Goal: Task Accomplishment & Management: Use online tool/utility

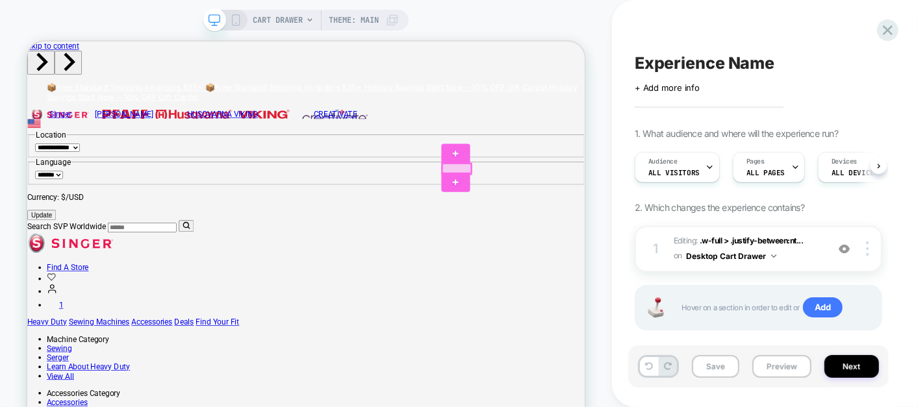
click at [582, 206] on div at bounding box center [599, 211] width 38 height 14
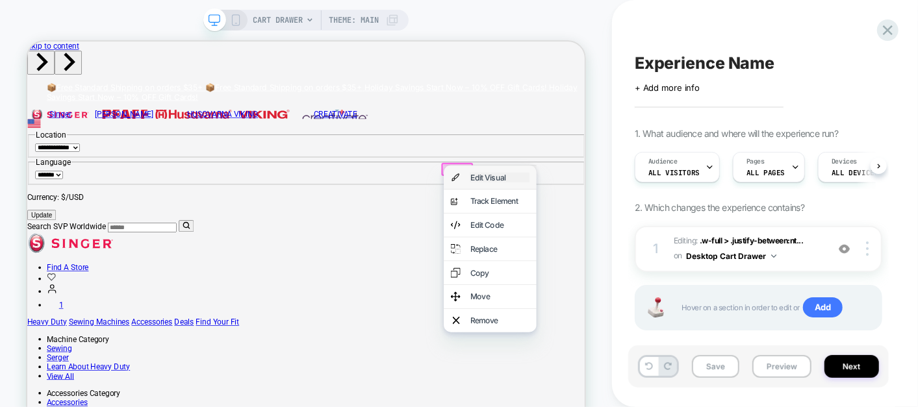
click at [622, 229] on div "Edit Visual" at bounding box center [656, 222] width 79 height 13
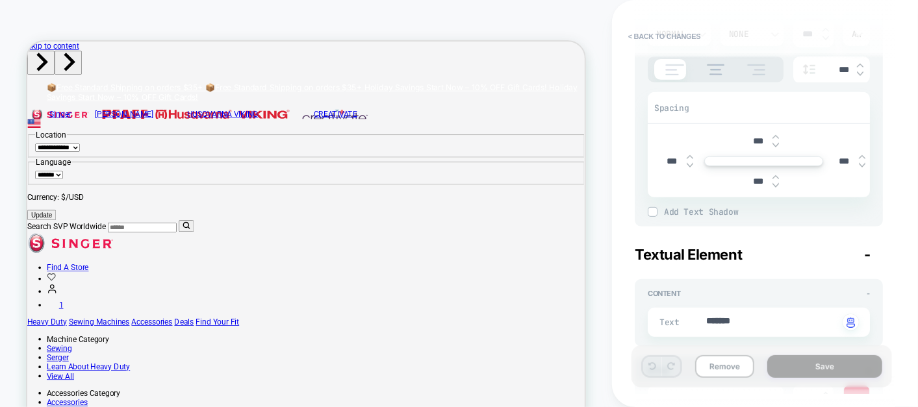
type textarea "*"
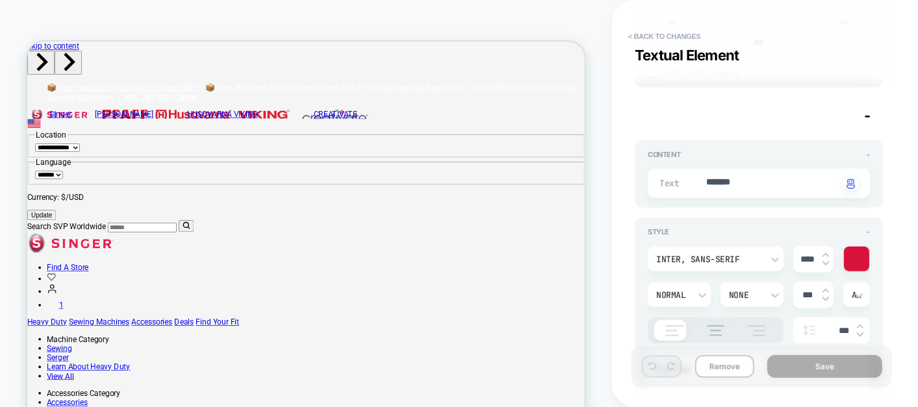
scroll to position [436, 0]
click at [847, 262] on div at bounding box center [856, 258] width 25 height 25
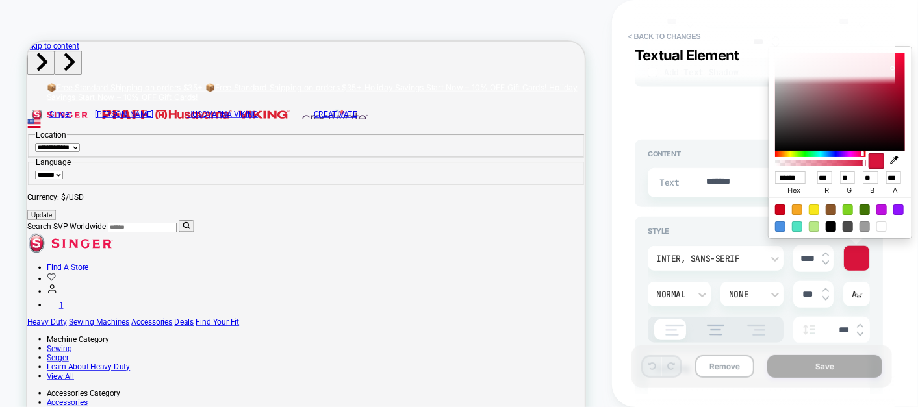
click at [792, 182] on input "******" at bounding box center [790, 177] width 31 height 12
paste input "**********"
type input "**********"
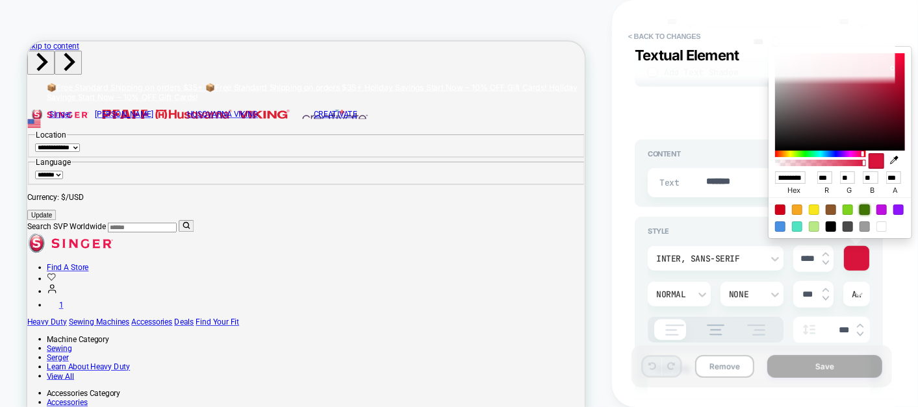
click at [860, 208] on div at bounding box center [864, 210] width 10 height 10
type textarea "*"
type input "******"
type input "**"
type input "***"
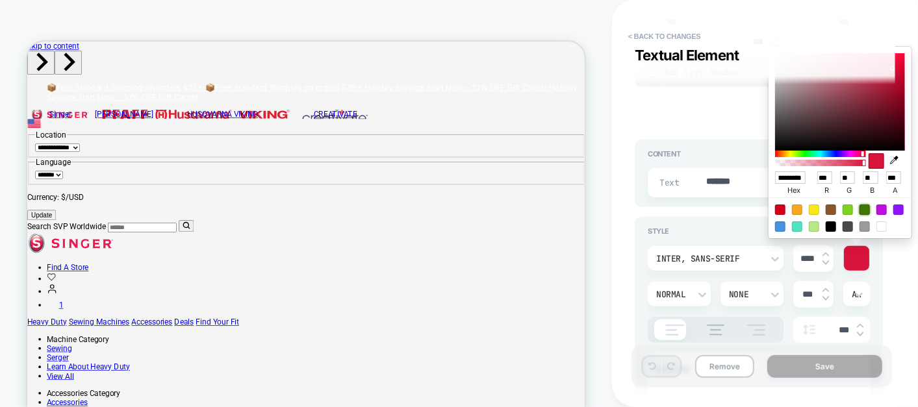
type input "*"
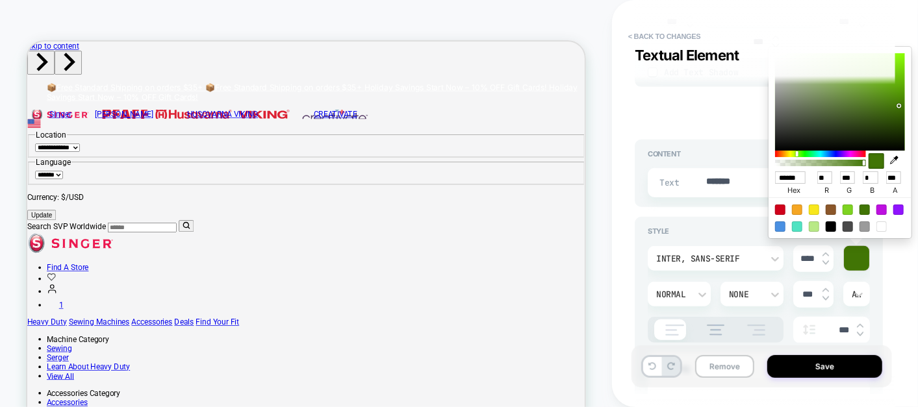
click at [906, 280] on div "**********" at bounding box center [765, 203] width 306 height 407
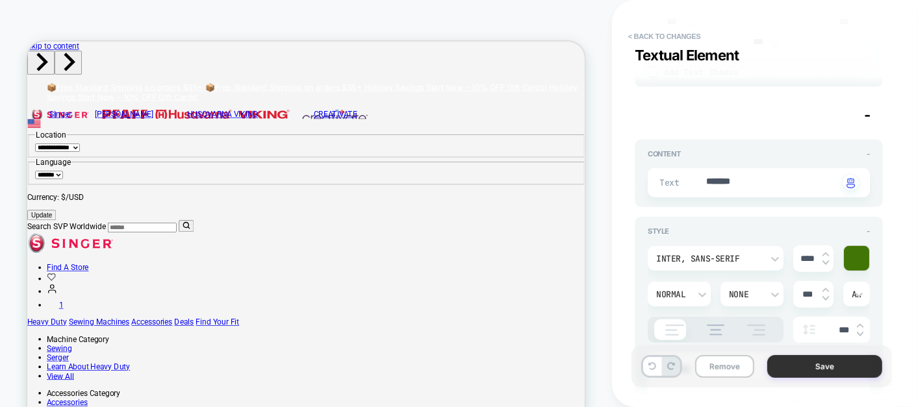
click at [809, 366] on button "Save" at bounding box center [824, 366] width 115 height 23
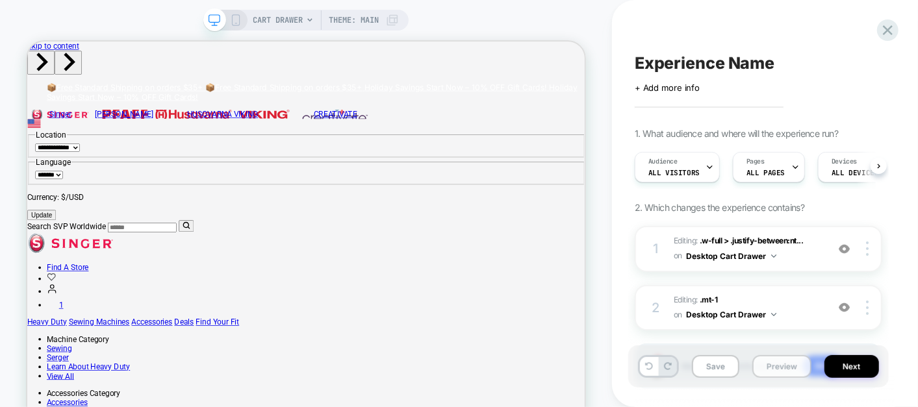
click at [764, 371] on button "Preview" at bounding box center [781, 366] width 59 height 23
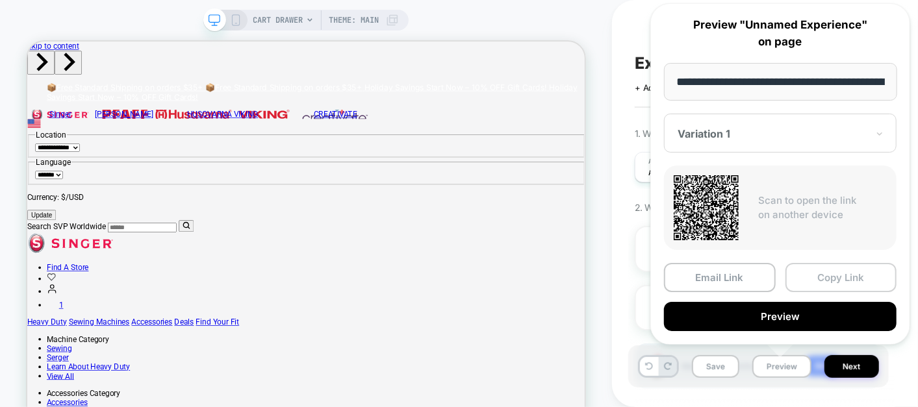
click at [816, 273] on button "Copy Link" at bounding box center [841, 277] width 112 height 29
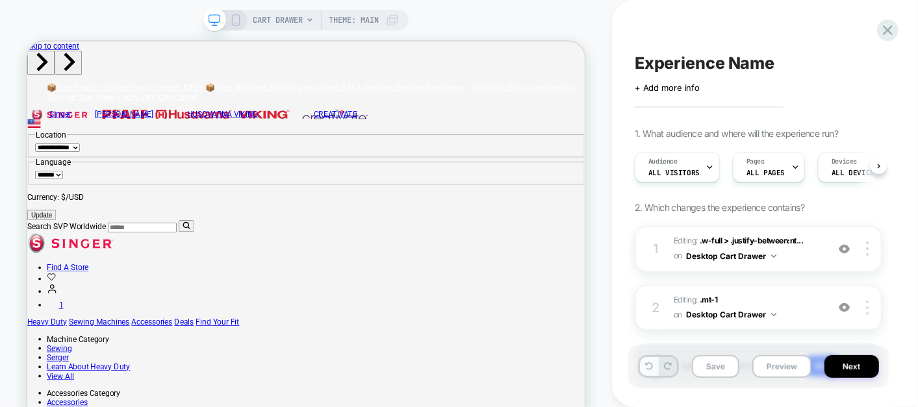
click at [649, 368] on icon at bounding box center [649, 366] width 8 height 8
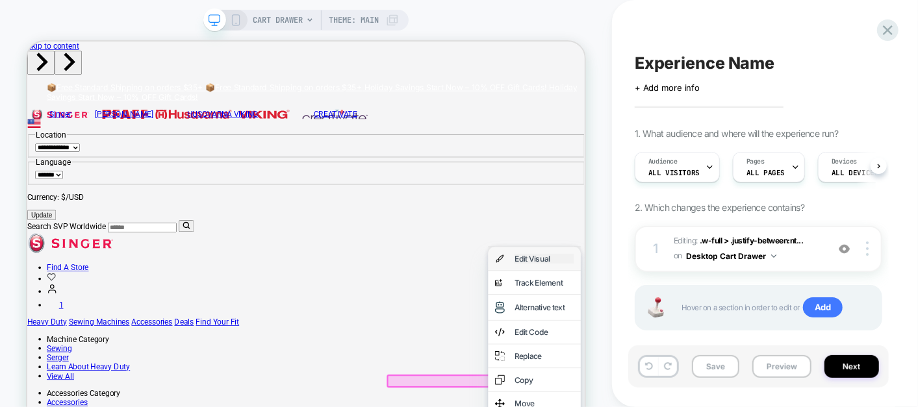
click at [732, 334] on div "Edit Visual" at bounding box center [715, 330] width 79 height 13
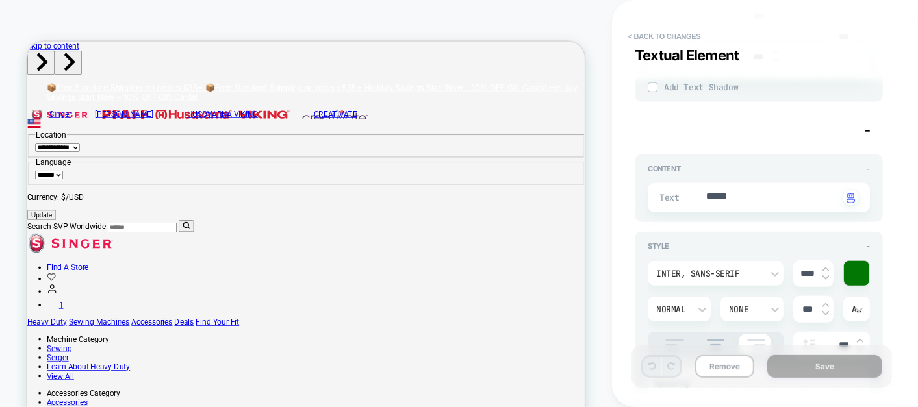
scroll to position [436, 0]
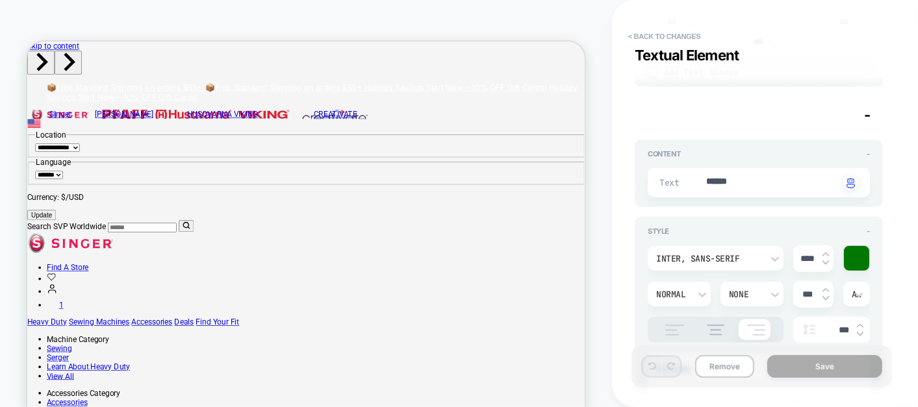
click at [858, 258] on div at bounding box center [856, 258] width 25 height 25
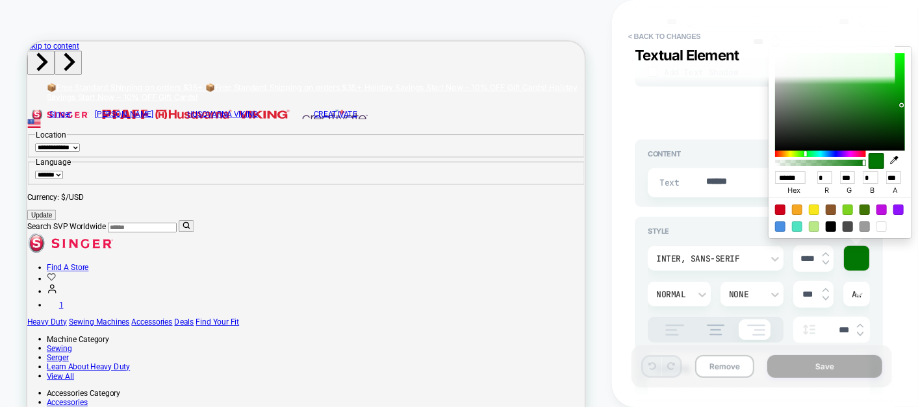
click at [829, 222] on div at bounding box center [830, 226] width 10 height 10
type textarea "*"
type input "******"
type input "*"
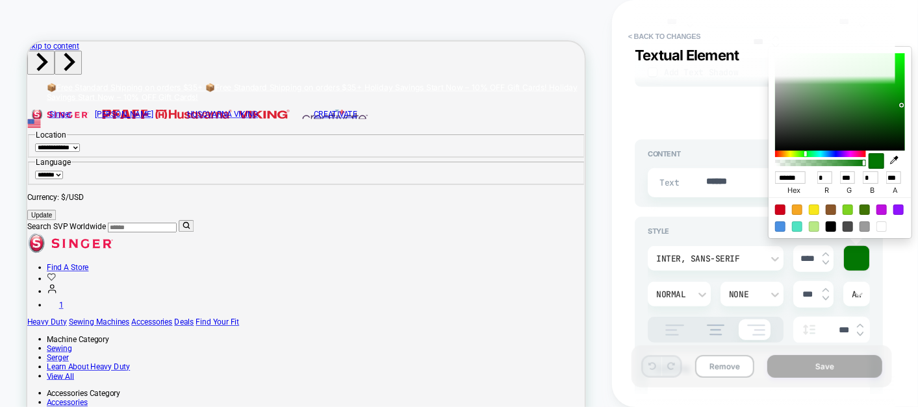
type input "*"
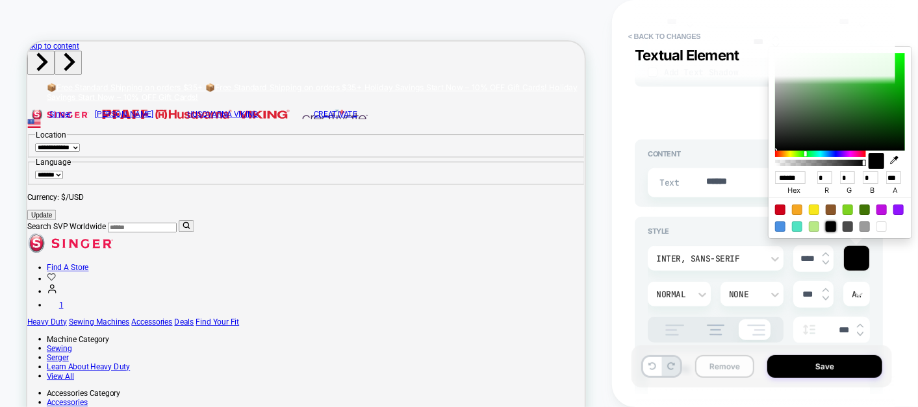
click at [732, 367] on button "Remove" at bounding box center [724, 366] width 59 height 23
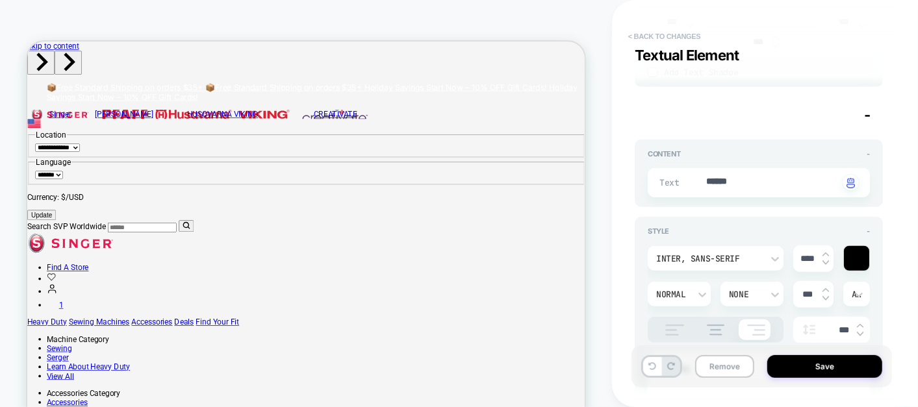
click at [637, 37] on button "< Back to changes" at bounding box center [664, 36] width 86 height 21
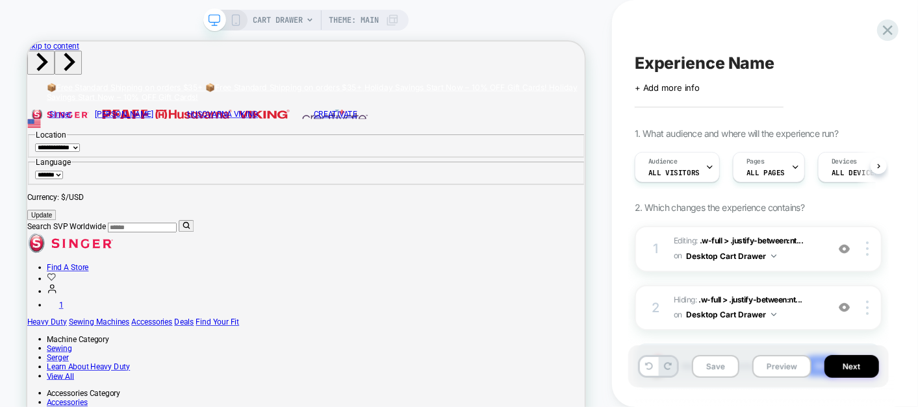
scroll to position [0, 0]
click at [870, 253] on div at bounding box center [869, 249] width 25 height 14
click at [864, 251] on div at bounding box center [869, 249] width 25 height 14
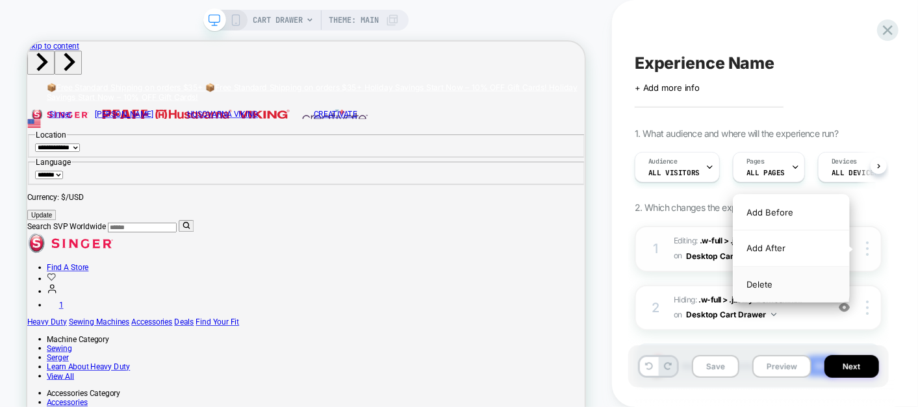
click at [805, 277] on div "Delete" at bounding box center [791, 284] width 116 height 35
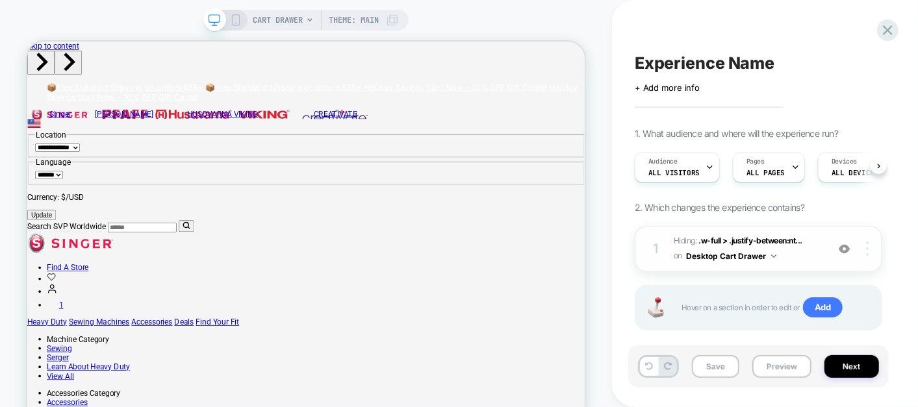
click at [866, 249] on img at bounding box center [867, 249] width 3 height 14
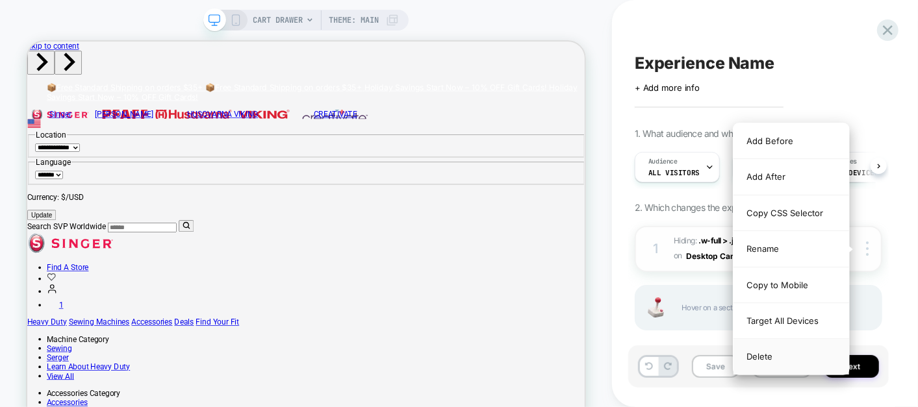
click at [788, 347] on div "Delete" at bounding box center [791, 356] width 116 height 35
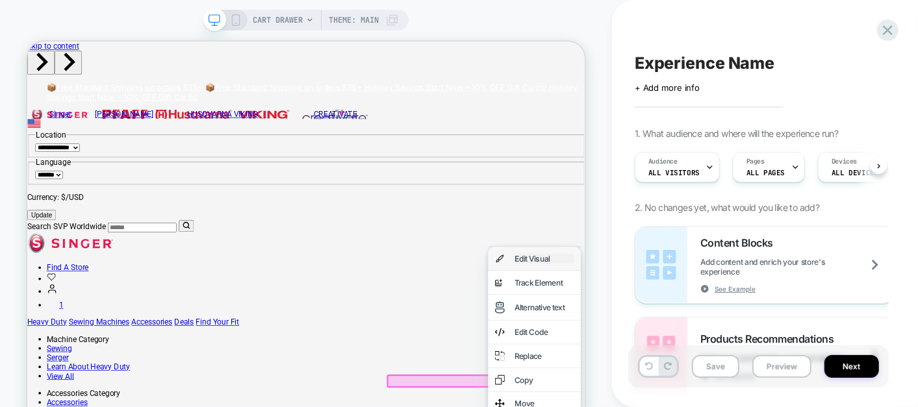
click at [706, 331] on div "Edit Visual" at bounding box center [715, 330] width 79 height 13
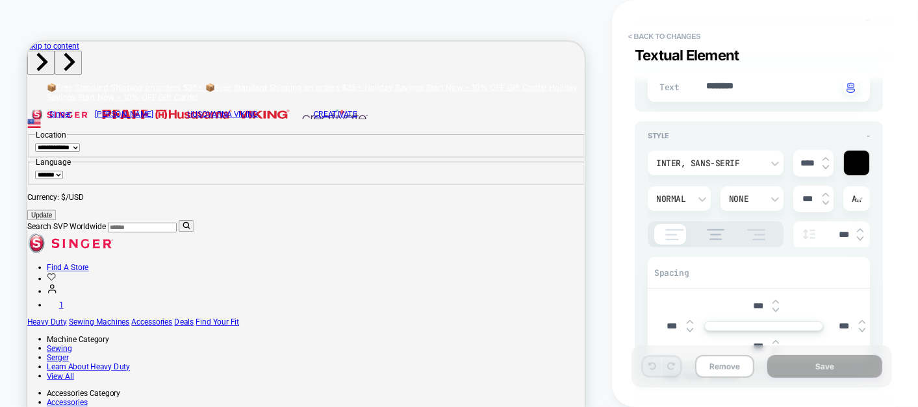
scroll to position [131, 0]
click at [751, 207] on div "None" at bounding box center [751, 199] width 63 height 25
click at [901, 286] on div at bounding box center [459, 203] width 918 height 407
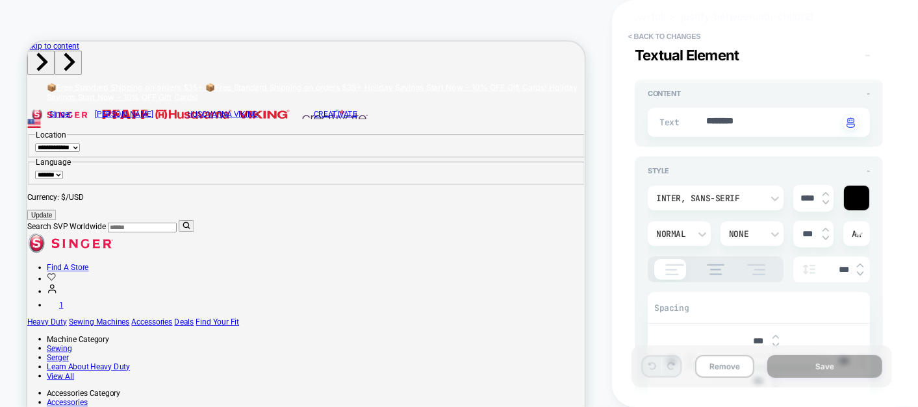
scroll to position [0, 0]
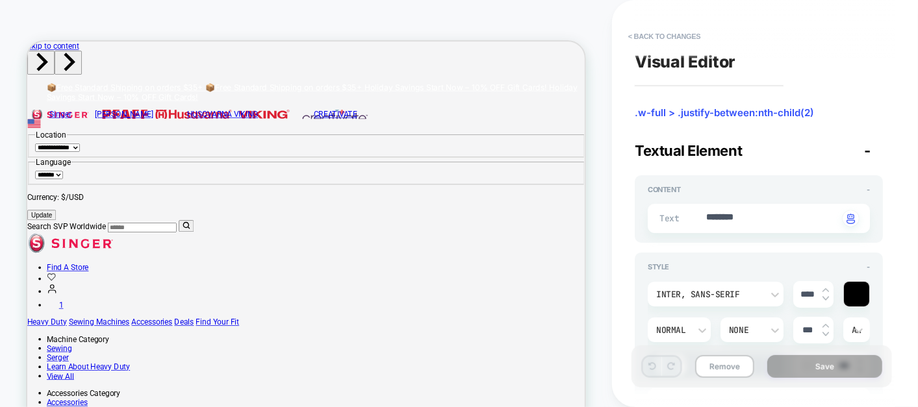
click at [723, 150] on span "Textual Element" at bounding box center [687, 150] width 107 height 17
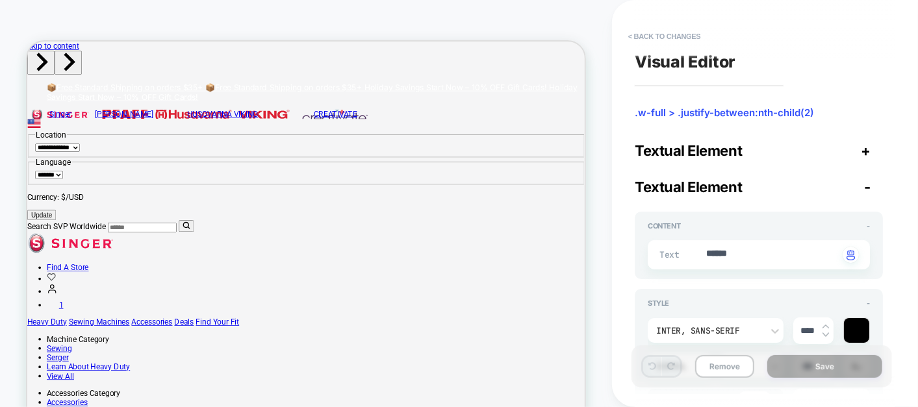
click at [773, 182] on div "Textual Element -" at bounding box center [758, 187] width 248 height 17
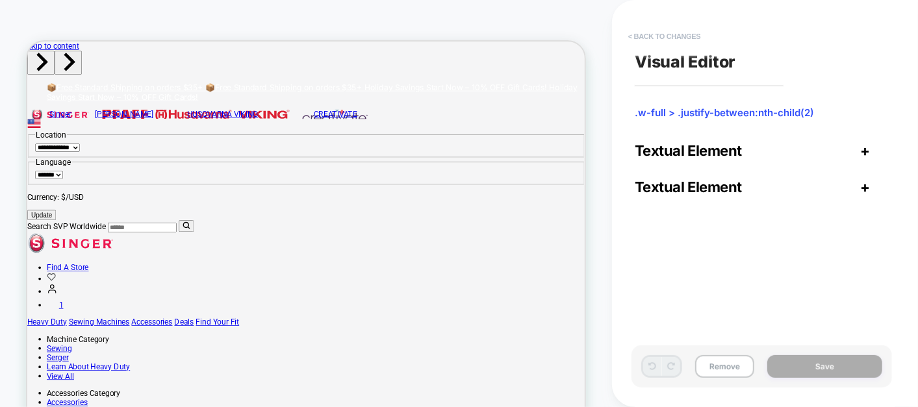
click at [649, 34] on button "< Back to changes" at bounding box center [664, 36] width 86 height 21
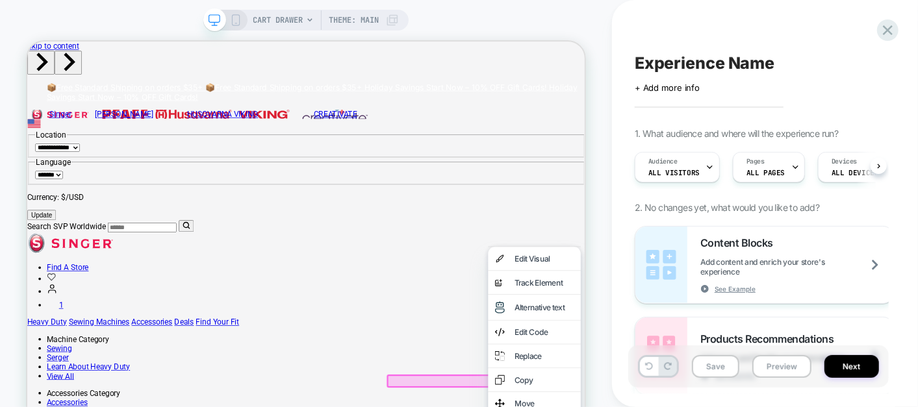
click at [899, 274] on div "Experience Name Click to edit experience details + Add more info 1. What audien…" at bounding box center [765, 203] width 306 height 407
click at [619, 299] on div "Experience Name Click to edit experience details + Add more info 1. What audien…" at bounding box center [765, 203] width 306 height 407
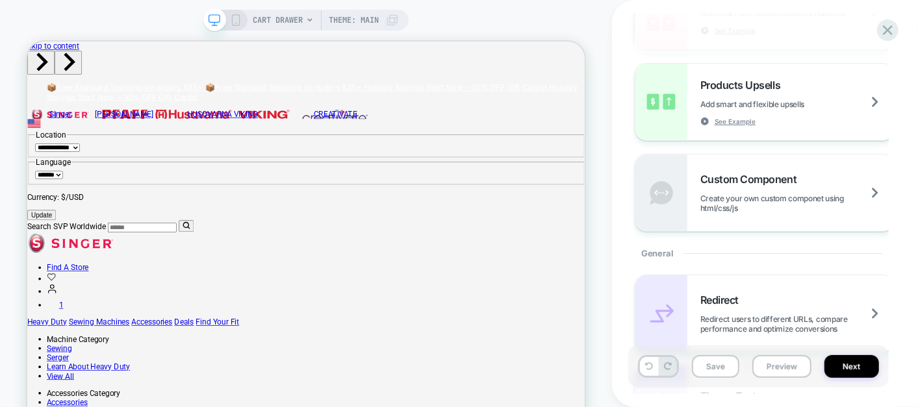
scroll to position [345, 0]
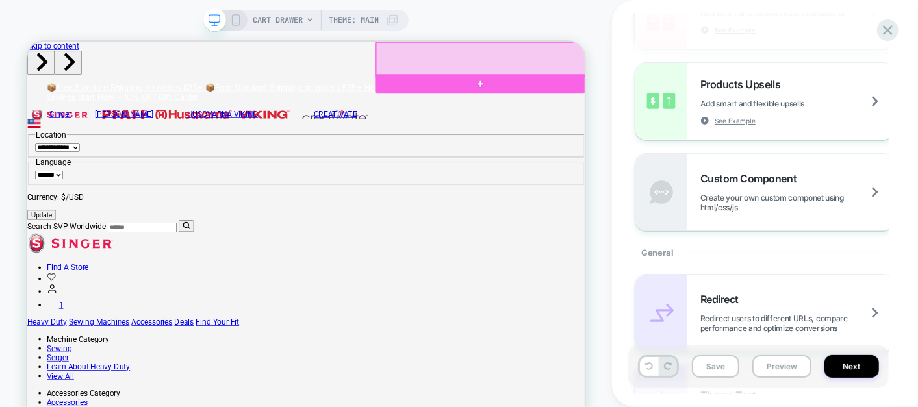
click at [651, 58] on div at bounding box center [632, 64] width 281 height 44
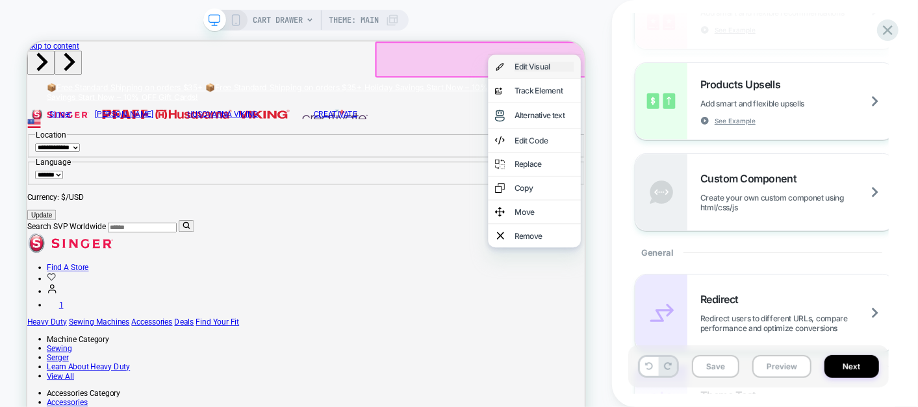
click at [676, 80] on div "Edit Visual" at bounding box center [715, 74] width 79 height 13
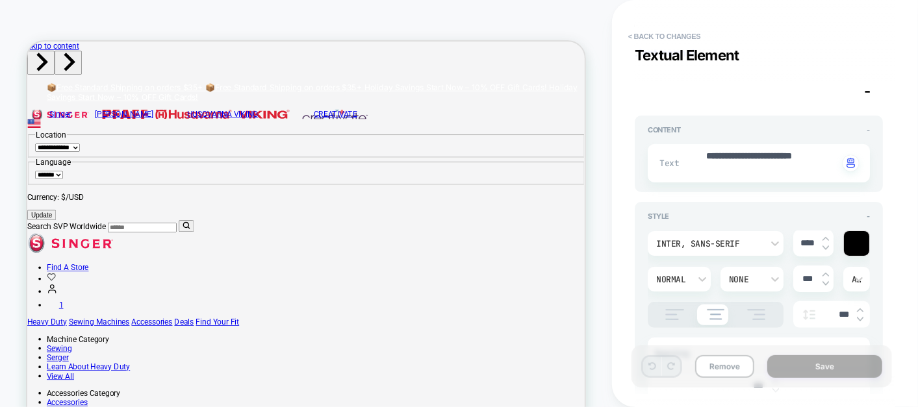
scroll to position [116, 0]
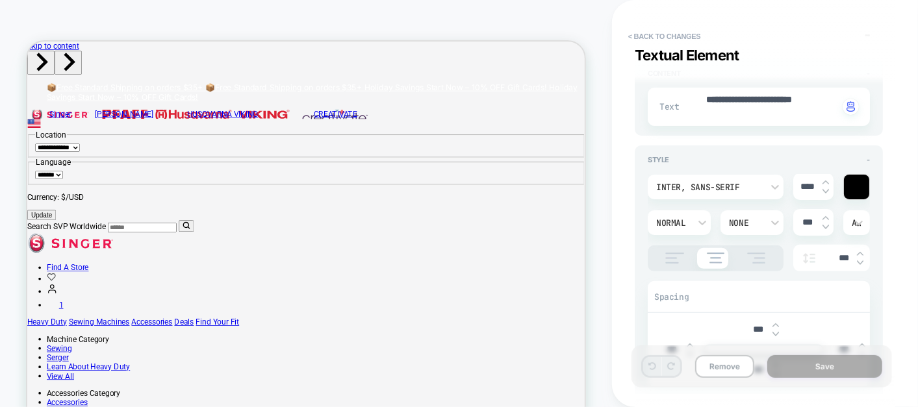
click at [827, 187] on div at bounding box center [825, 187] width 6 height 14
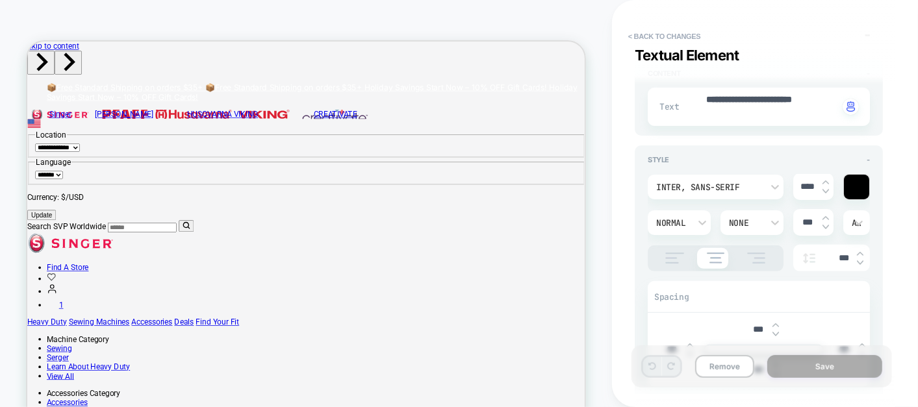
click at [827, 187] on div at bounding box center [825, 187] width 6 height 14
click at [823, 188] on img at bounding box center [825, 190] width 6 height 5
type textarea "*"
type input "****"
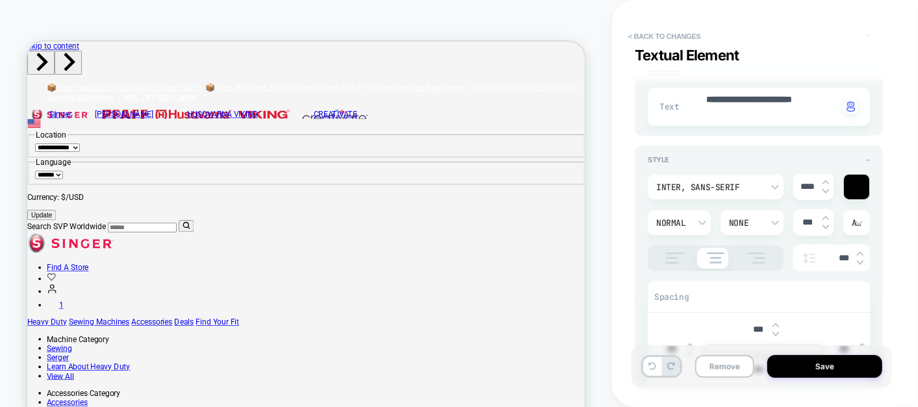
click at [823, 188] on img at bounding box center [825, 190] width 6 height 5
type textarea "*"
type input "****"
click at [823, 188] on img at bounding box center [825, 190] width 6 height 5
type textarea "*"
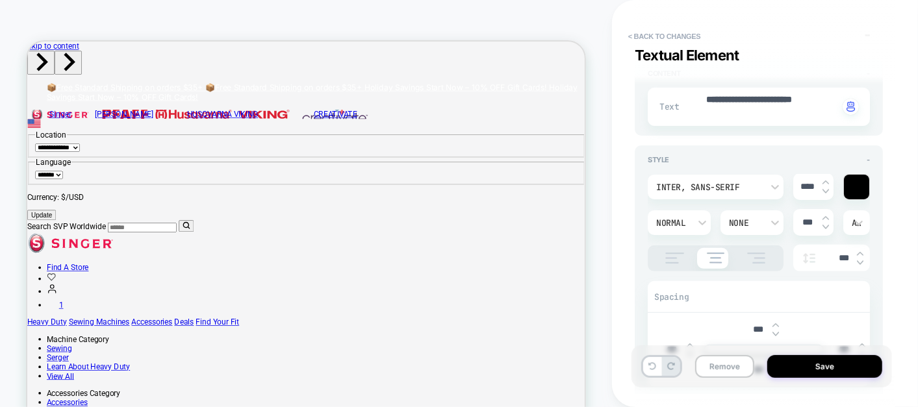
type input "****"
click at [823, 188] on img at bounding box center [825, 190] width 6 height 5
type textarea "*"
type input "****"
click at [823, 188] on img at bounding box center [825, 190] width 6 height 5
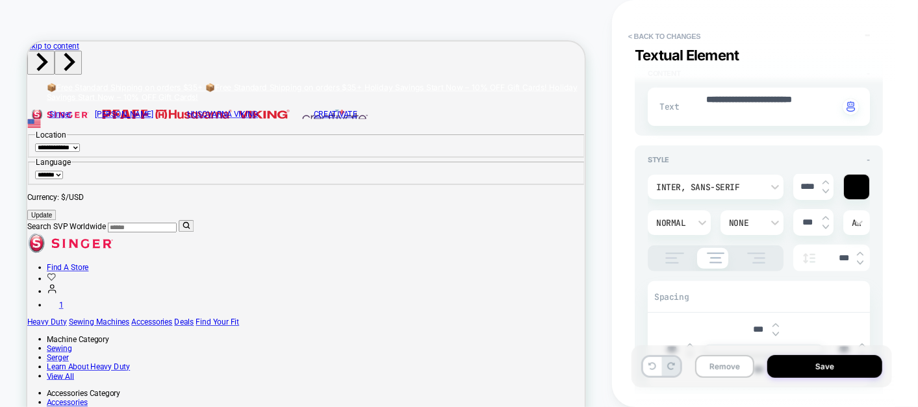
type textarea "*"
type input "****"
click at [823, 188] on img at bounding box center [825, 190] width 6 height 5
type textarea "*"
type input "****"
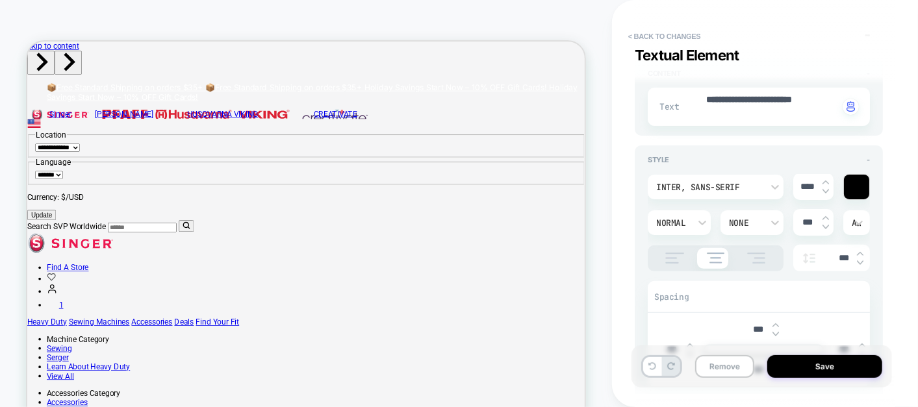
click at [823, 188] on img at bounding box center [825, 190] width 6 height 5
type textarea "*"
type input "****"
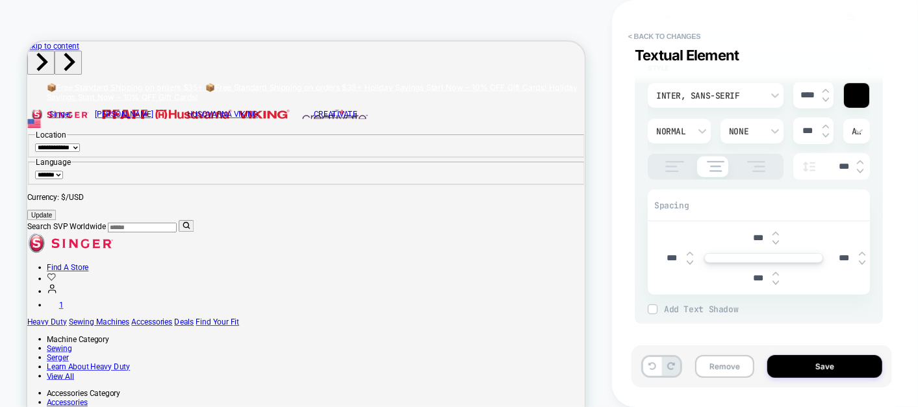
scroll to position [208, 0]
click at [778, 242] on img at bounding box center [775, 241] width 6 height 5
type textarea "*"
type input "****"
click at [778, 242] on img at bounding box center [775, 241] width 6 height 5
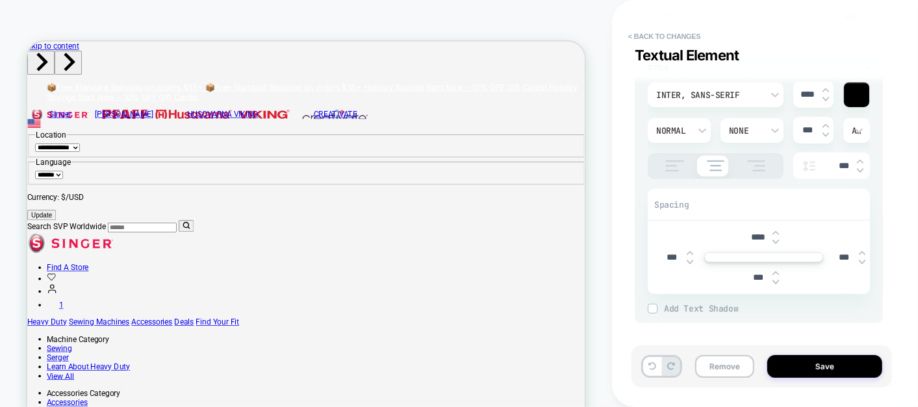
type textarea "*"
type input "****"
click at [778, 242] on img at bounding box center [775, 241] width 6 height 5
type textarea "*"
type input "****"
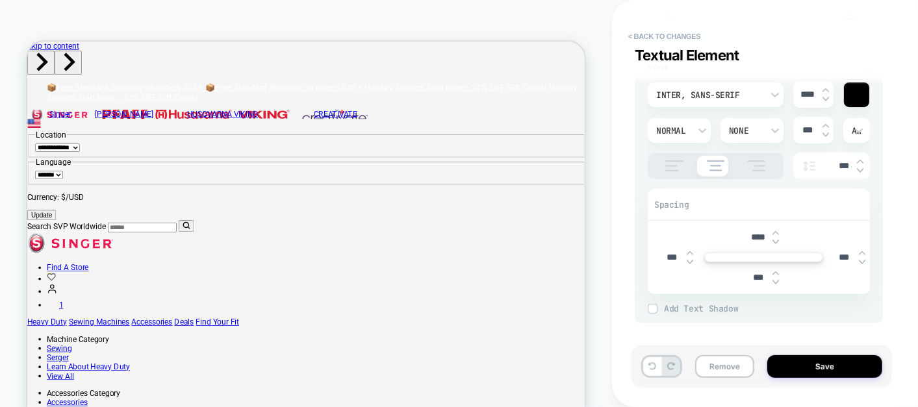
click at [778, 242] on img at bounding box center [775, 241] width 6 height 5
type textarea "*"
type input "****"
click at [778, 242] on img at bounding box center [775, 241] width 6 height 5
type textarea "*"
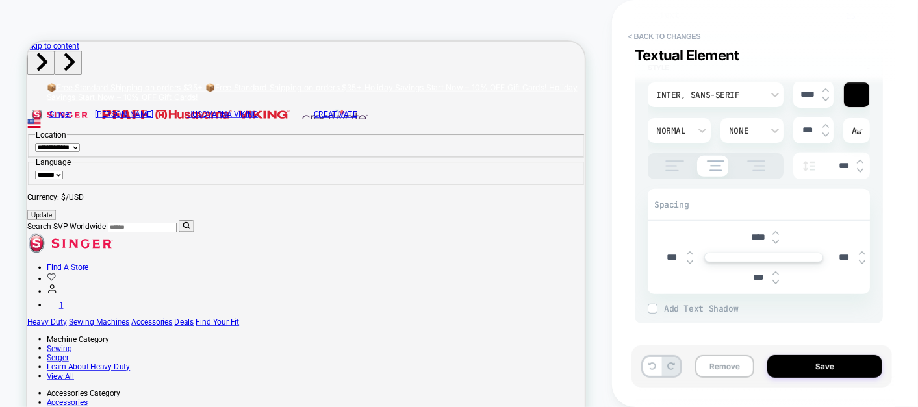
type input "****"
click at [778, 242] on img at bounding box center [775, 241] width 6 height 5
type textarea "*"
type input "****"
click at [778, 242] on img at bounding box center [775, 241] width 6 height 5
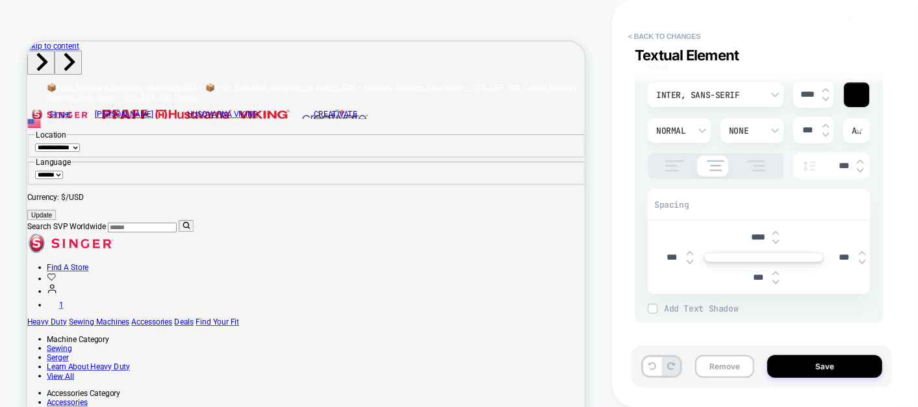
type textarea "*"
type input "****"
click at [778, 242] on img at bounding box center [775, 241] width 6 height 5
type textarea "*"
type input "****"
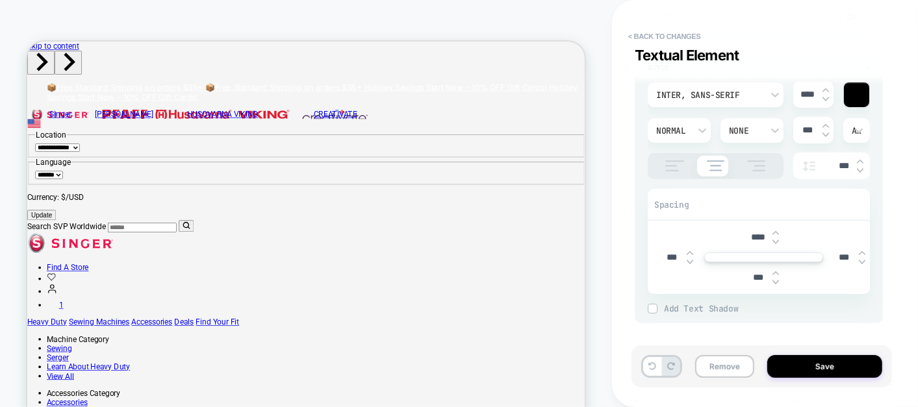
click at [778, 242] on img at bounding box center [775, 241] width 6 height 5
type textarea "*"
type input "****"
click at [760, 232] on input "****" at bounding box center [757, 237] width 29 height 11
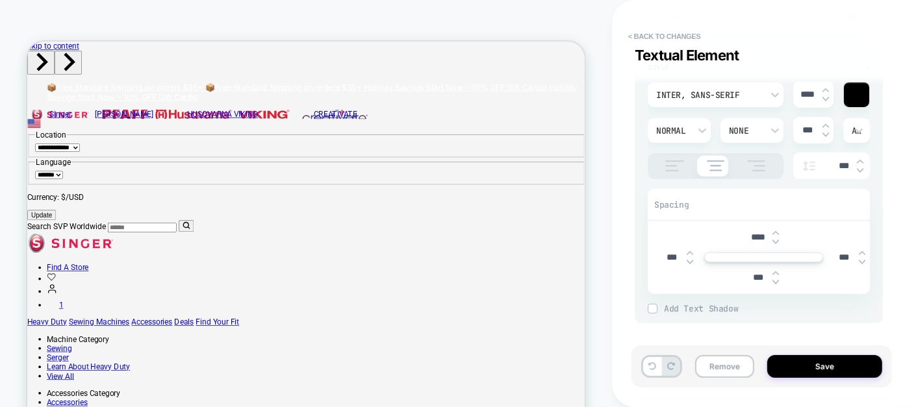
type textarea "*"
type input "***"
type textarea "*"
type input "***"
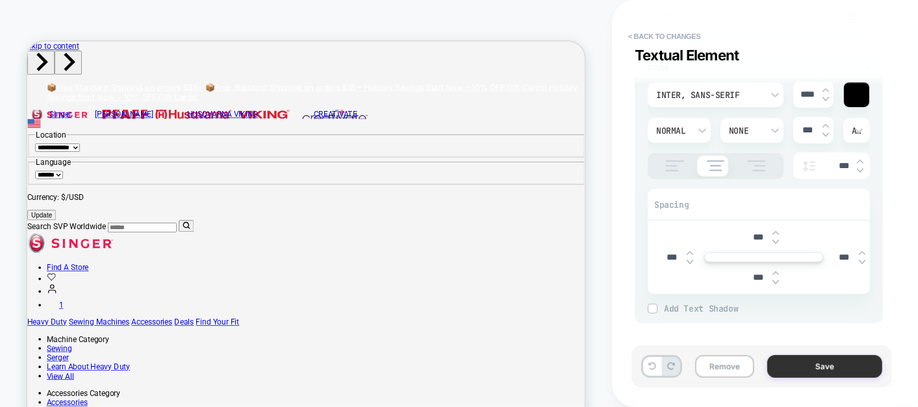
click at [823, 367] on button "Save" at bounding box center [824, 366] width 115 height 23
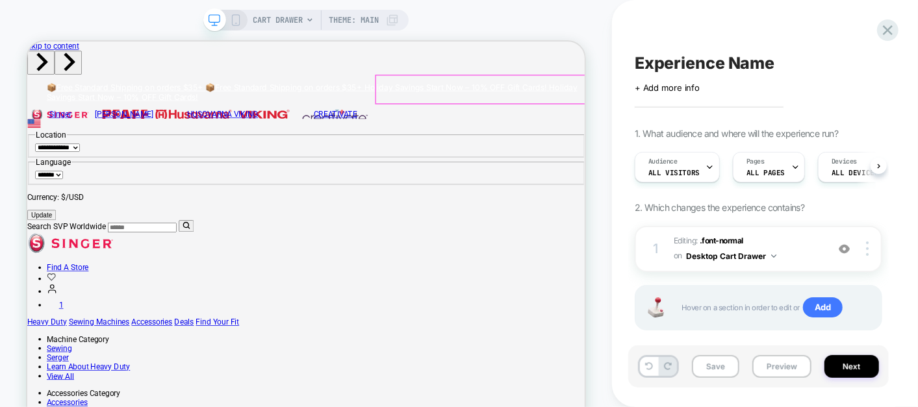
scroll to position [0, 0]
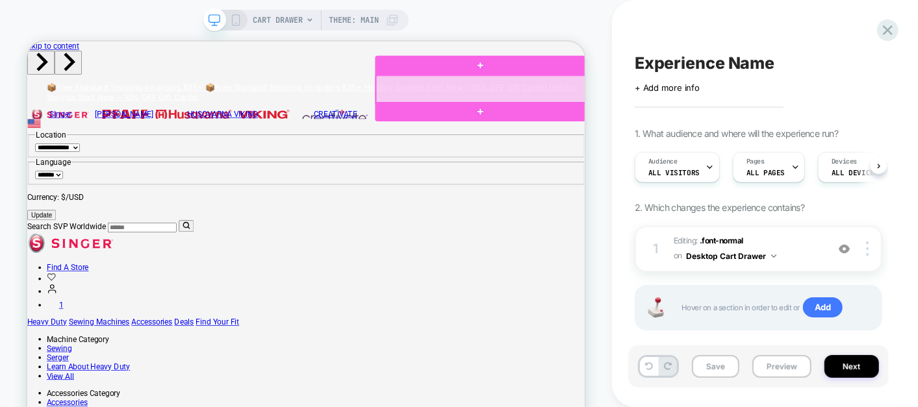
click at [755, 112] on div at bounding box center [632, 104] width 281 height 37
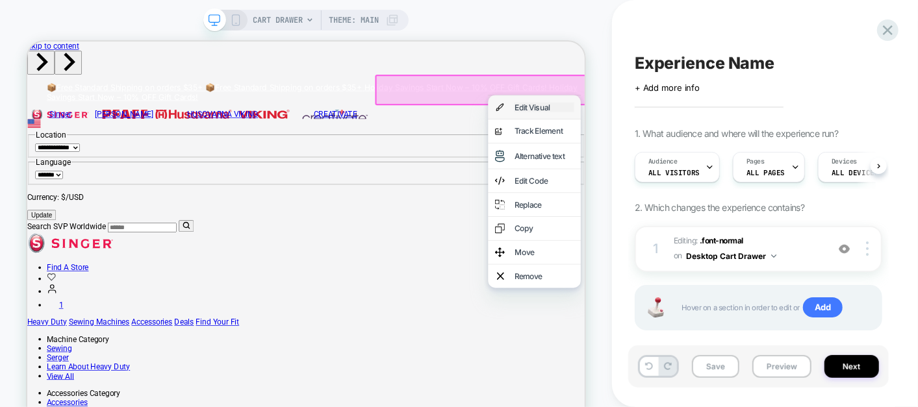
click at [728, 122] on div "Edit Visual" at bounding box center [715, 128] width 79 height 13
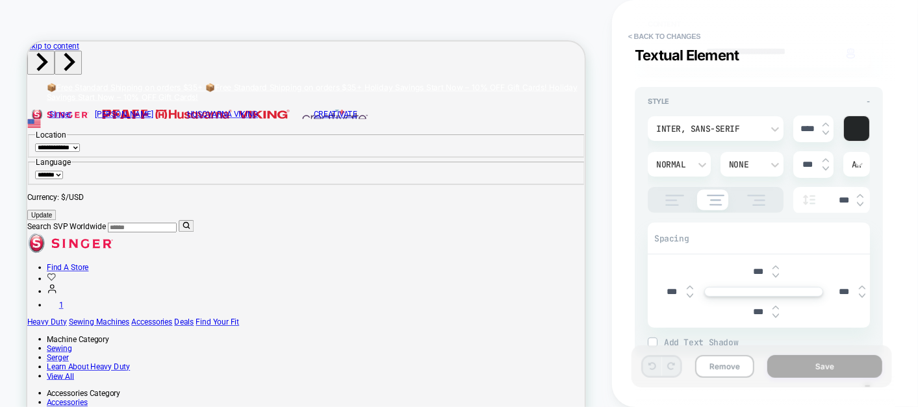
scroll to position [187, 0]
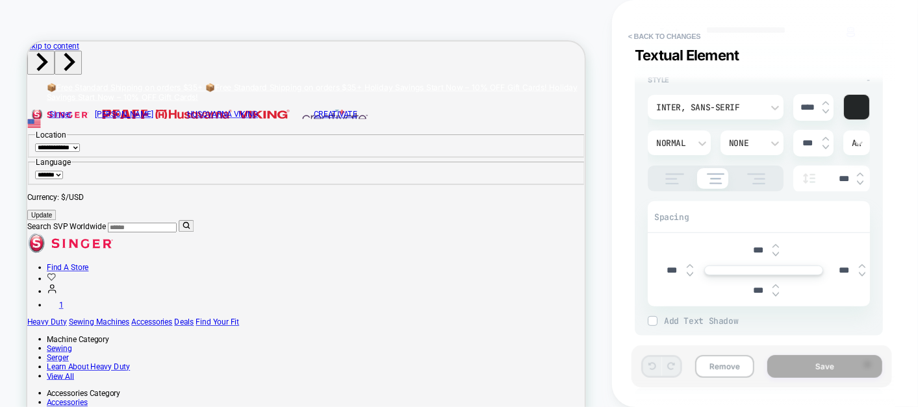
click at [773, 253] on img at bounding box center [775, 254] width 6 height 5
type textarea "*"
type input "****"
click at [773, 253] on img at bounding box center [775, 254] width 6 height 5
type textarea "*"
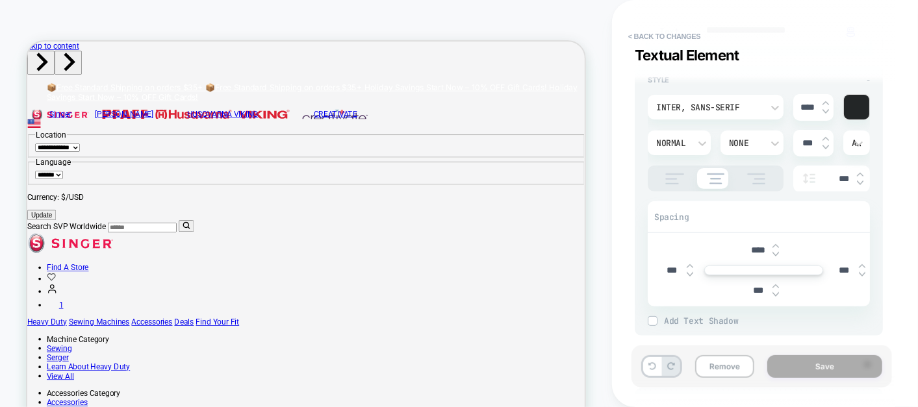
type input "****"
click at [773, 253] on img at bounding box center [775, 254] width 6 height 5
type textarea "*"
type input "****"
click at [773, 253] on img at bounding box center [775, 254] width 6 height 5
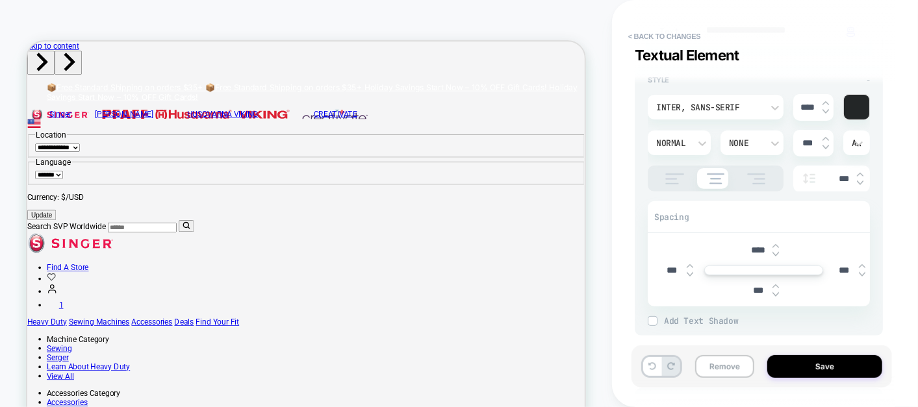
type textarea "*"
type input "****"
click at [773, 253] on img at bounding box center [775, 254] width 6 height 5
type textarea "*"
type input "****"
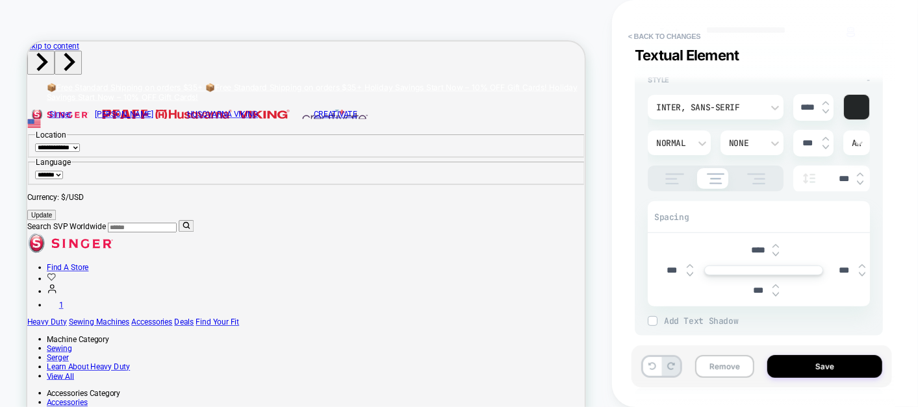
click at [773, 253] on img at bounding box center [775, 254] width 6 height 5
type textarea "*"
type input "****"
click at [773, 253] on img at bounding box center [775, 254] width 6 height 5
type textarea "*"
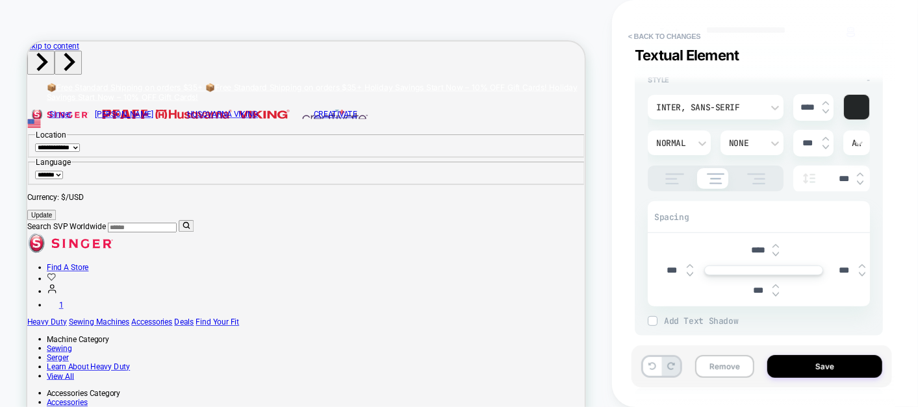
type input "****"
click at [773, 252] on img at bounding box center [775, 254] width 6 height 5
type textarea "*"
type input "****"
click at [775, 252] on img at bounding box center [775, 254] width 6 height 5
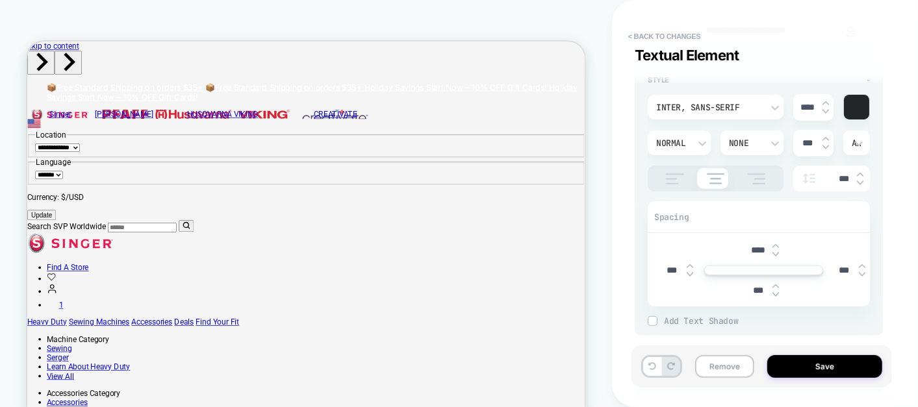
type textarea "*"
type input "****"
click at [775, 252] on img at bounding box center [775, 254] width 6 height 5
type textarea "*"
type input "*****"
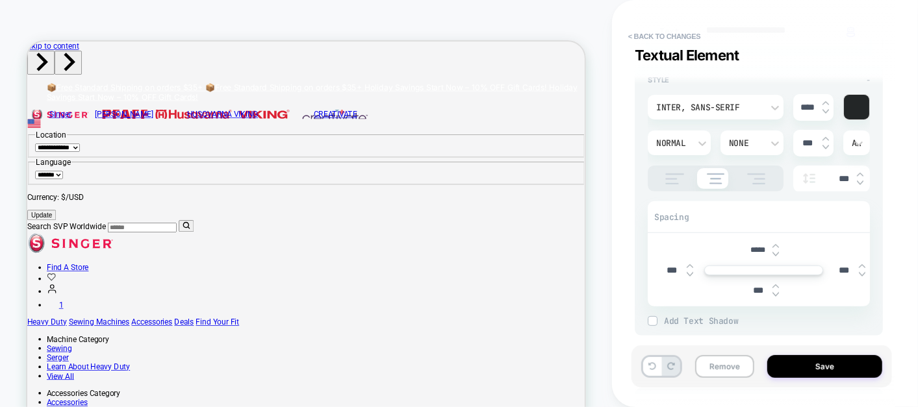
click at [775, 252] on img at bounding box center [775, 254] width 6 height 5
type textarea "*"
type input "*****"
click at [775, 252] on img at bounding box center [775, 254] width 6 height 5
type textarea "*"
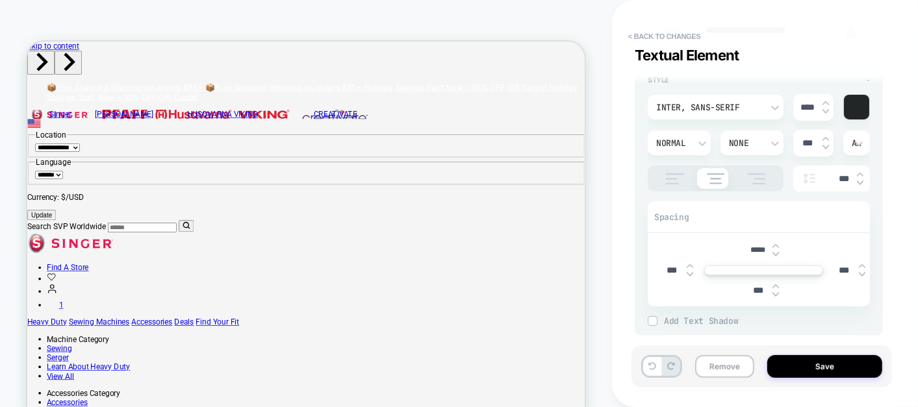
type input "*****"
click at [752, 245] on input "*****" at bounding box center [757, 250] width 29 height 10
type textarea "*"
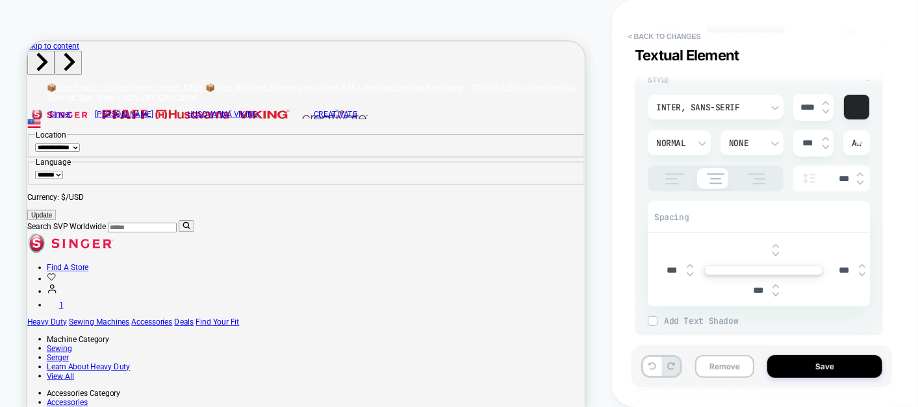
click at [890, 272] on div "**********" at bounding box center [764, 203] width 260 height 407
click at [675, 30] on button "< Back to changes" at bounding box center [664, 36] width 86 height 21
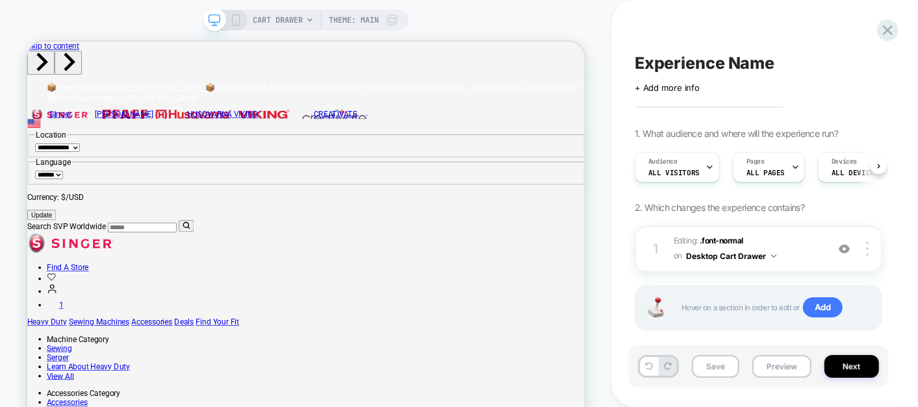
scroll to position [0, 0]
click at [866, 250] on img at bounding box center [867, 249] width 3 height 14
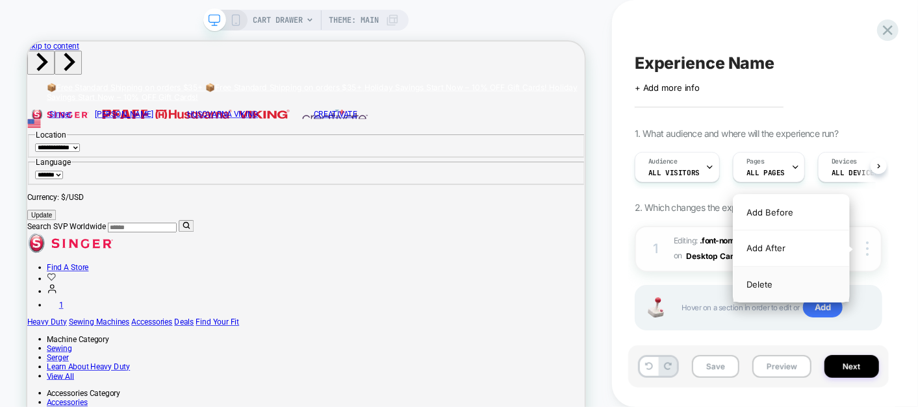
click at [801, 275] on div "Delete" at bounding box center [791, 284] width 116 height 35
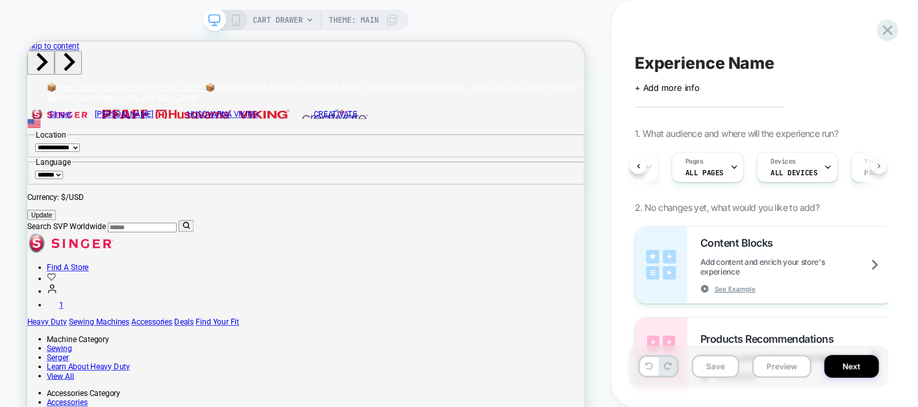
scroll to position [0, 71]
click at [297, 14] on span "CART DRAWER" at bounding box center [278, 20] width 50 height 21
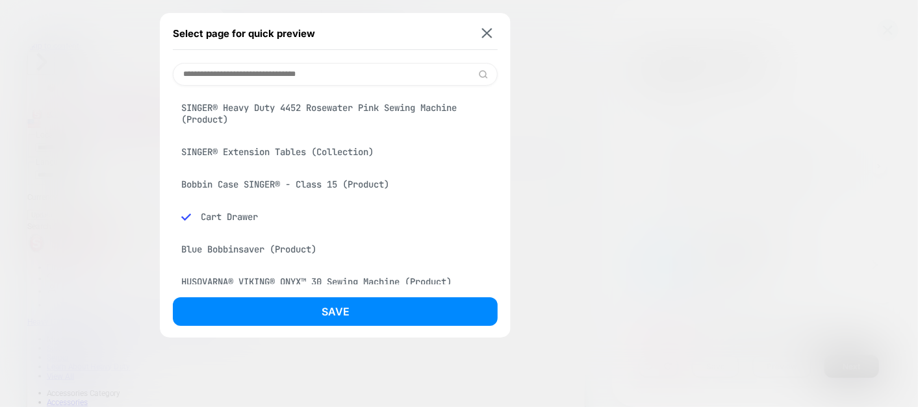
click at [380, 70] on input at bounding box center [335, 74] width 325 height 23
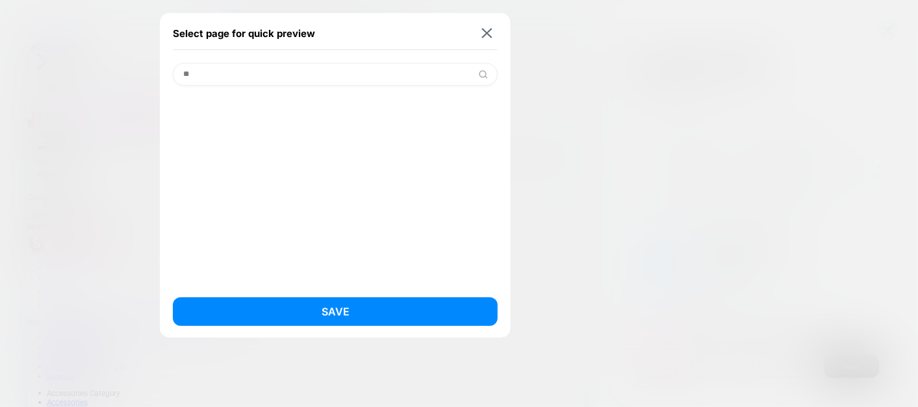
type input "*"
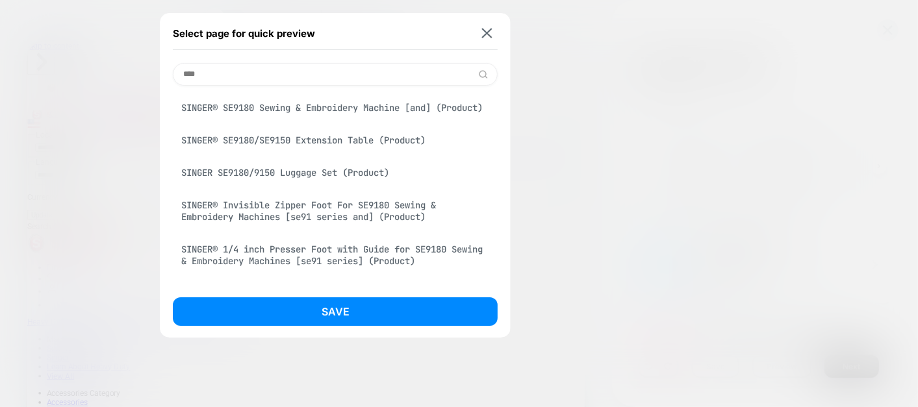
type input "****"
click at [349, 114] on div "SINGER® SE9180 Sewing & Embroidery Machine [and] (Product)" at bounding box center [335, 107] width 325 height 25
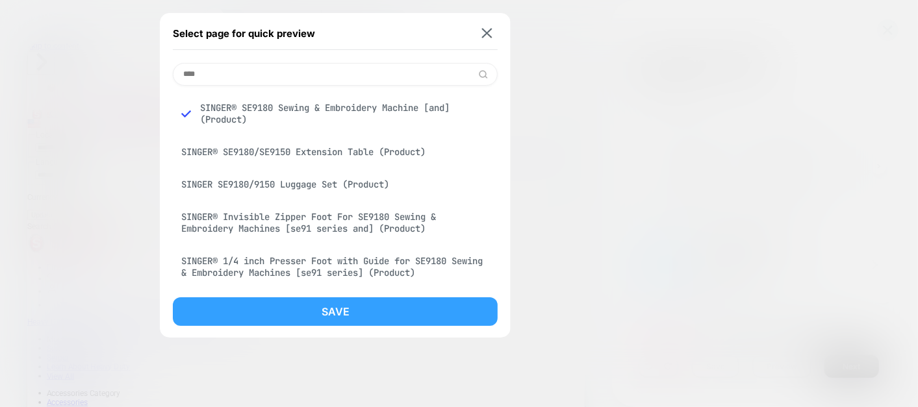
click at [390, 319] on button "Save" at bounding box center [335, 311] width 325 height 29
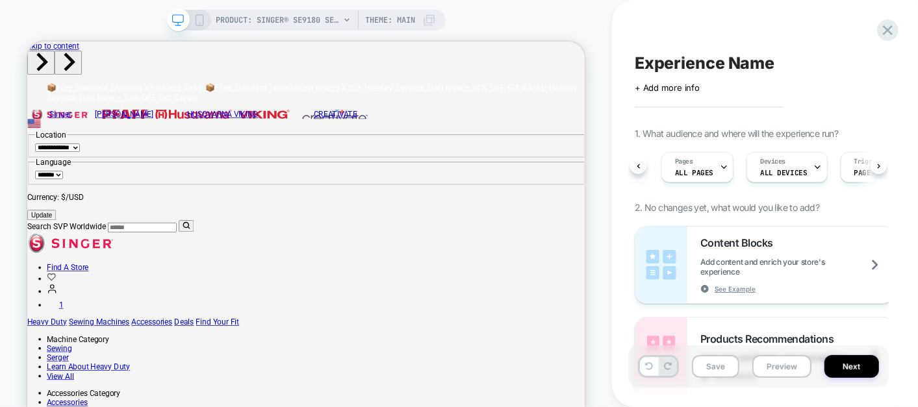
scroll to position [0, 72]
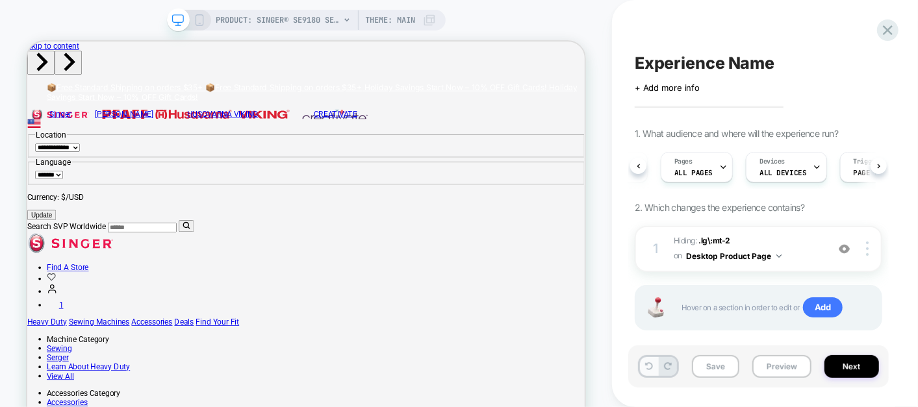
click at [645, 368] on icon at bounding box center [649, 366] width 8 height 8
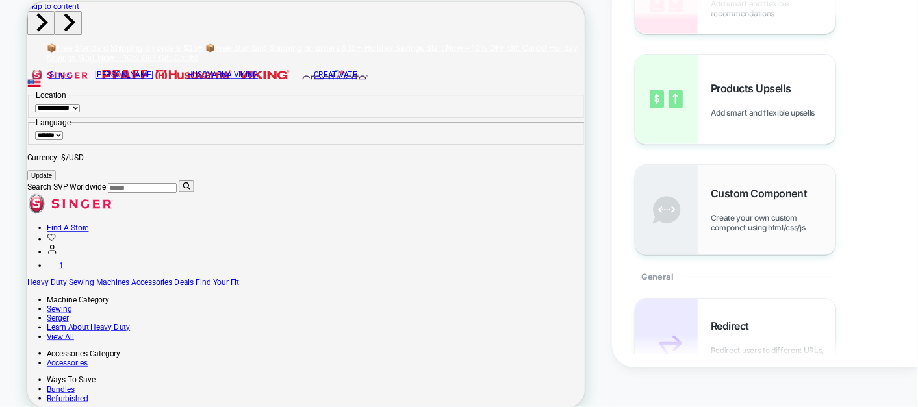
scroll to position [0, 0]
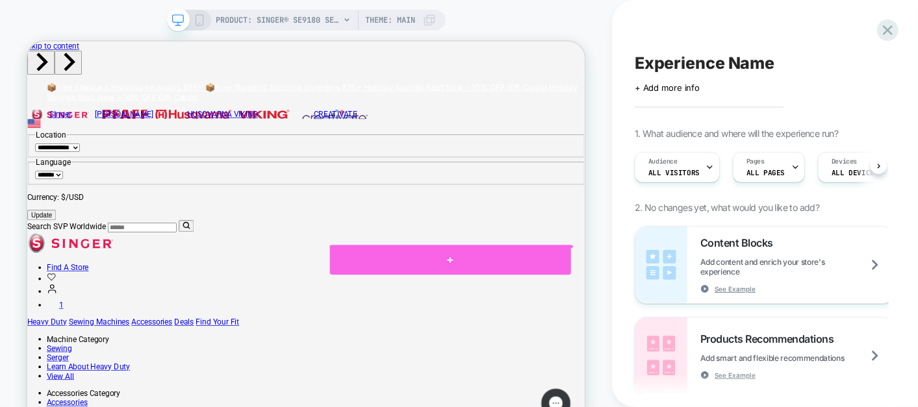
click at [733, 313] on div at bounding box center [590, 332] width 321 height 39
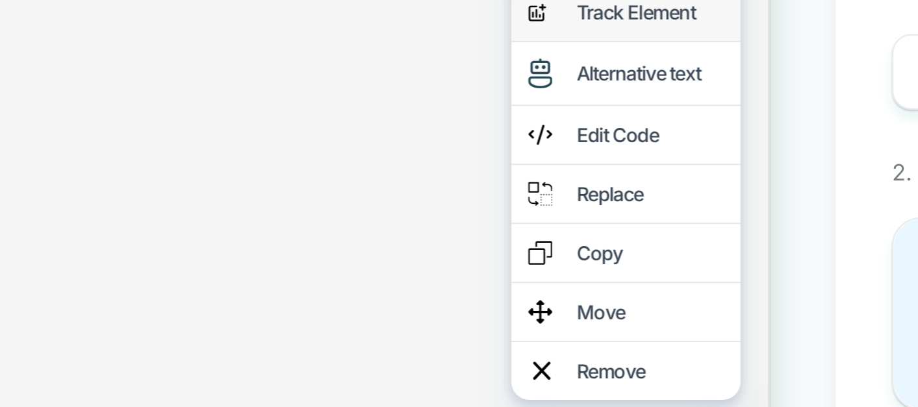
scroll to position [182, 0]
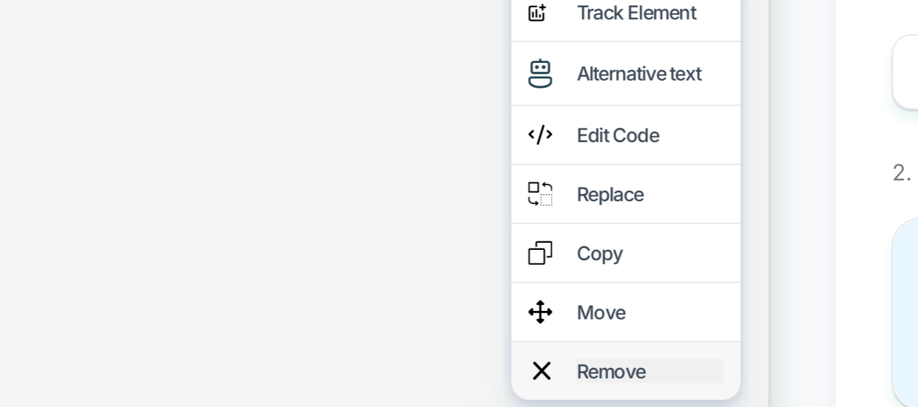
click at [45, 97] on div "Remove" at bounding box center [68, 90] width 79 height 13
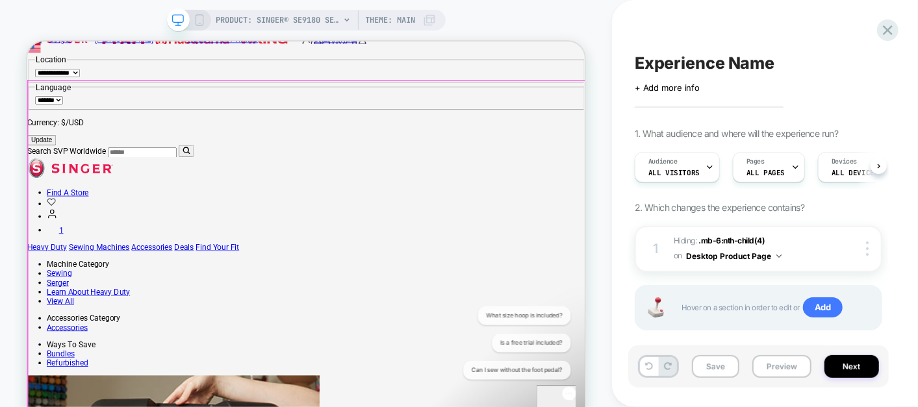
scroll to position [84, 0]
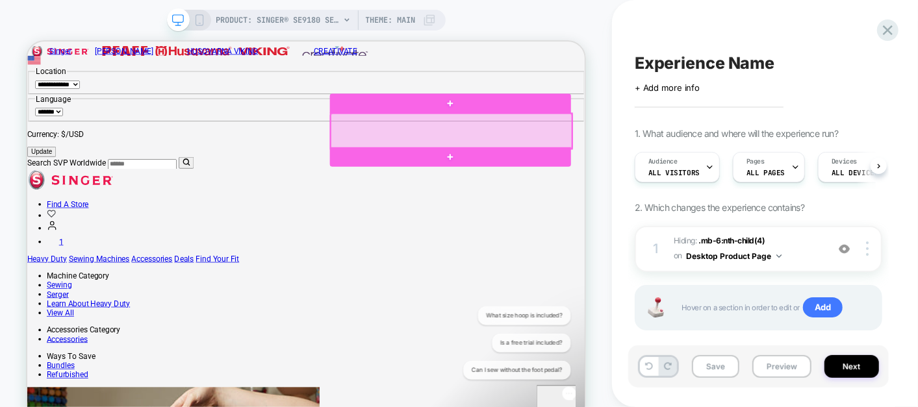
click at [735, 163] on div at bounding box center [591, 160] width 321 height 47
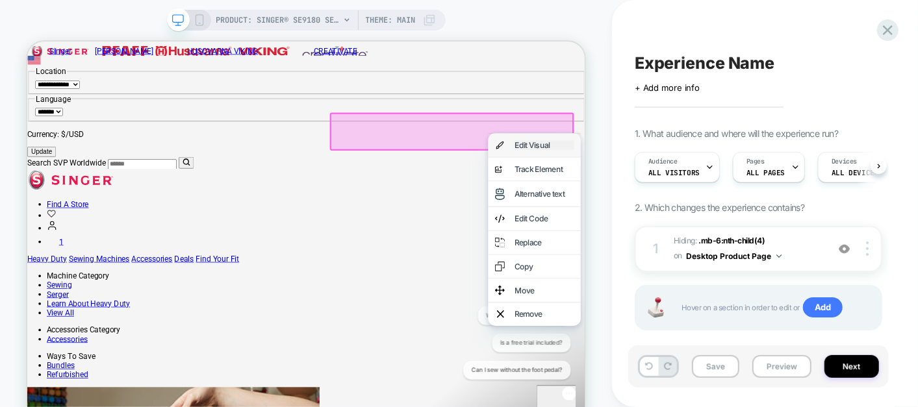
click at [730, 186] on div "Edit Visual" at bounding box center [715, 179] width 79 height 13
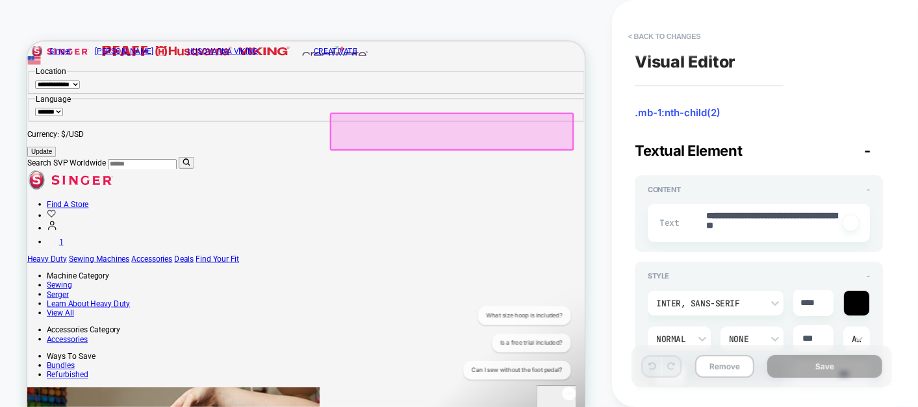
scroll to position [0, 0]
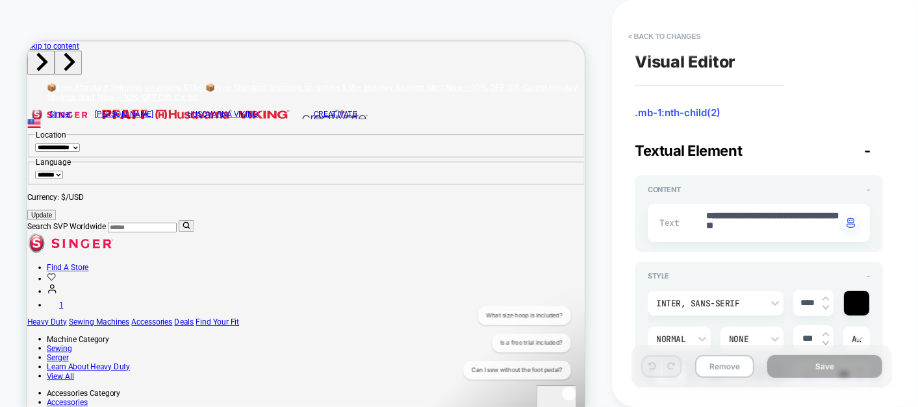
click at [824, 308] on img at bounding box center [825, 307] width 6 height 5
type textarea "*"
type input "****"
click at [824, 308] on img at bounding box center [825, 307] width 6 height 5
type textarea "*"
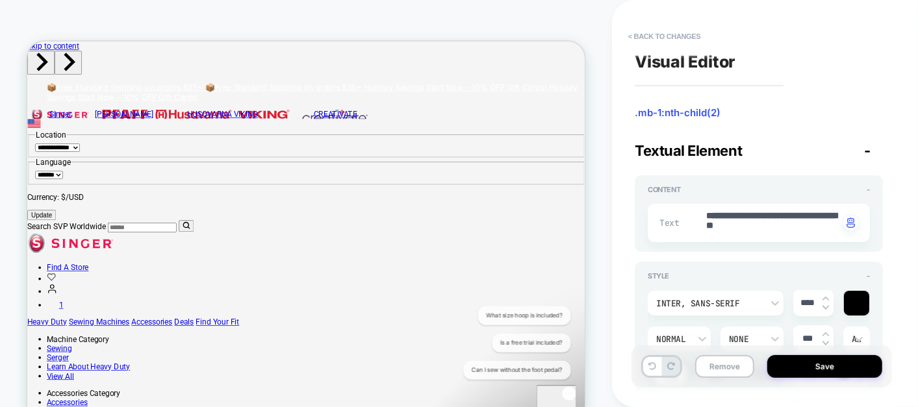
type input "****"
click at [824, 308] on img at bounding box center [825, 307] width 6 height 5
type textarea "*"
type input "****"
click at [824, 308] on img at bounding box center [825, 307] width 6 height 5
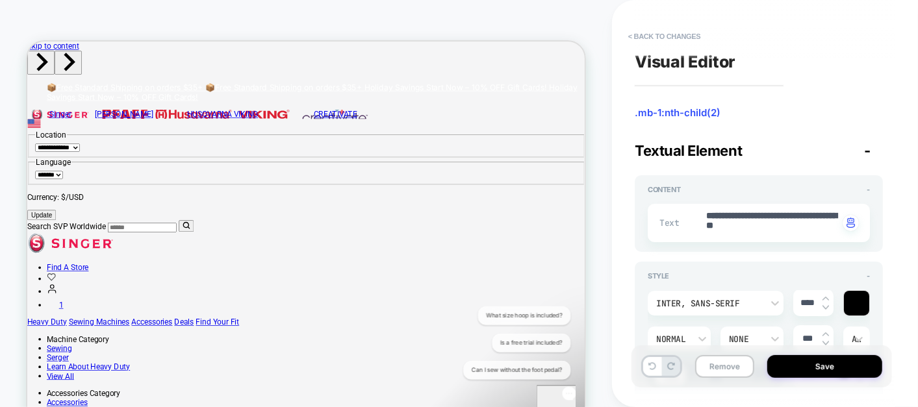
type textarea "*"
type input "****"
click at [824, 308] on img at bounding box center [825, 307] width 6 height 5
type textarea "*"
type input "****"
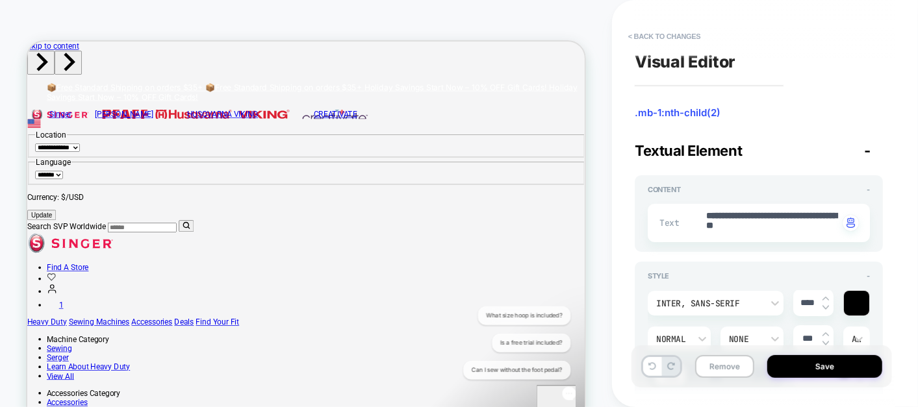
click at [824, 308] on img at bounding box center [825, 307] width 6 height 5
type textarea "*"
type input "****"
click at [824, 308] on img at bounding box center [825, 307] width 6 height 5
type textarea "*"
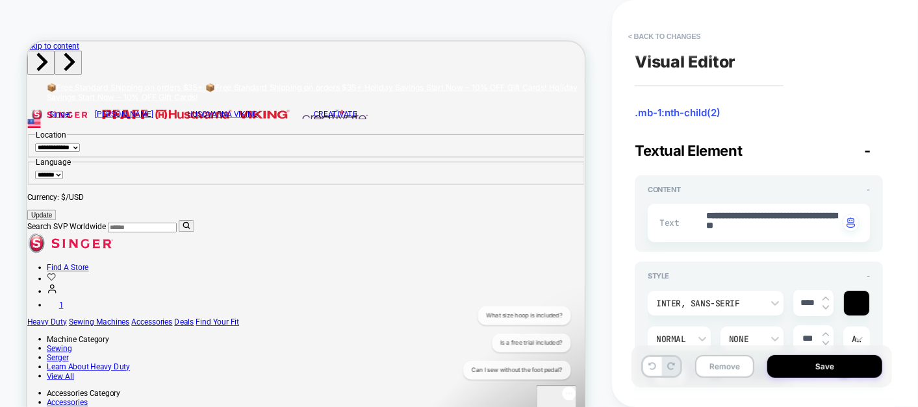
type input "****"
click at [824, 308] on img at bounding box center [825, 307] width 6 height 5
type textarea "*"
type input "****"
click at [824, 308] on img at bounding box center [825, 307] width 6 height 5
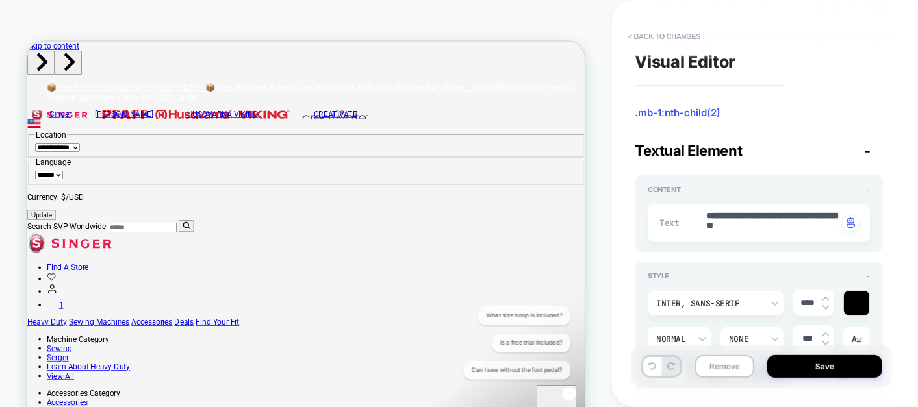
type textarea "*"
type input "****"
click at [824, 308] on img at bounding box center [825, 307] width 6 height 5
type textarea "*"
type input "****"
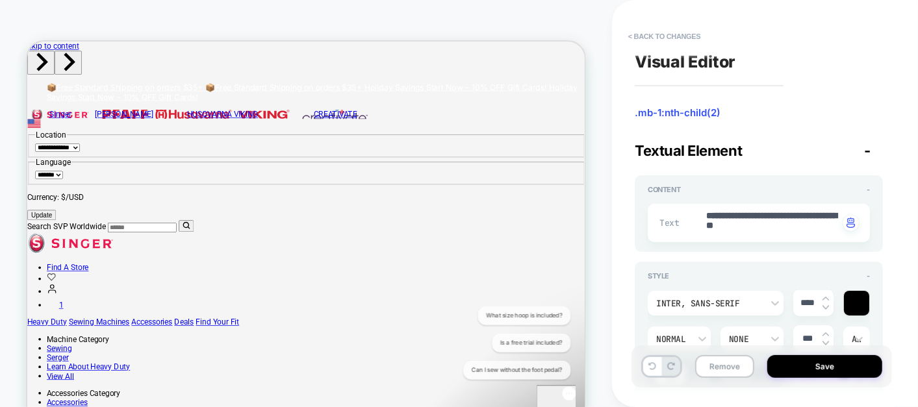
click at [824, 308] on img at bounding box center [825, 307] width 6 height 5
type textarea "*"
type input "****"
click at [824, 308] on img at bounding box center [825, 307] width 6 height 5
type textarea "*"
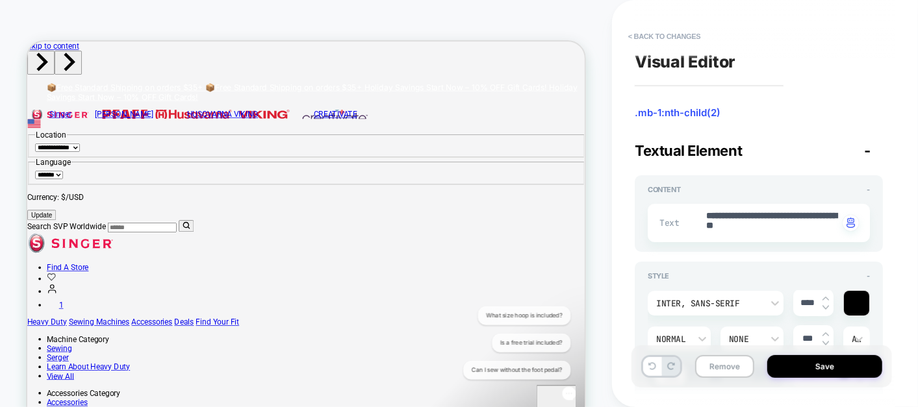
type input "****"
click at [825, 294] on div "****" at bounding box center [813, 303] width 40 height 27
click at [825, 298] on img at bounding box center [825, 298] width 6 height 5
type textarea "*"
type input "****"
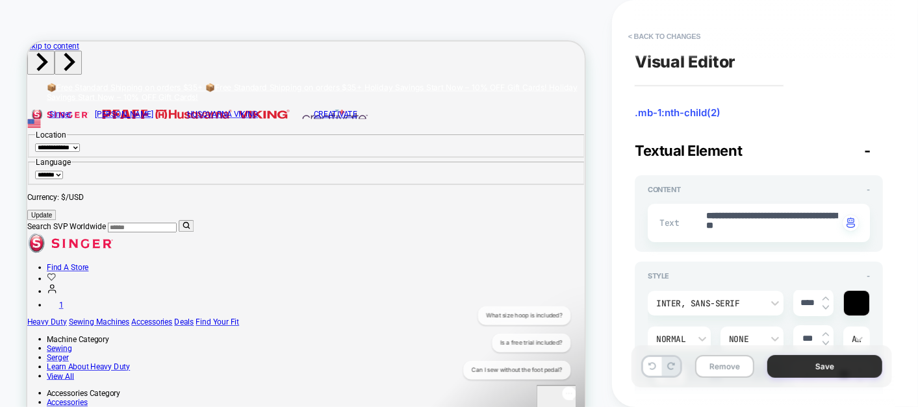
click at [823, 376] on button "Save" at bounding box center [824, 366] width 115 height 23
type textarea "*"
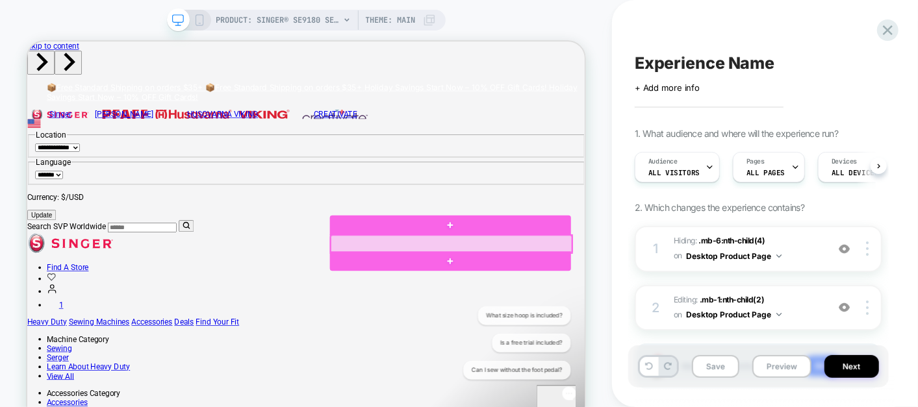
click at [586, 307] on div at bounding box center [591, 310] width 321 height 23
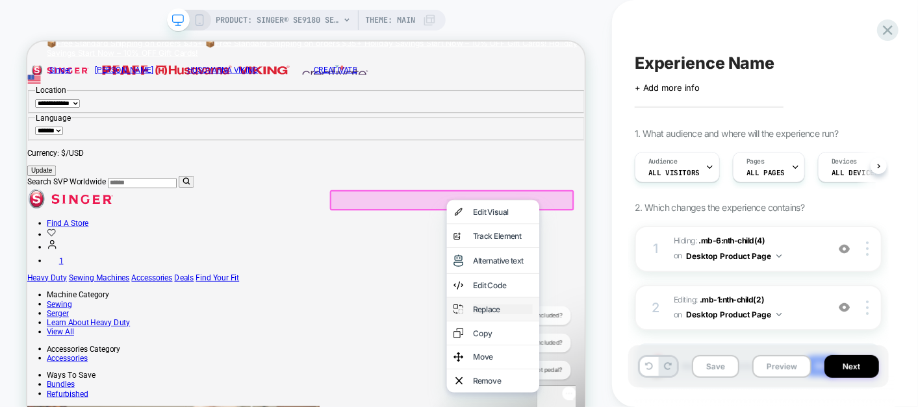
scroll to position [60, 0]
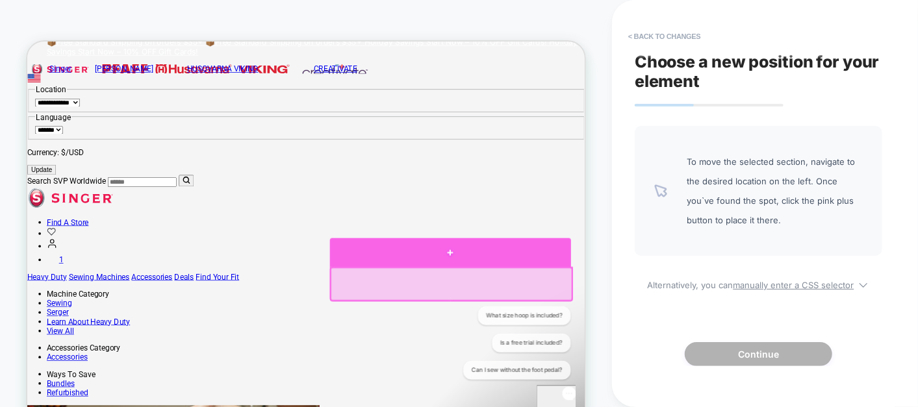
click at [691, 315] on div at bounding box center [590, 322] width 321 height 39
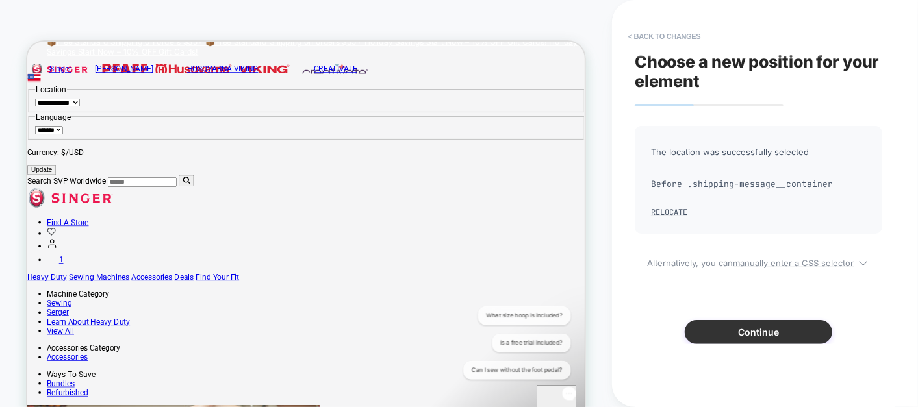
click at [727, 332] on button "Continue" at bounding box center [757, 332] width 147 height 24
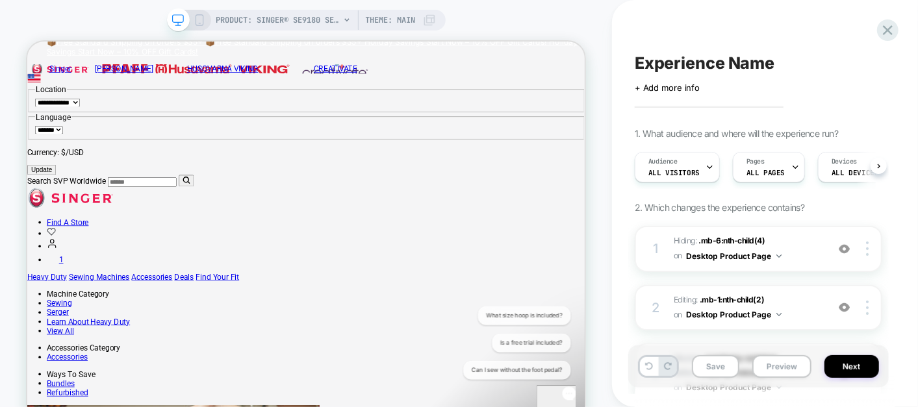
scroll to position [0, 0]
click at [714, 364] on button "Save" at bounding box center [715, 366] width 47 height 23
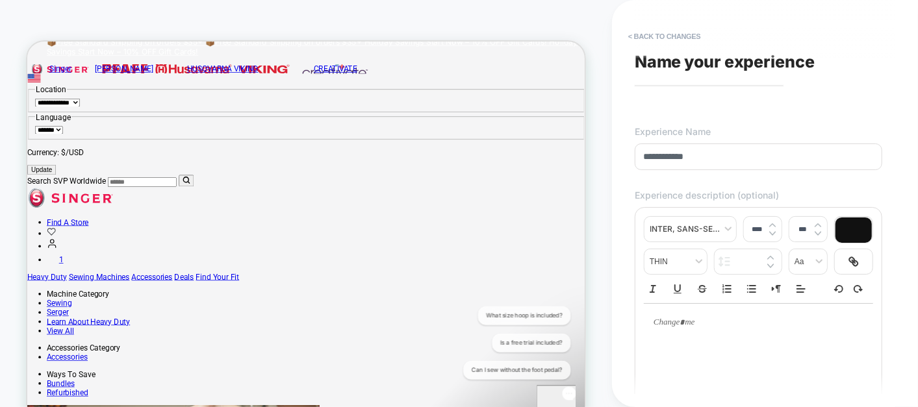
type input "**********"
click at [888, 323] on div "**********" at bounding box center [764, 203] width 260 height 407
click at [714, 156] on input "**********" at bounding box center [757, 157] width 247 height 27
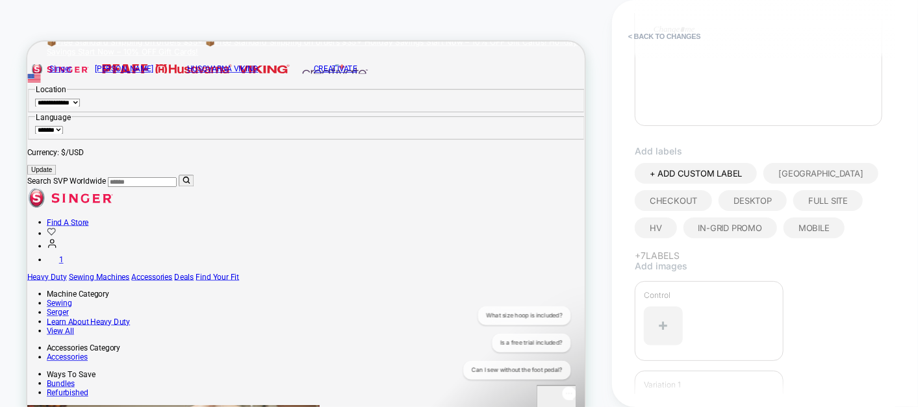
scroll to position [454, 0]
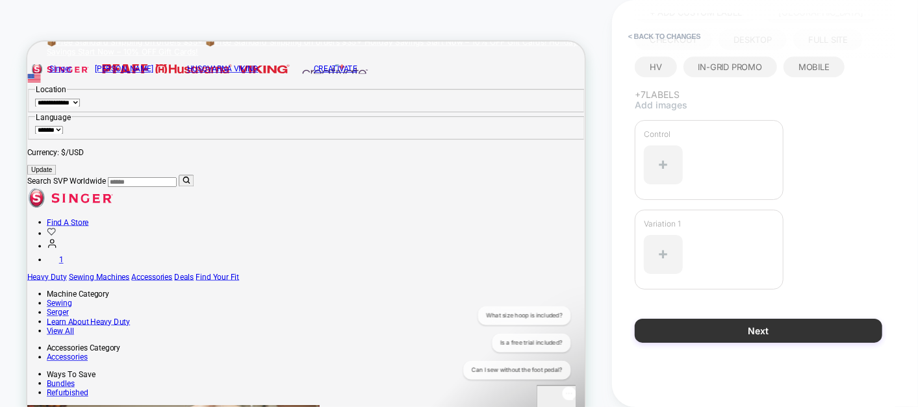
click at [768, 324] on button "Next" at bounding box center [757, 331] width 247 height 24
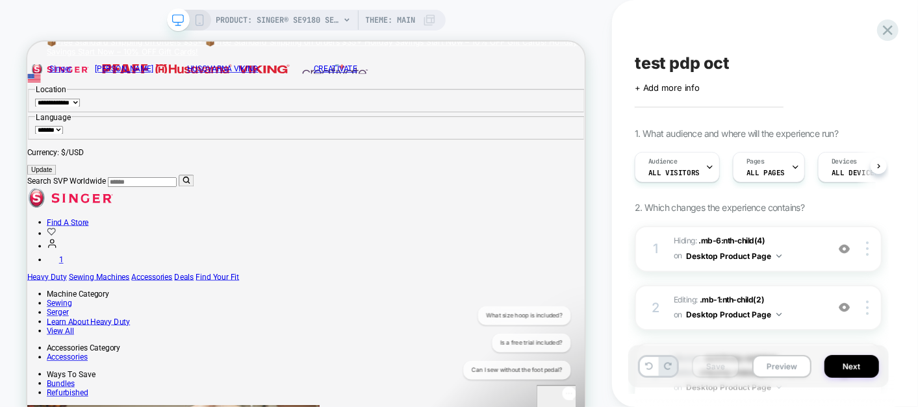
scroll to position [0, 0]
click at [779, 367] on button "Preview" at bounding box center [781, 366] width 59 height 23
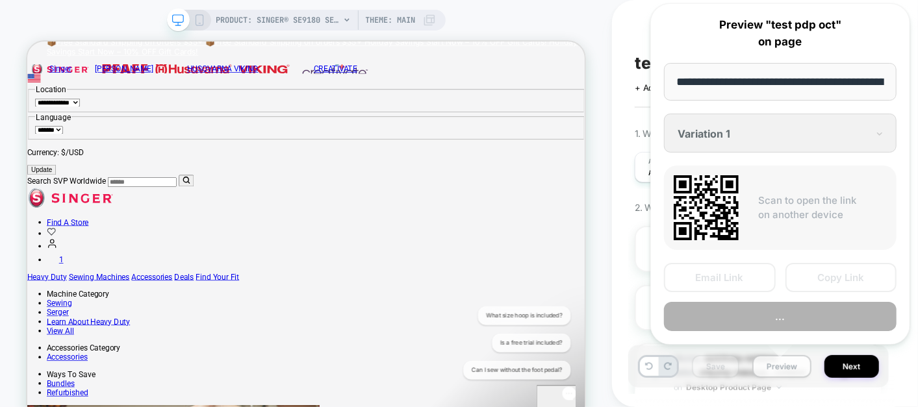
scroll to position [0, 319]
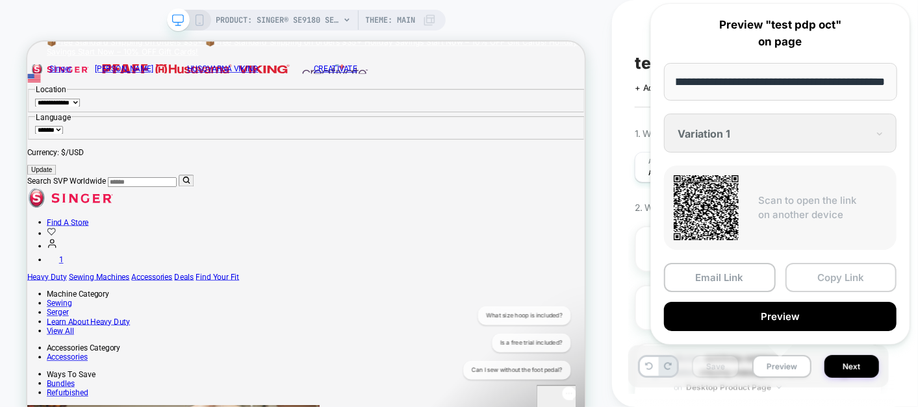
click at [844, 281] on button "Copy Link" at bounding box center [841, 277] width 112 height 29
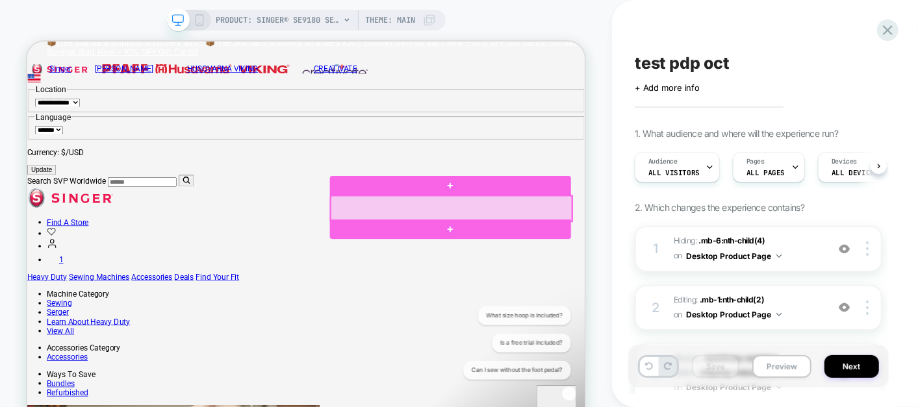
click at [748, 249] on div at bounding box center [591, 264] width 321 height 34
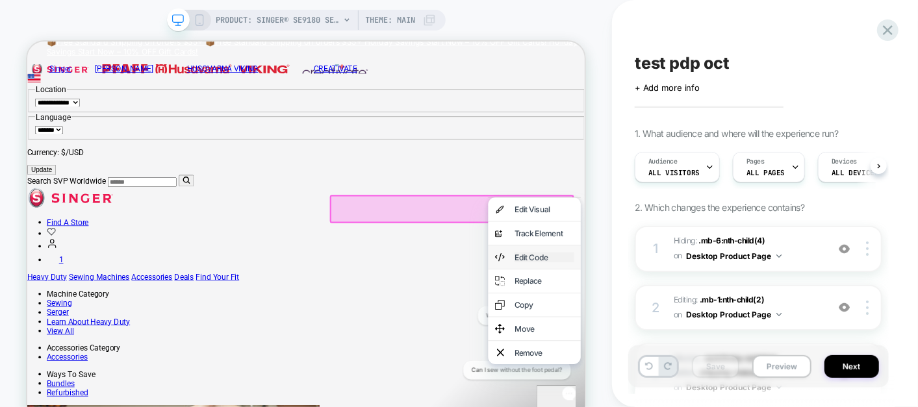
click at [723, 335] on div "Edit Code" at bounding box center [715, 328] width 79 height 13
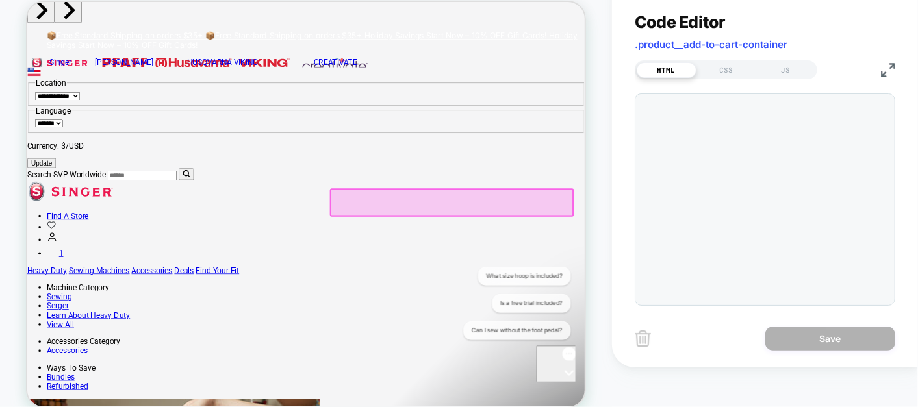
scroll to position [12, 0]
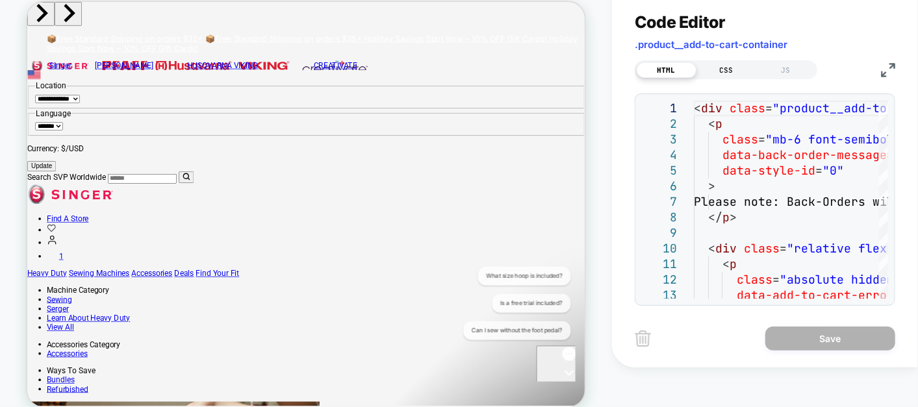
click at [727, 68] on div "CSS" at bounding box center [726, 70] width 60 height 16
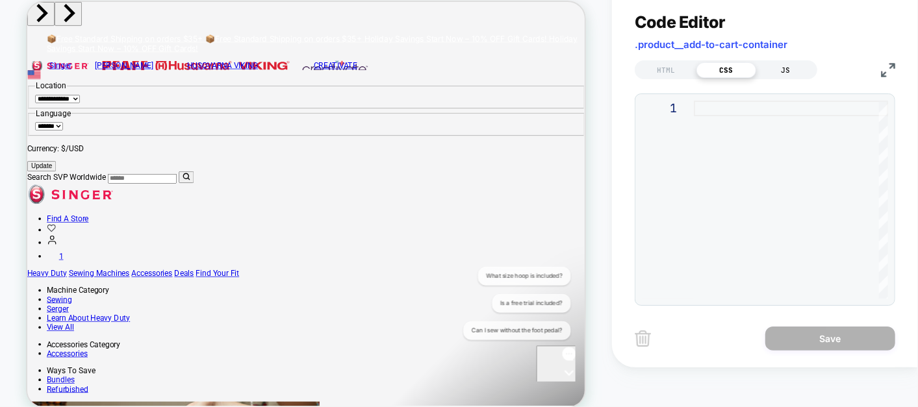
click at [770, 68] on div "JS" at bounding box center [786, 70] width 60 height 16
click at [660, 72] on div "HTML" at bounding box center [666, 70] width 60 height 16
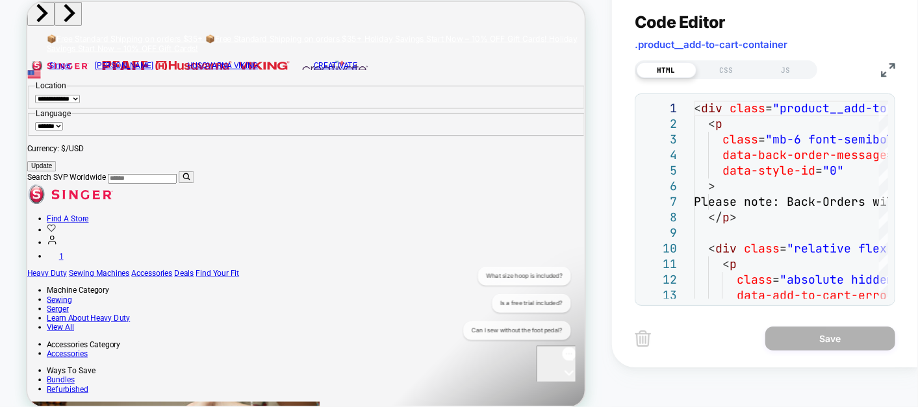
click at [889, 70] on img at bounding box center [888, 70] width 14 height 14
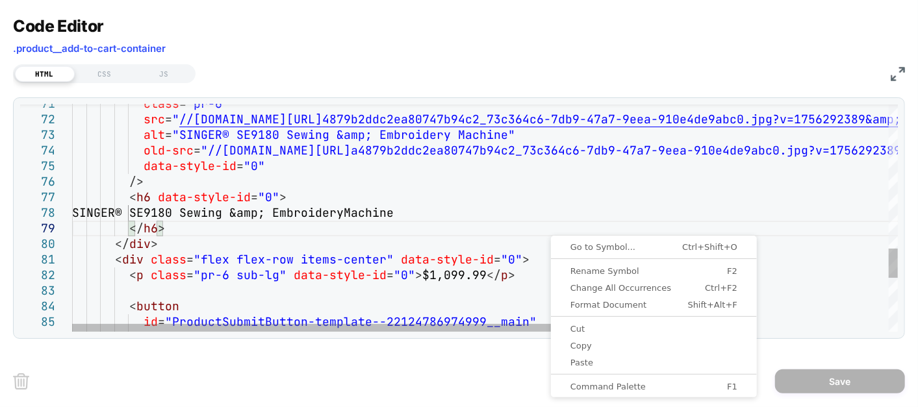
scroll to position [0, 0]
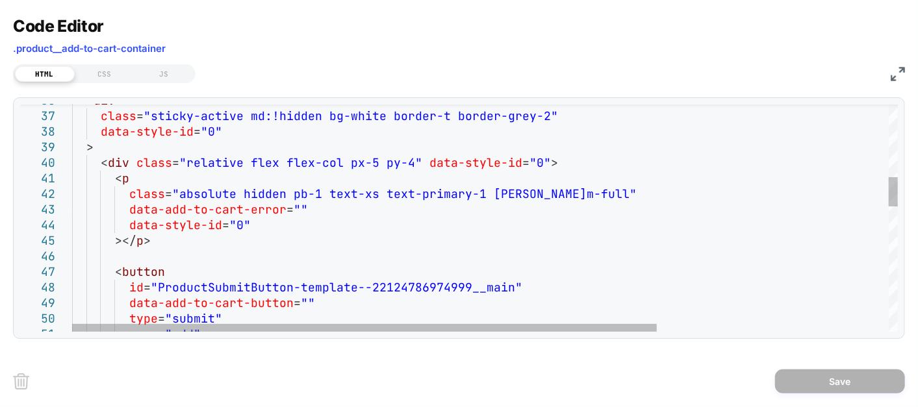
type textarea "**********"
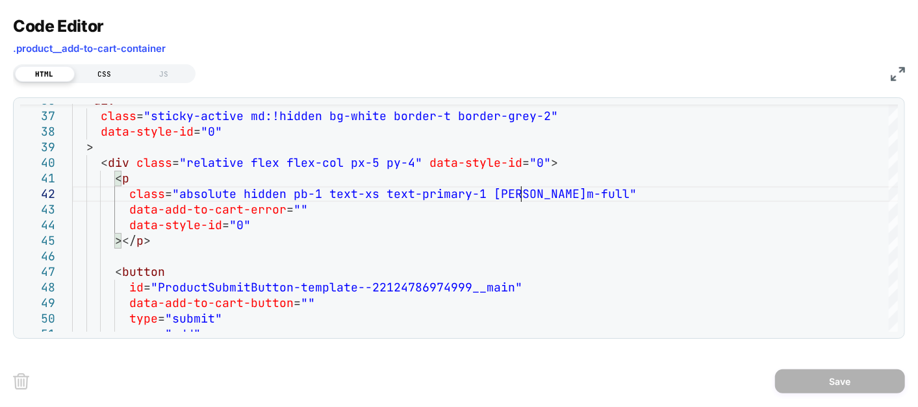
click at [105, 71] on div "CSS" at bounding box center [105, 74] width 60 height 16
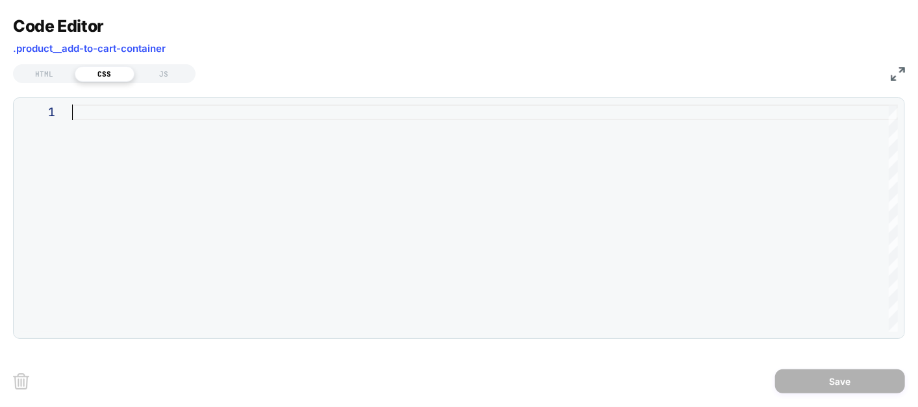
click at [93, 118] on div at bounding box center [484, 218] width 825 height 227
click at [890, 65] on div "HTML CSS JS" at bounding box center [459, 72] width 892 height 22
click at [892, 72] on img at bounding box center [897, 74] width 14 height 14
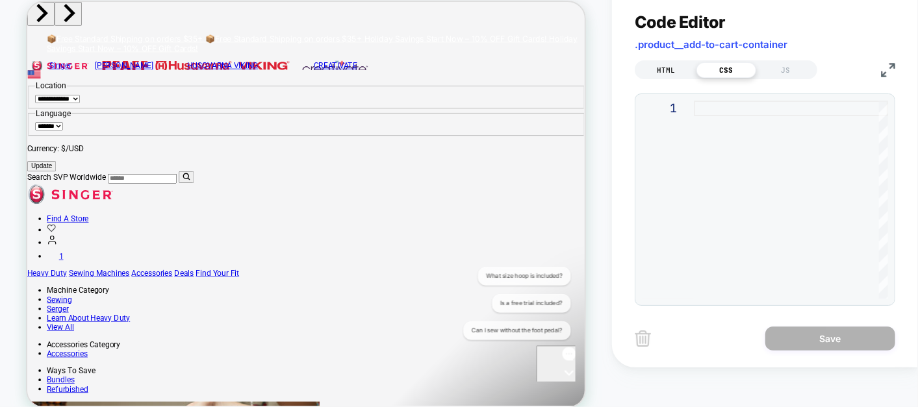
click at [665, 71] on div "HTML" at bounding box center [666, 70] width 60 height 16
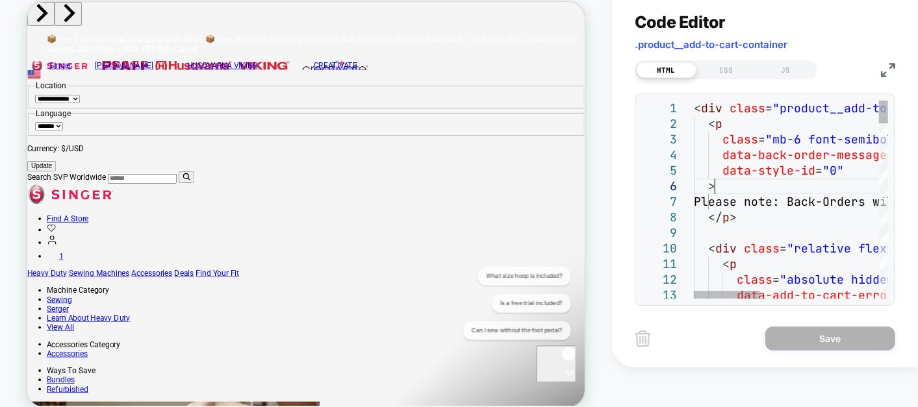
scroll to position [0, 0]
type textarea "**********"
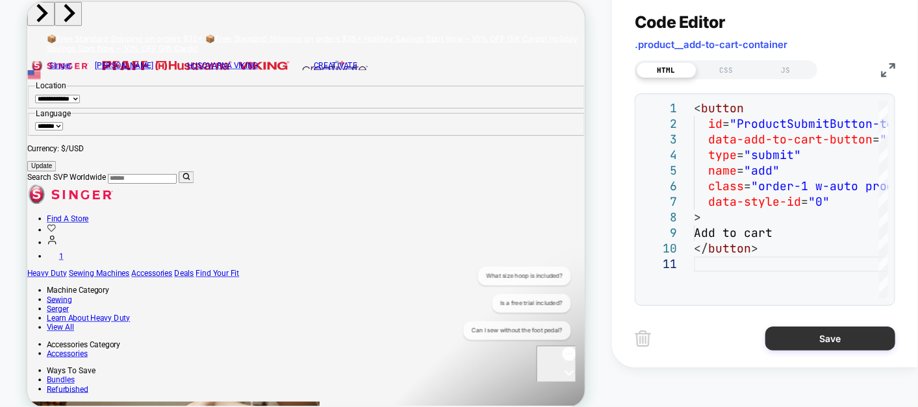
click at [818, 339] on button "Save" at bounding box center [830, 339] width 130 height 24
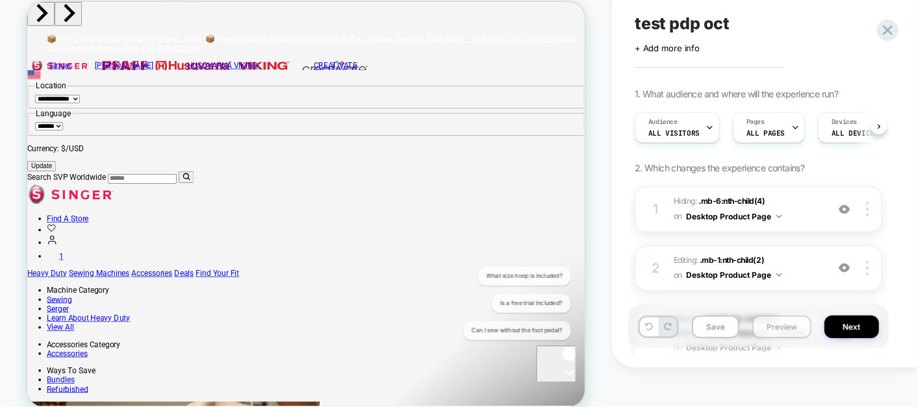
click at [784, 329] on button "Preview" at bounding box center [781, 327] width 59 height 23
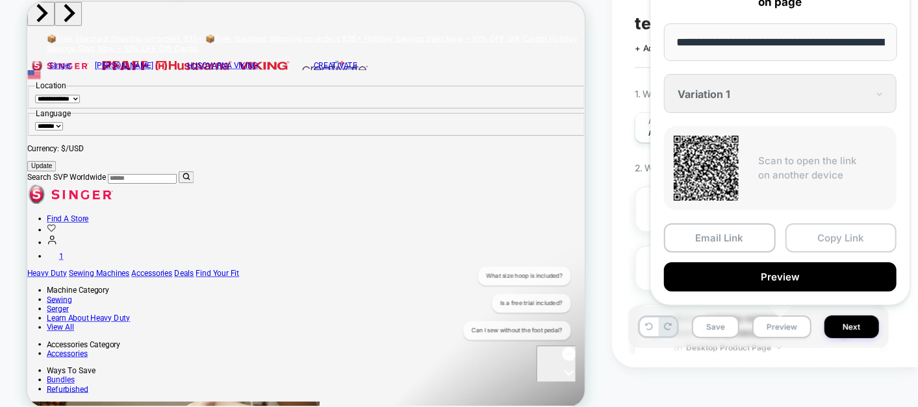
click at [846, 229] on button "Copy Link" at bounding box center [841, 237] width 112 height 29
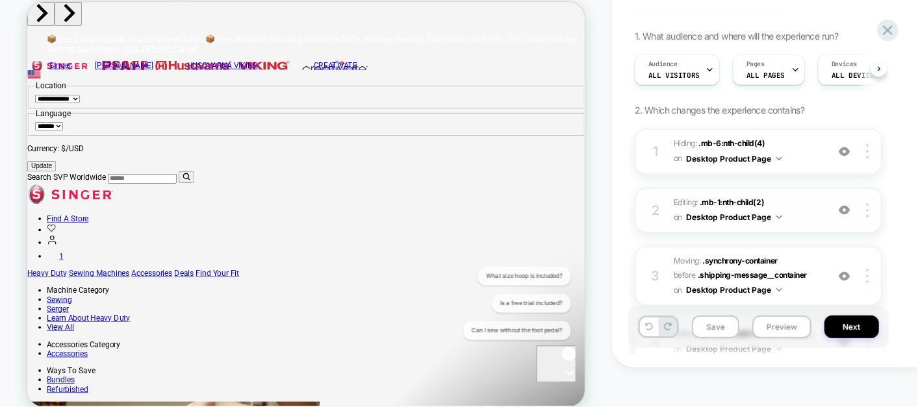
scroll to position [57, 0]
click at [845, 205] on img at bounding box center [843, 210] width 11 height 11
click at [867, 214] on img at bounding box center [867, 211] width 3 height 14
click at [866, 211] on img at bounding box center [867, 211] width 3 height 14
click at [784, 207] on div "Delete" at bounding box center [791, 209] width 116 height 35
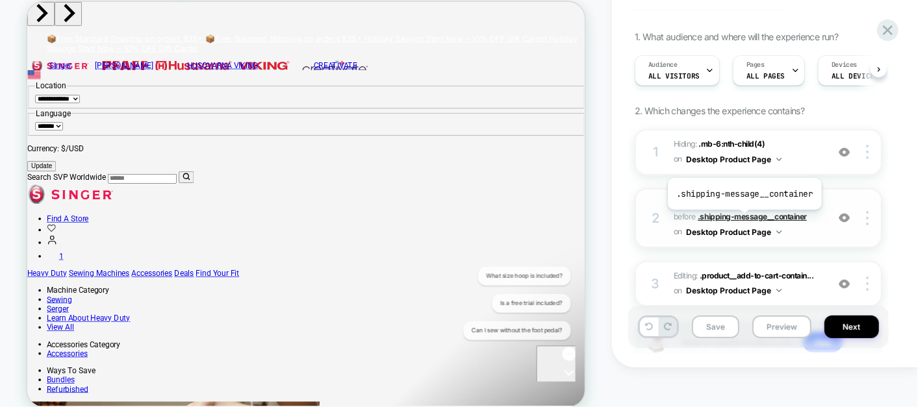
scroll to position [150, 0]
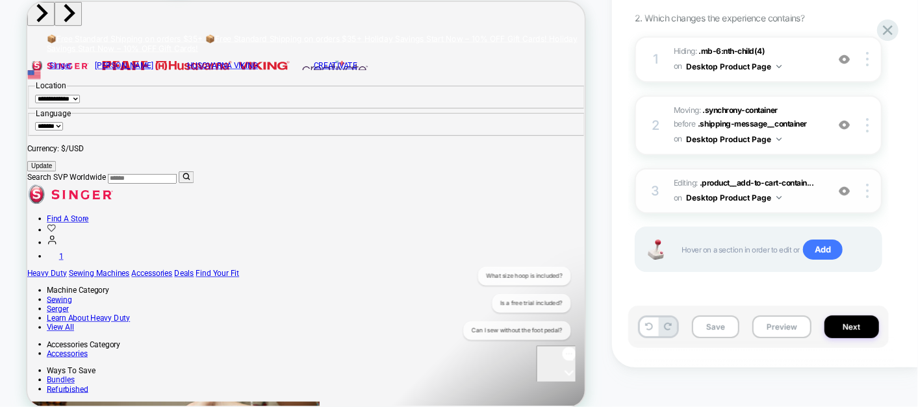
click at [793, 195] on span "Editing : .product__add-to-cart-contain... .product__add-to-cart-container on D…" at bounding box center [746, 191] width 147 height 31
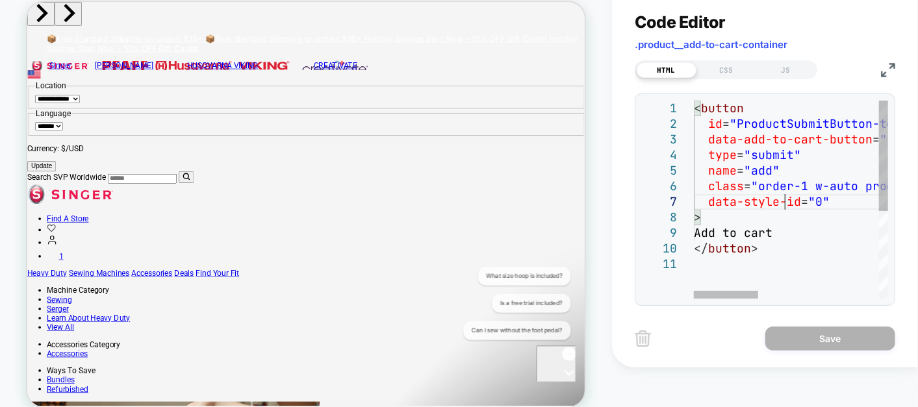
scroll to position [0, 0]
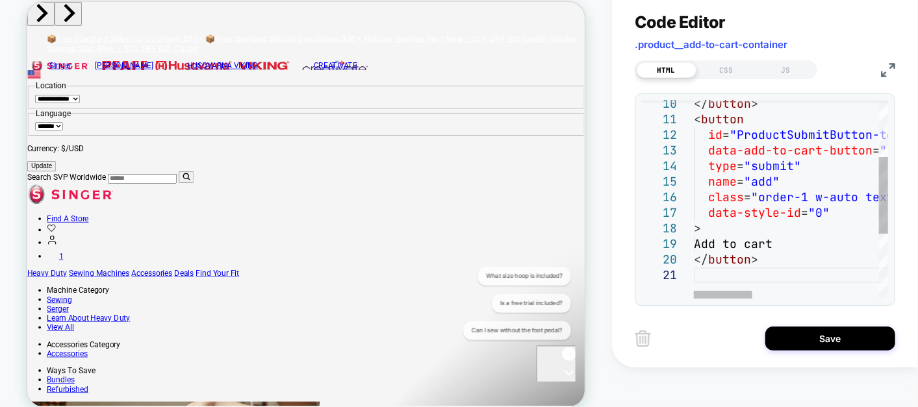
type textarea "**********"
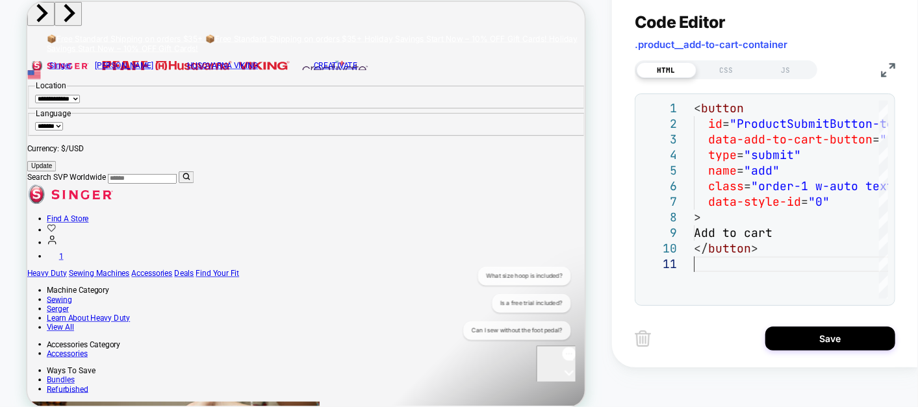
click at [634, 338] on img at bounding box center [642, 339] width 16 height 16
click at [643, 332] on img at bounding box center [642, 339] width 16 height 16
click at [836, 347] on button "Save" at bounding box center [830, 339] width 130 height 24
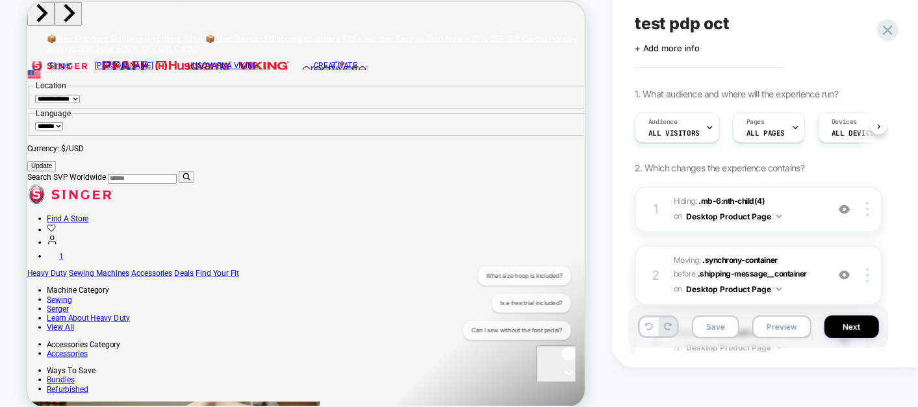
scroll to position [208, 0]
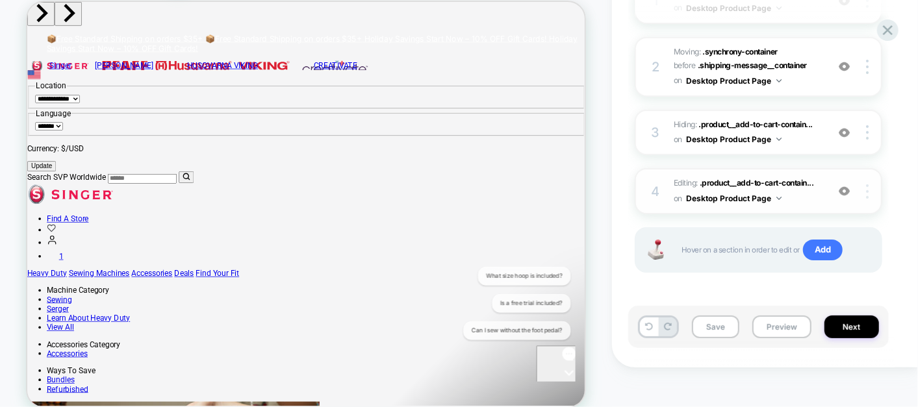
click at [868, 194] on img at bounding box center [867, 191] width 3 height 14
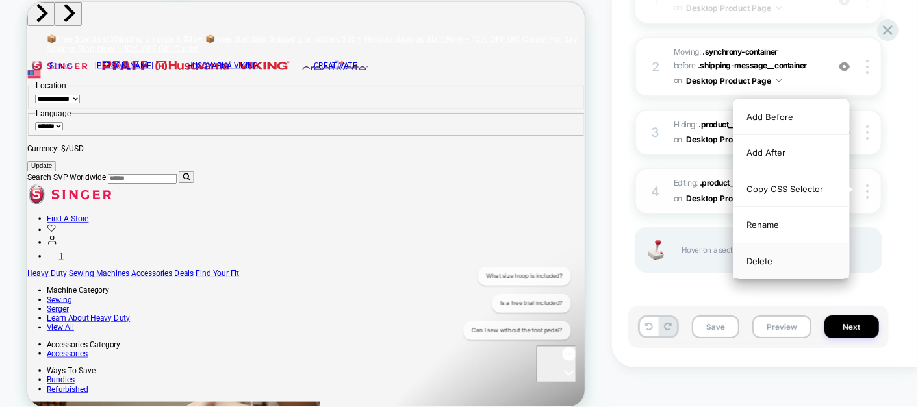
click at [795, 257] on div "Delete" at bounding box center [791, 261] width 116 height 35
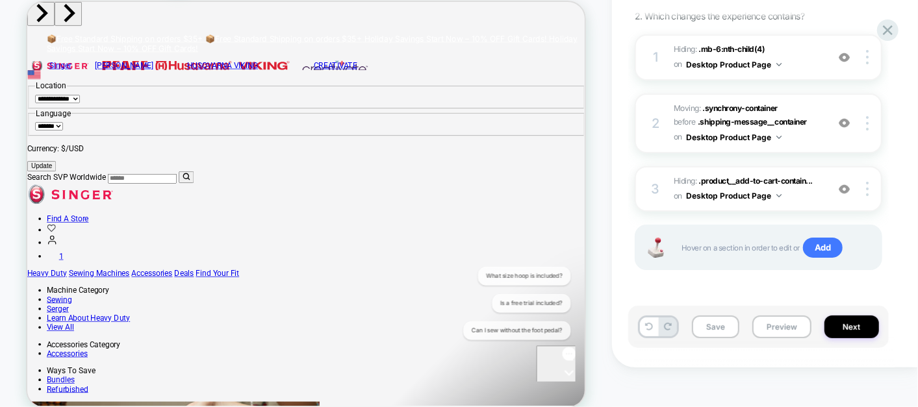
scroll to position [150, 0]
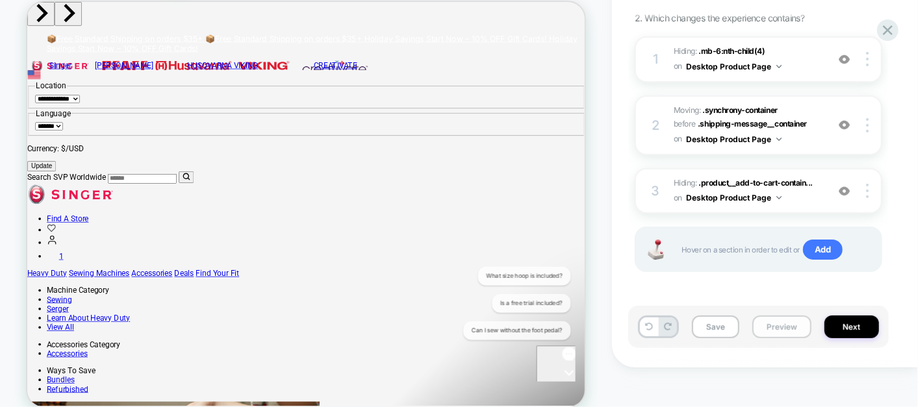
click at [779, 333] on button "Preview" at bounding box center [781, 327] width 59 height 23
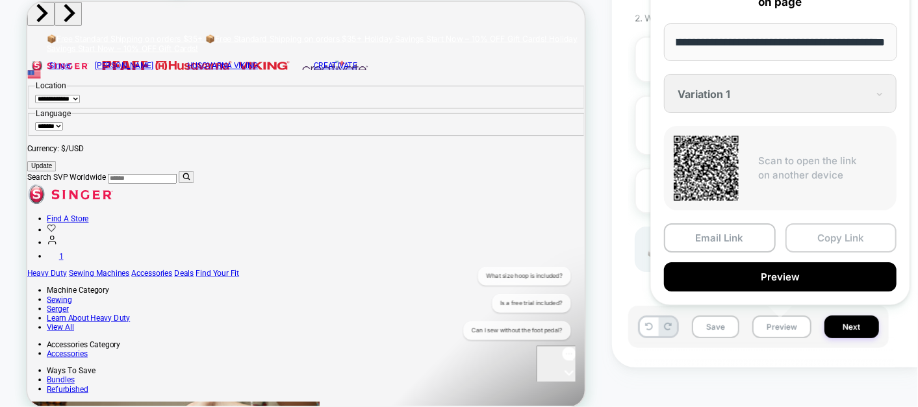
scroll to position [0, 0]
click at [842, 247] on button "Copy Link" at bounding box center [841, 237] width 112 height 29
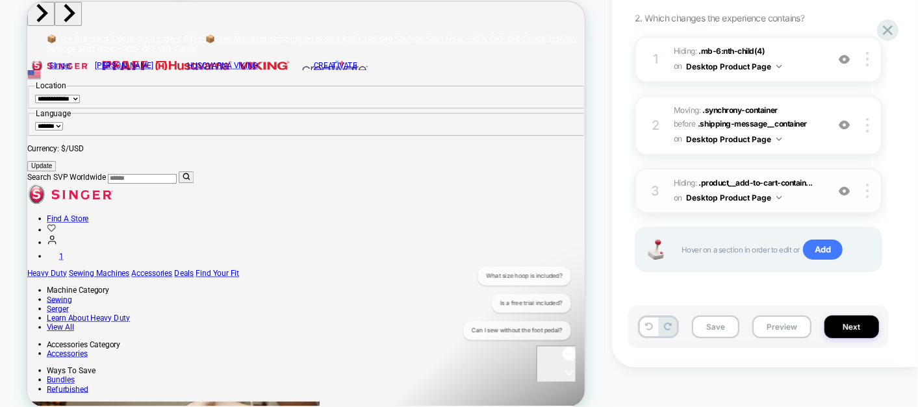
click at [843, 188] on img at bounding box center [843, 191] width 11 height 11
click at [869, 191] on div at bounding box center [869, 191] width 25 height 14
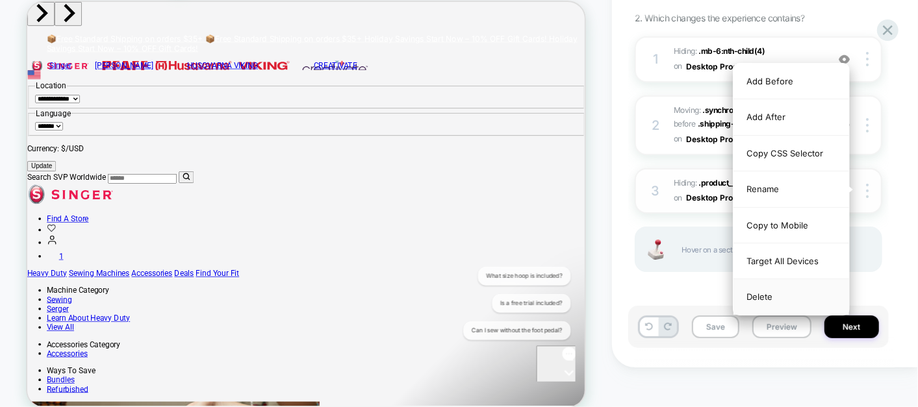
click at [770, 303] on div "Delete" at bounding box center [791, 296] width 116 height 35
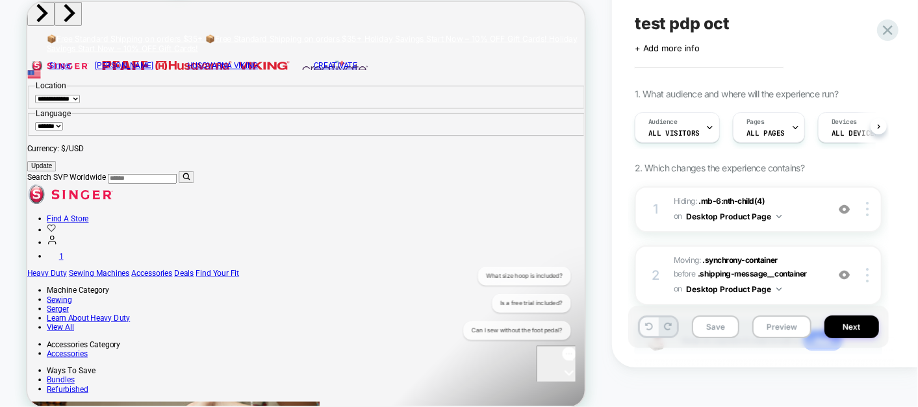
click at [645, 325] on icon at bounding box center [649, 327] width 8 height 8
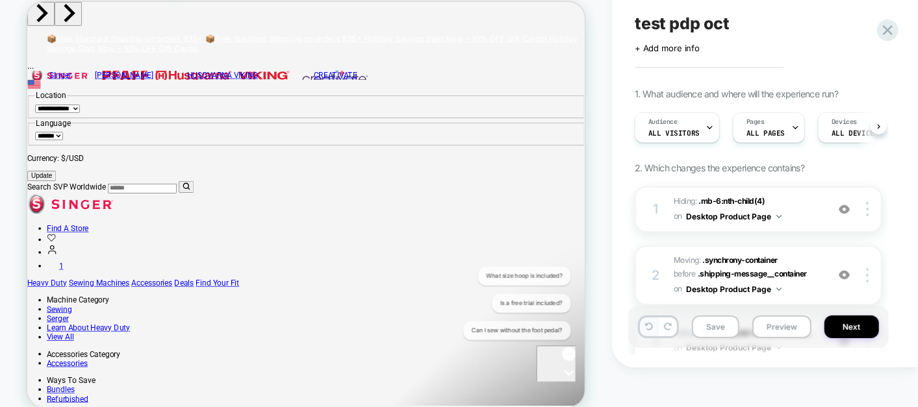
click at [645, 325] on icon at bounding box center [649, 327] width 8 height 8
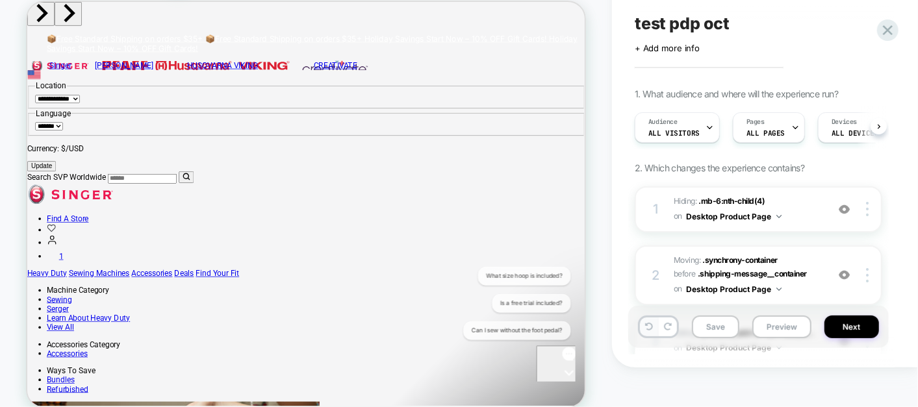
click at [645, 325] on icon at bounding box center [649, 327] width 8 height 8
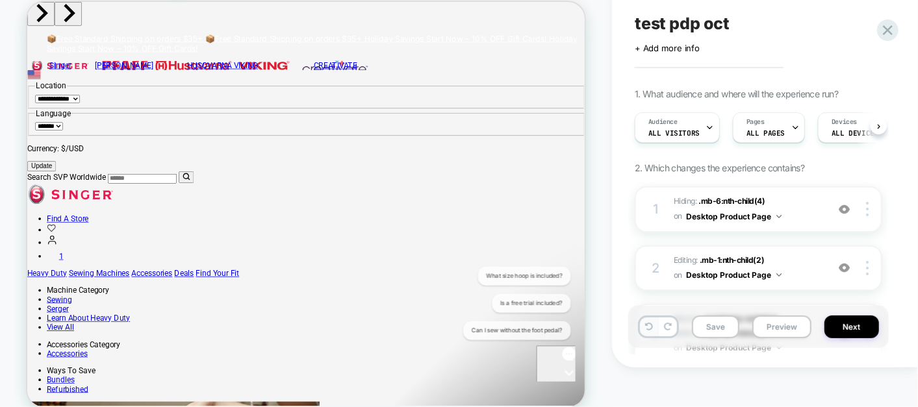
click at [645, 325] on icon at bounding box center [649, 327] width 8 height 8
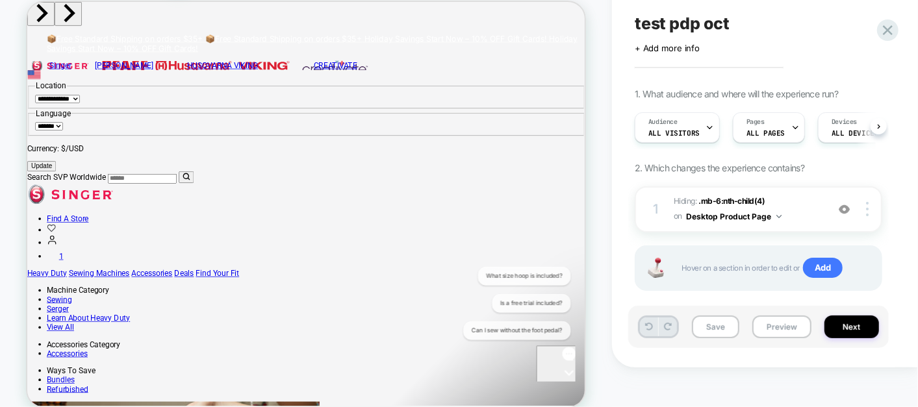
click at [645, 325] on icon at bounding box center [649, 327] width 8 height 8
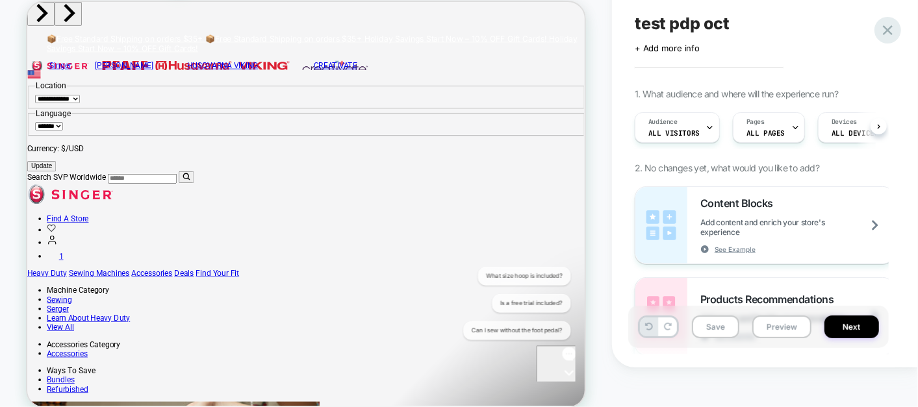
click at [881, 29] on icon at bounding box center [888, 30] width 18 height 18
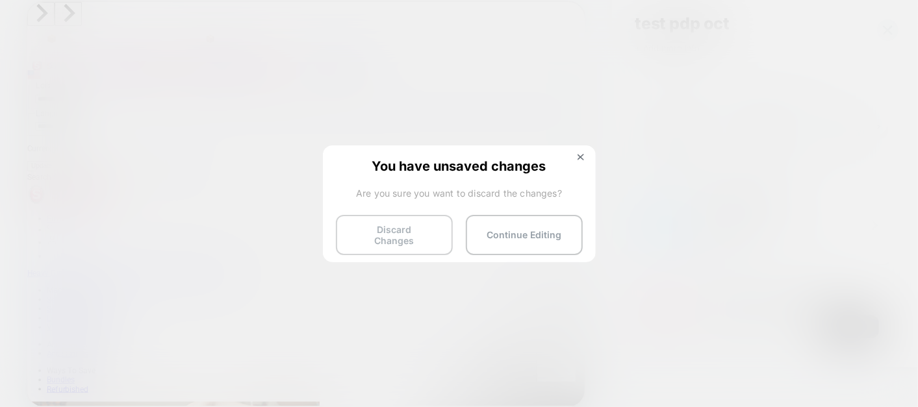
click at [387, 236] on button "Discard Changes" at bounding box center [394, 235] width 117 height 40
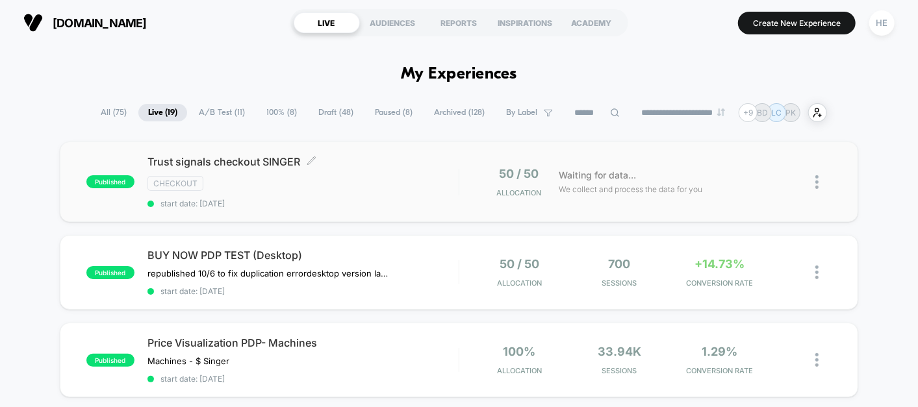
click at [381, 191] on div "Trust signals checkout SINGER Click to edit experience details Click to edit ex…" at bounding box center [302, 181] width 311 height 53
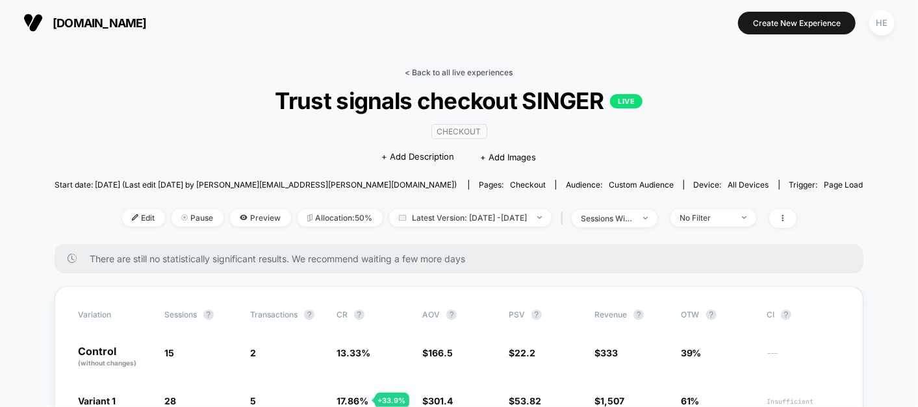
click at [447, 72] on link "< Back to all live experiences" at bounding box center [459, 73] width 108 height 10
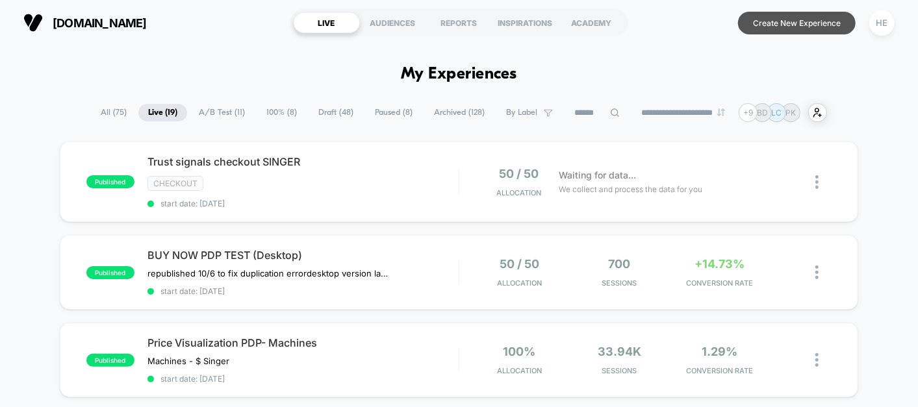
click at [757, 31] on button "Create New Experience" at bounding box center [797, 23] width 118 height 23
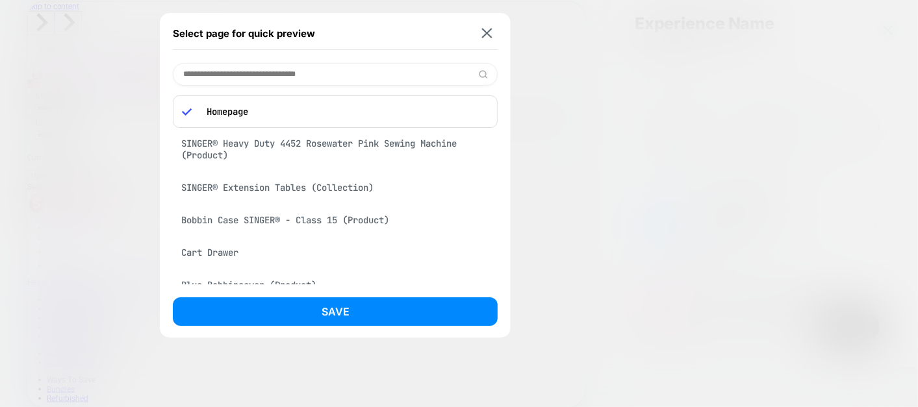
click at [258, 65] on input at bounding box center [335, 74] width 325 height 23
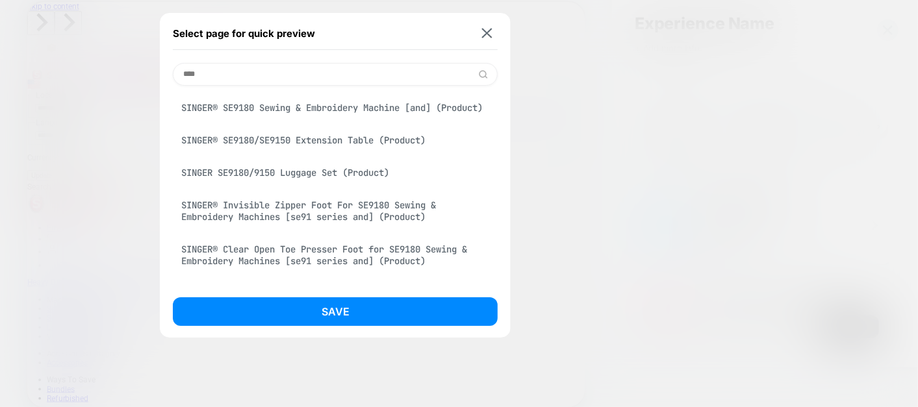
type input "****"
click at [289, 112] on div "SINGER® SE9180 Sewing & Embroidery Machine [and] (Product)" at bounding box center [335, 107] width 325 height 25
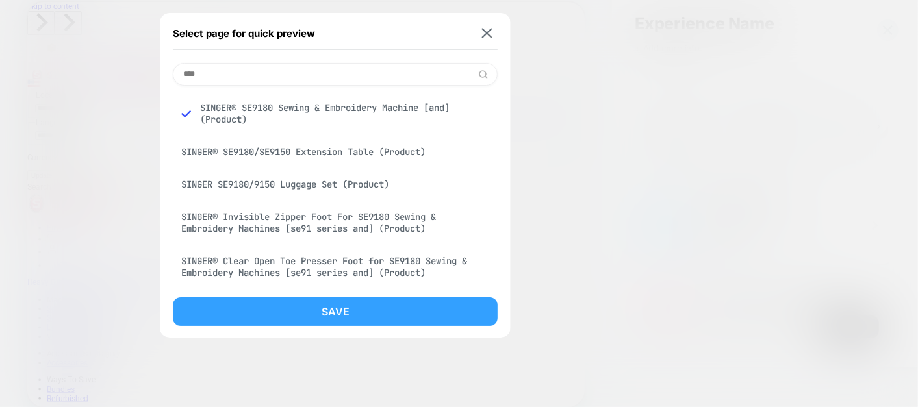
click at [344, 313] on button "Save" at bounding box center [335, 311] width 325 height 29
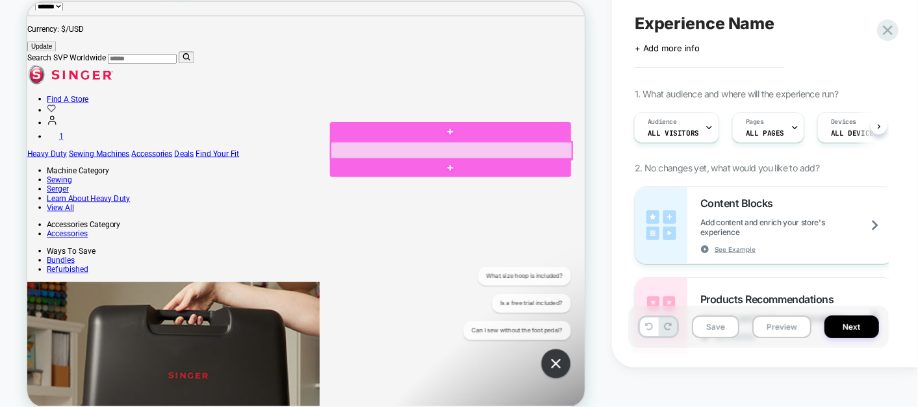
scroll to position [173, 0]
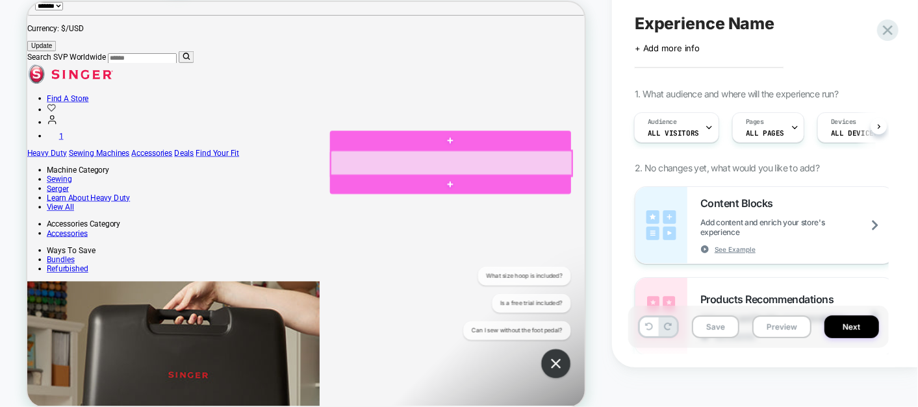
click at [731, 216] on div at bounding box center [591, 217] width 321 height 34
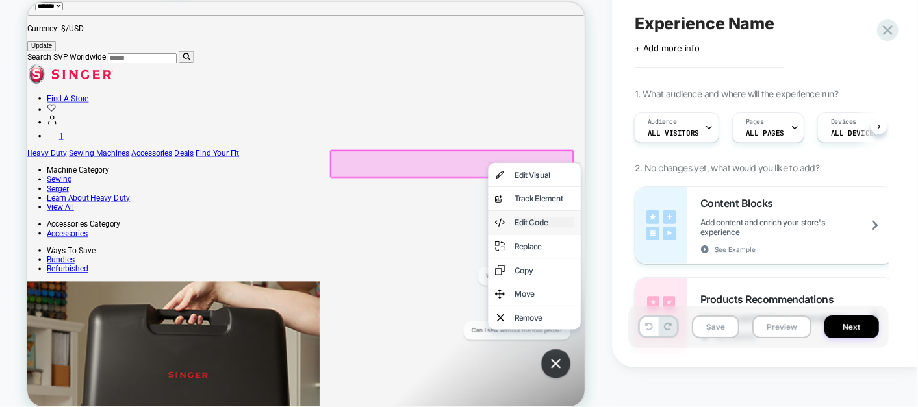
click at [708, 303] on div "Edit Code" at bounding box center [715, 296] width 79 height 13
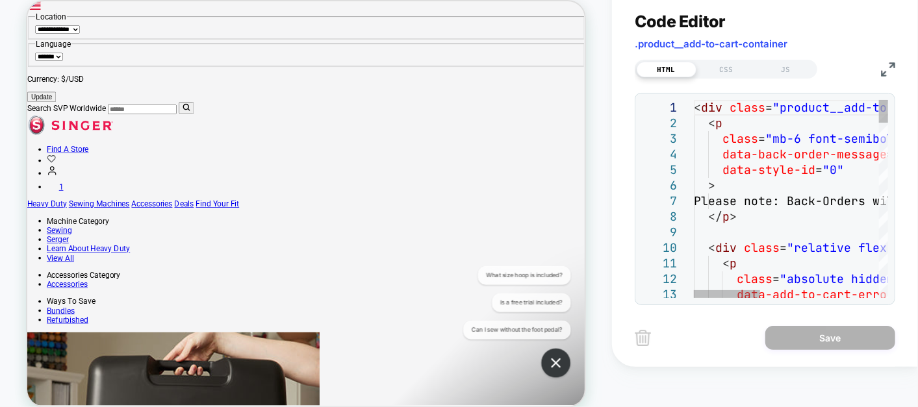
scroll to position [0, 0]
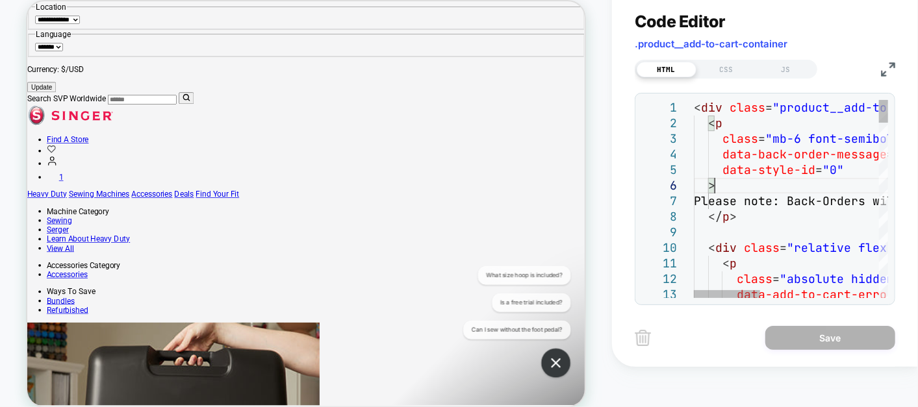
type textarea "**********"
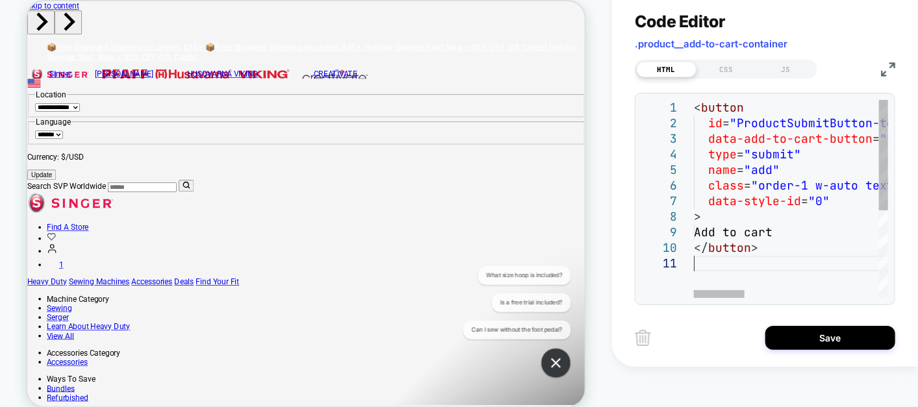
type textarea "**********"
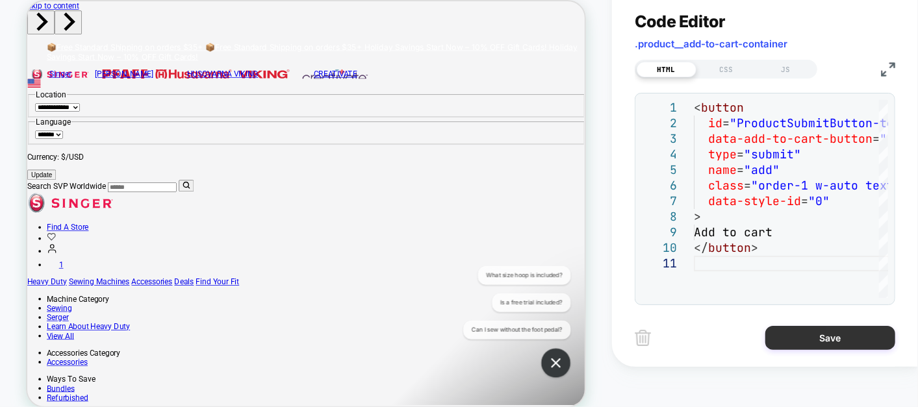
click at [818, 334] on button "Save" at bounding box center [830, 338] width 130 height 24
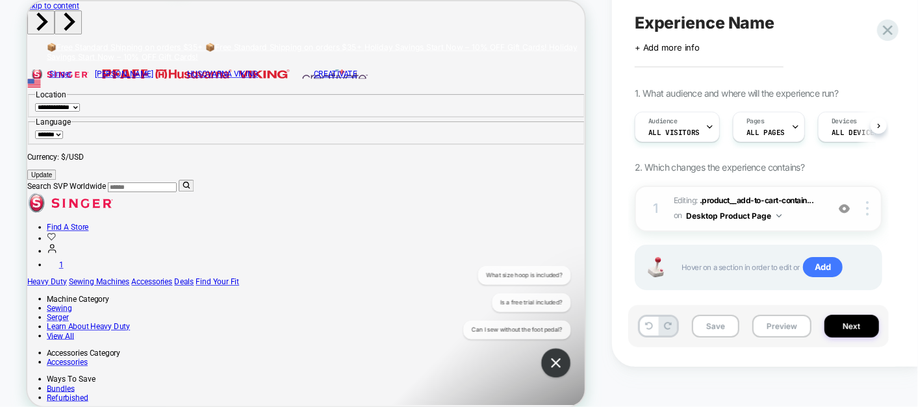
click at [779, 218] on button "Desktop Product Page" at bounding box center [733, 216] width 95 height 16
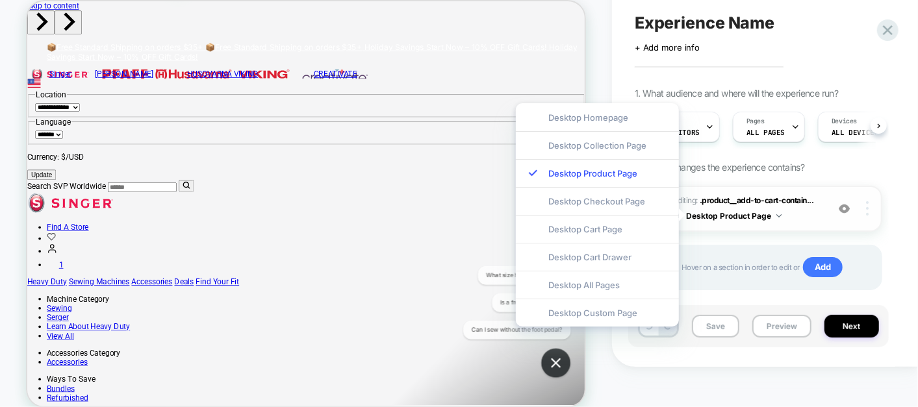
click at [867, 209] on img at bounding box center [867, 208] width 3 height 14
click at [894, 211] on div "Experience Name Click to edit experience details + Add more info 1. What audien…" at bounding box center [764, 163] width 260 height 407
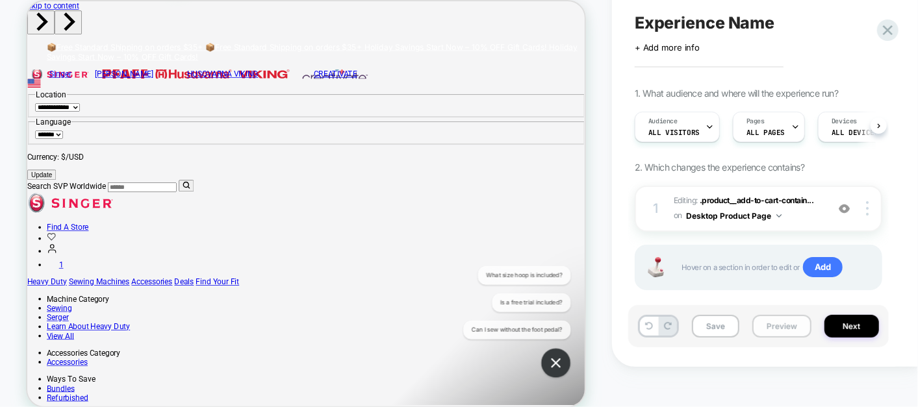
click at [776, 332] on button "Preview" at bounding box center [781, 326] width 59 height 23
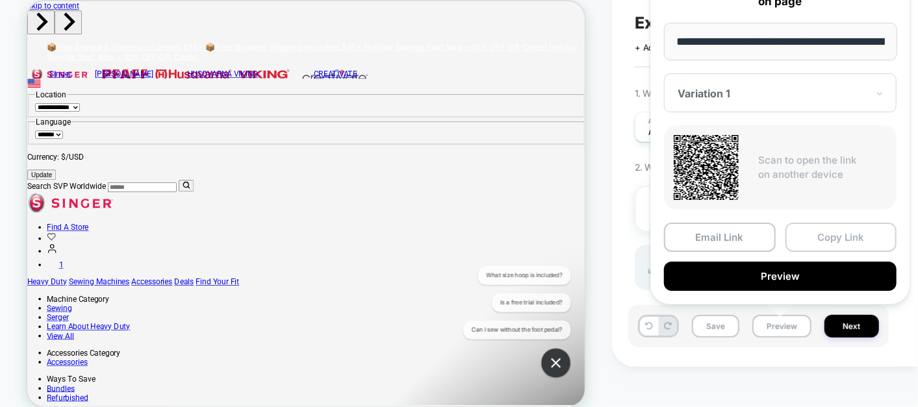
click at [844, 250] on button "Copy Link" at bounding box center [841, 237] width 112 height 29
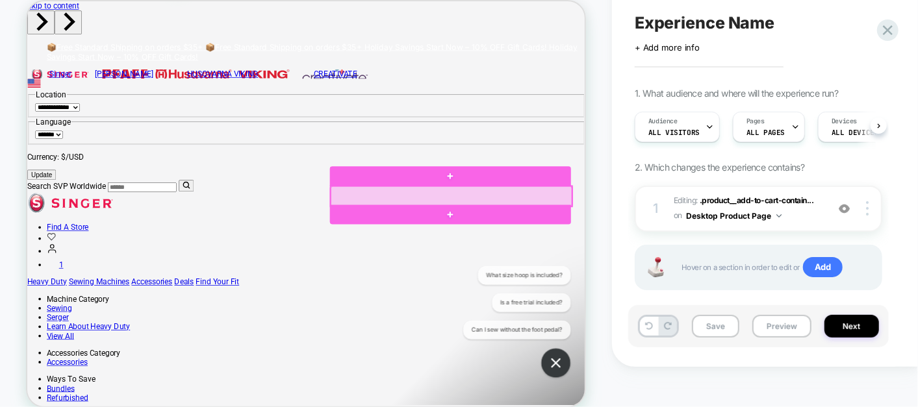
click at [630, 250] on div at bounding box center [591, 261] width 321 height 27
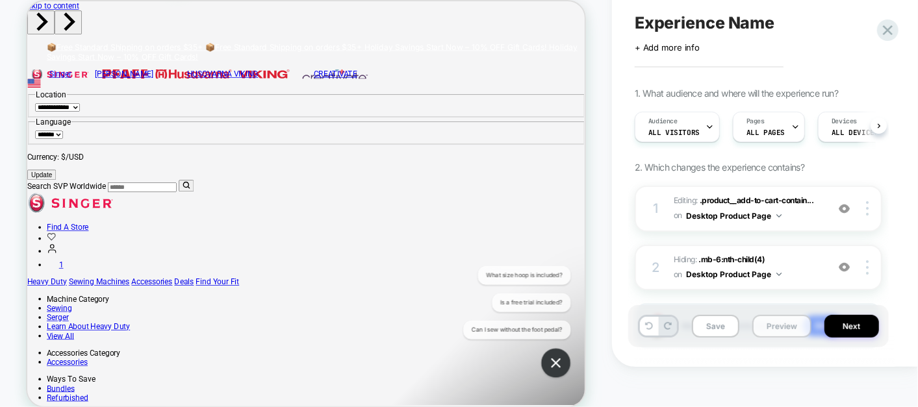
click at [764, 327] on button "Preview" at bounding box center [781, 326] width 59 height 23
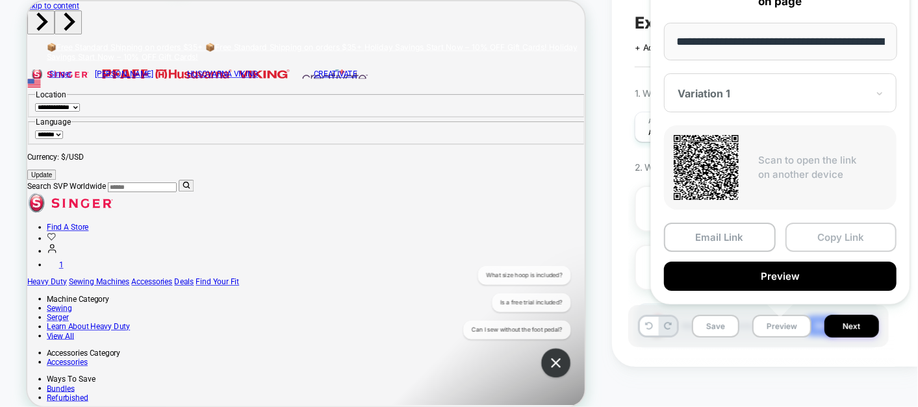
click at [870, 236] on button "Copy Link" at bounding box center [841, 237] width 112 height 29
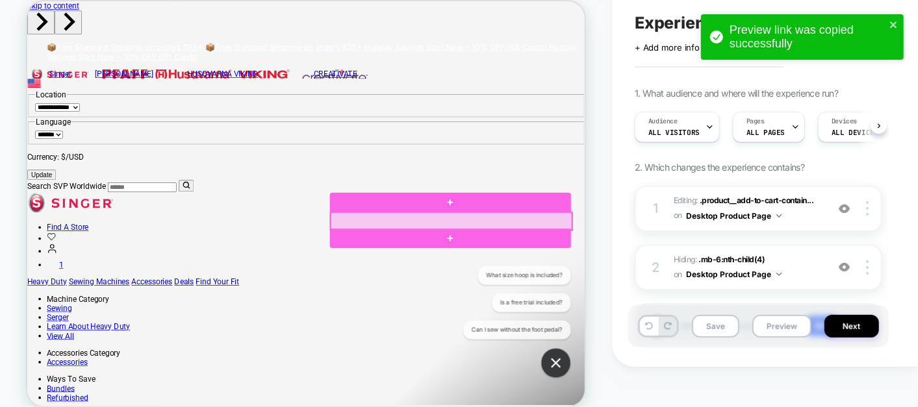
click at [705, 286] on div at bounding box center [591, 294] width 321 height 23
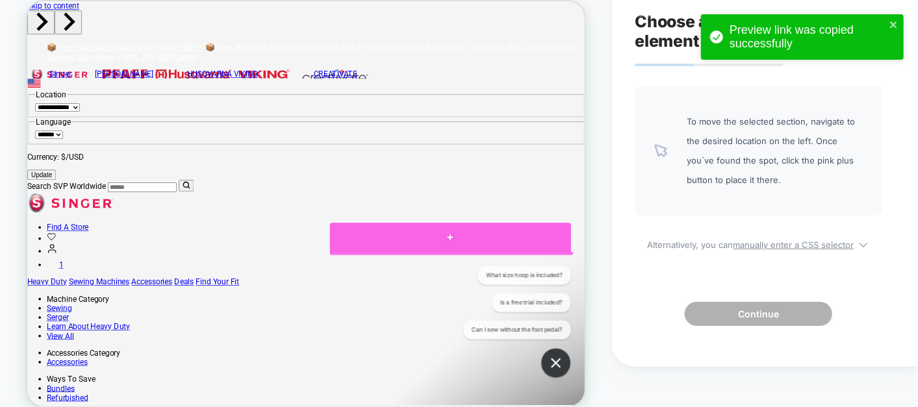
click at [736, 321] on div at bounding box center [590, 316] width 321 height 39
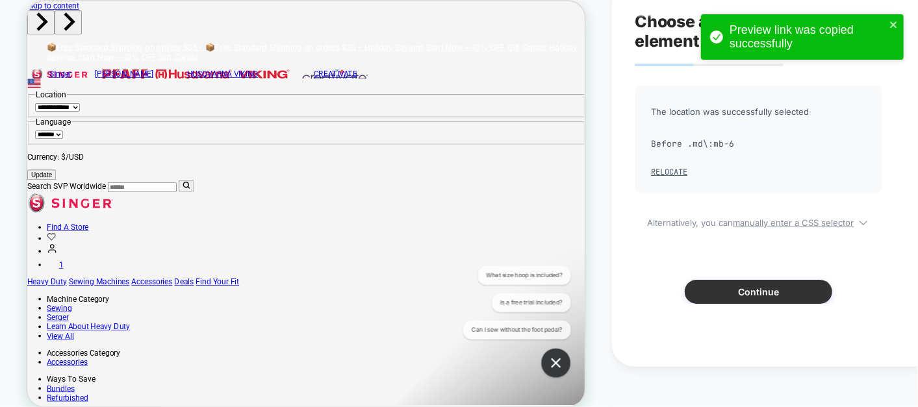
click at [772, 297] on button "Continue" at bounding box center [757, 292] width 147 height 24
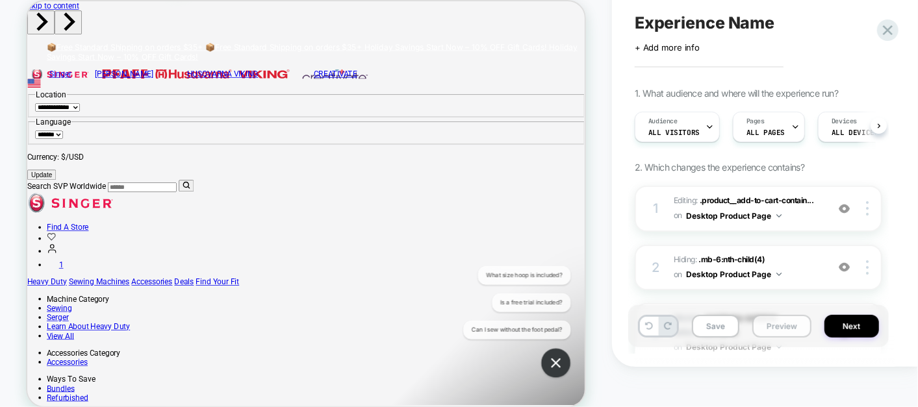
click at [771, 328] on button "Preview" at bounding box center [781, 326] width 59 height 23
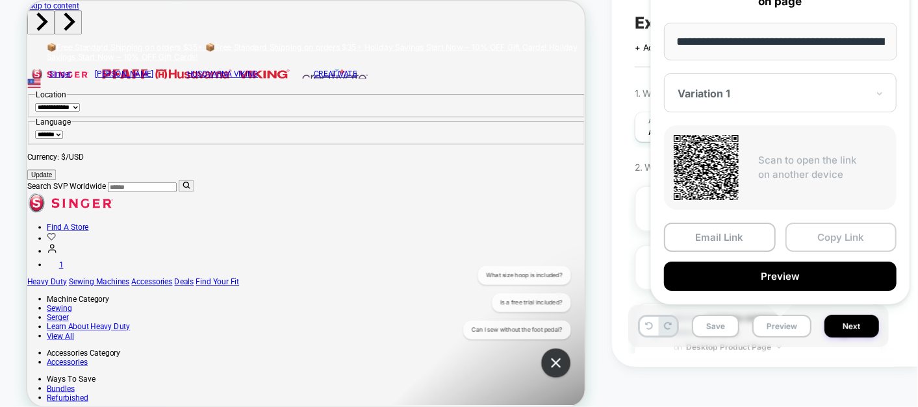
click at [840, 234] on button "Copy Link" at bounding box center [841, 237] width 112 height 29
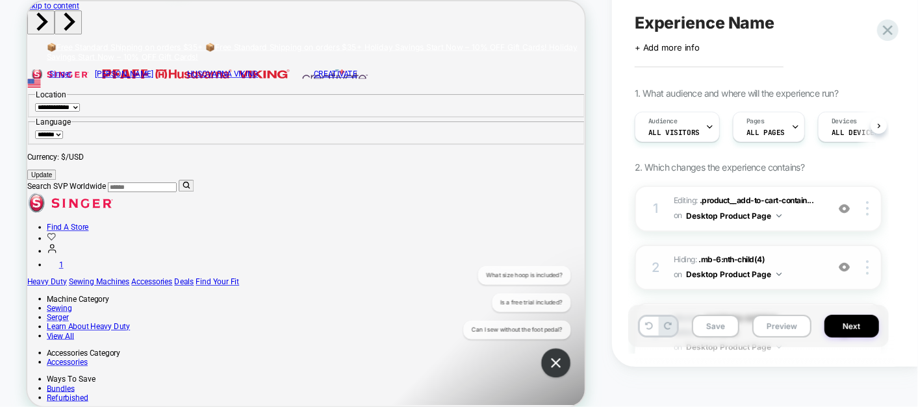
click at [844, 269] on img at bounding box center [843, 267] width 11 height 11
click at [802, 208] on span "Editing : .product__add-to-cart-contain... .product__add-to-cart-container on D…" at bounding box center [746, 209] width 147 height 31
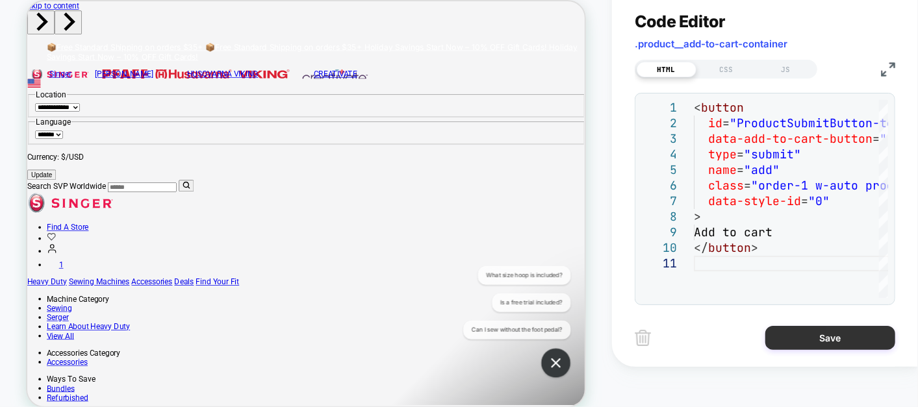
click at [818, 330] on button "Save" at bounding box center [830, 338] width 130 height 24
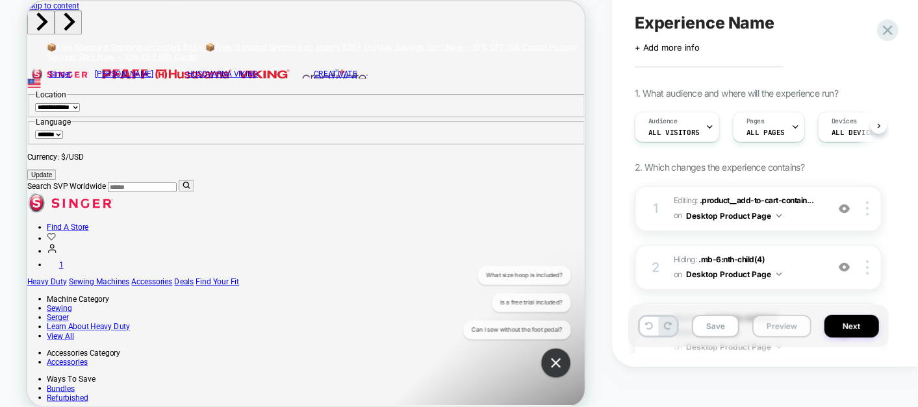
click at [771, 329] on button "Preview" at bounding box center [781, 326] width 59 height 23
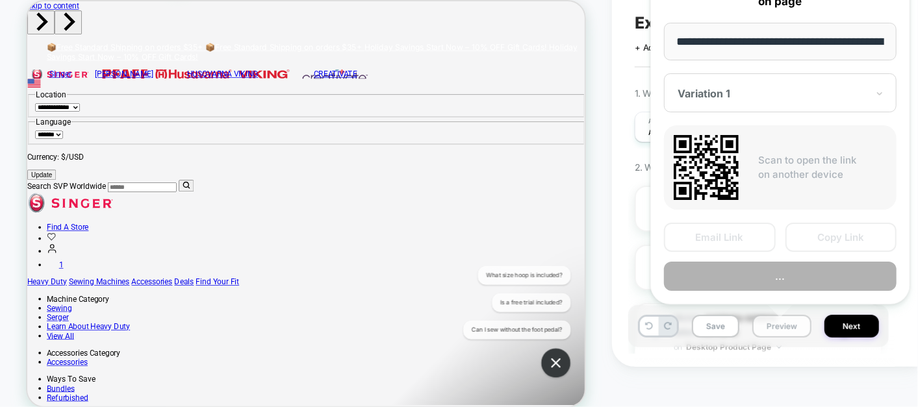
scroll to position [0, 319]
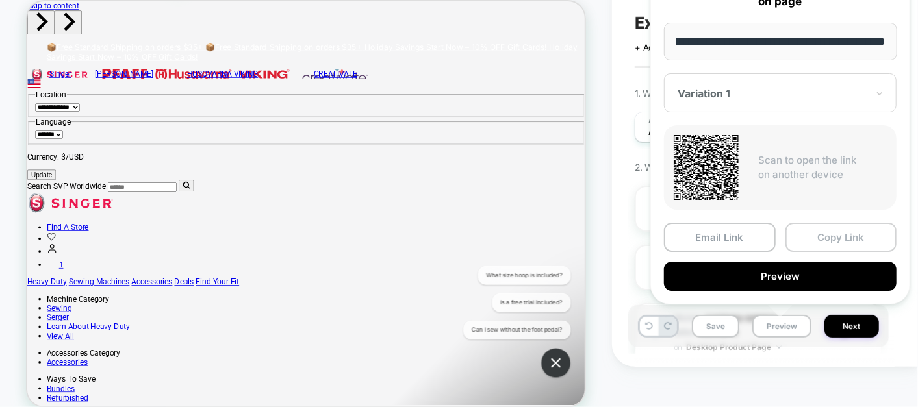
click at [837, 239] on button "Copy Link" at bounding box center [841, 237] width 112 height 29
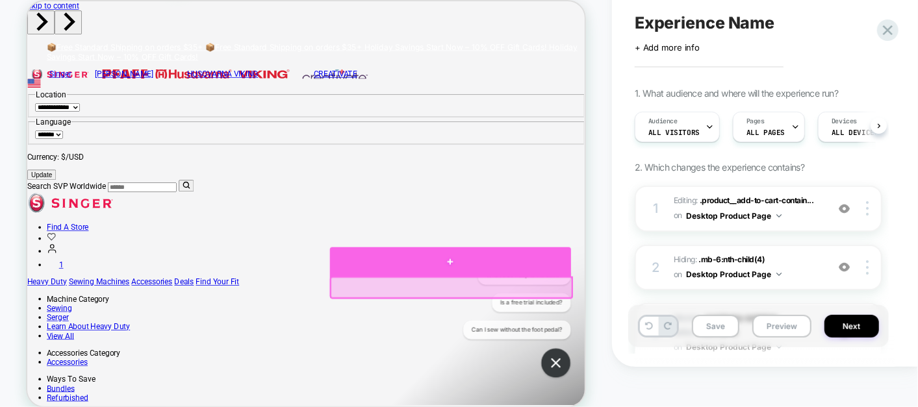
click at [552, 348] on div at bounding box center [590, 348] width 321 height 39
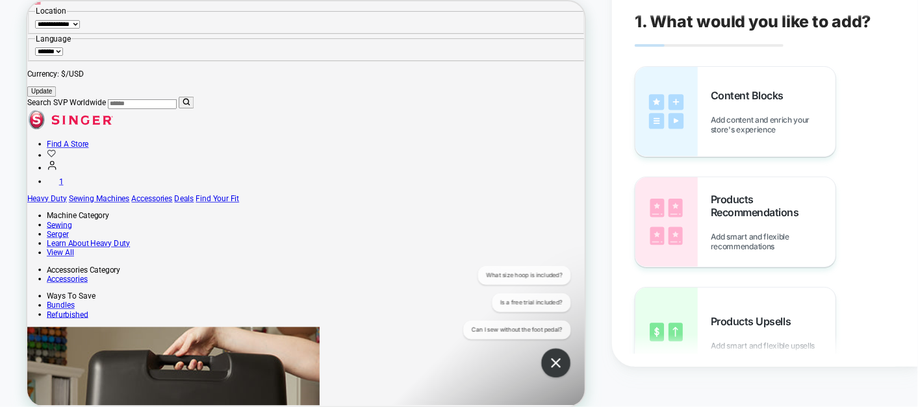
scroll to position [113, 0]
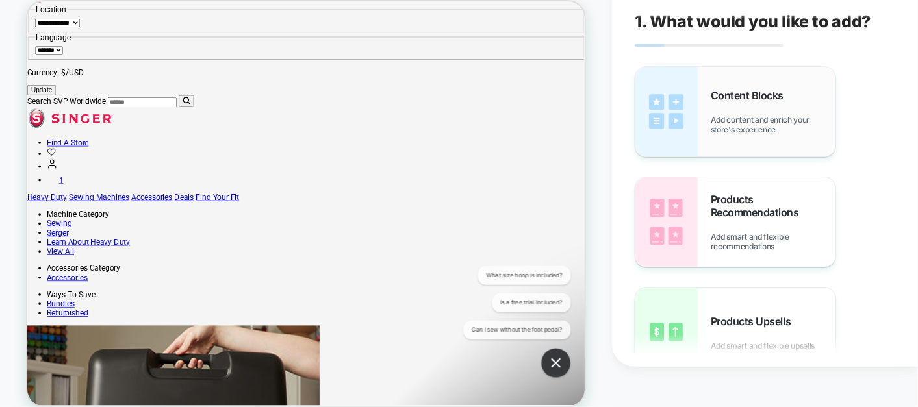
click at [725, 105] on div "Content Blocks Add content and enrich your store's experience" at bounding box center [772, 111] width 125 height 45
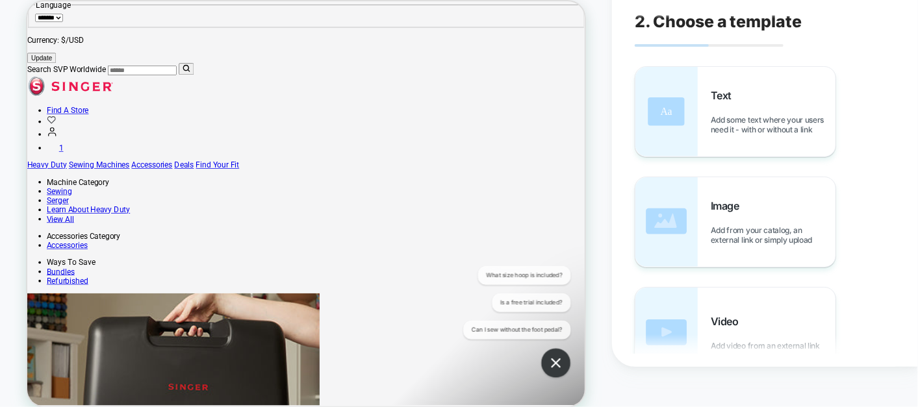
scroll to position [175, 0]
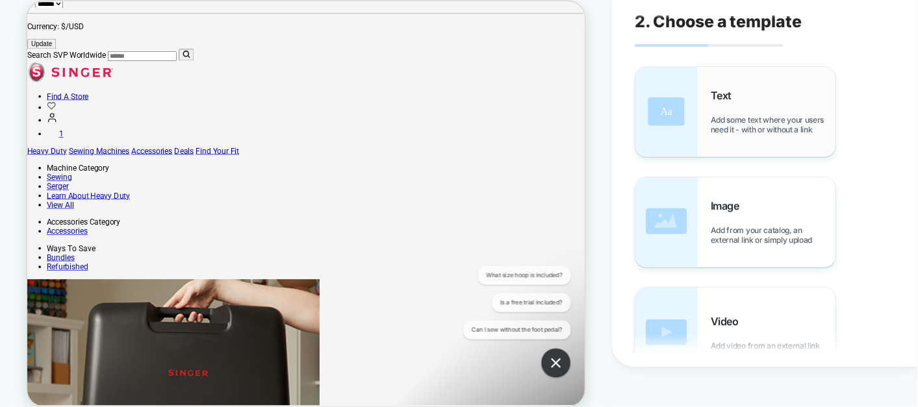
click at [766, 108] on div "Text Add some text where your users need it - with or without a link" at bounding box center [772, 111] width 125 height 45
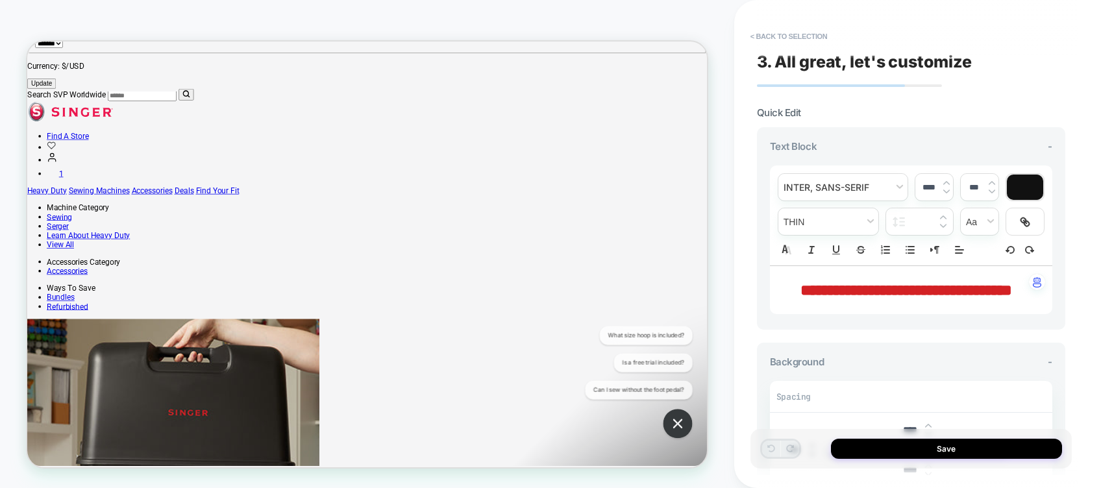
scroll to position [175, 0]
click at [781, 39] on button "< Back to selection" at bounding box center [789, 36] width 90 height 21
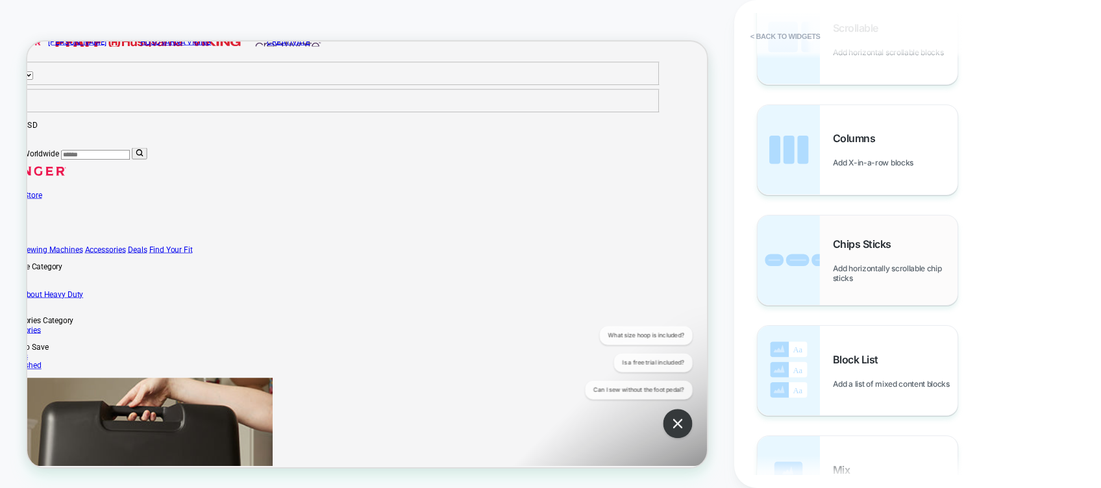
scroll to position [687, 0]
click at [852, 362] on span "Block List" at bounding box center [859, 361] width 52 height 13
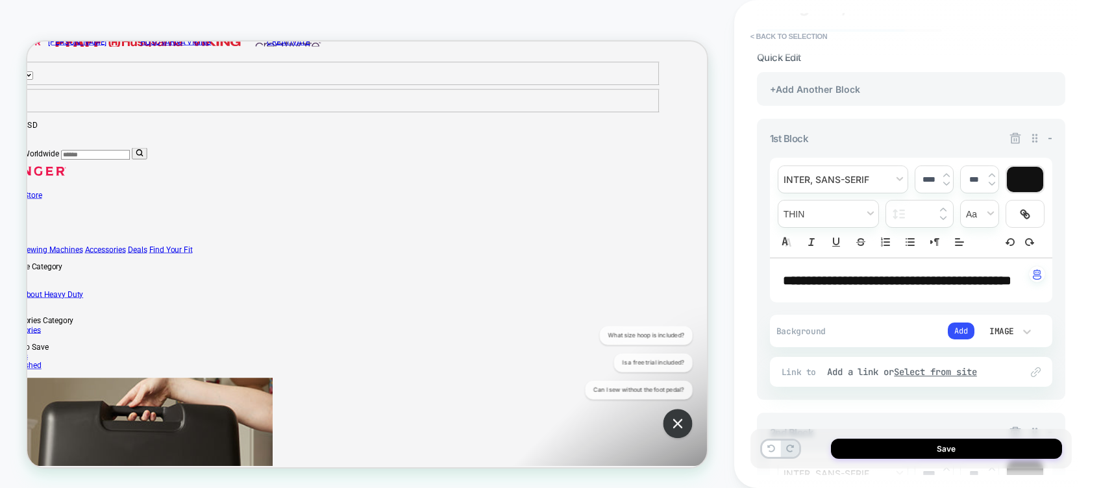
scroll to position [41, 0]
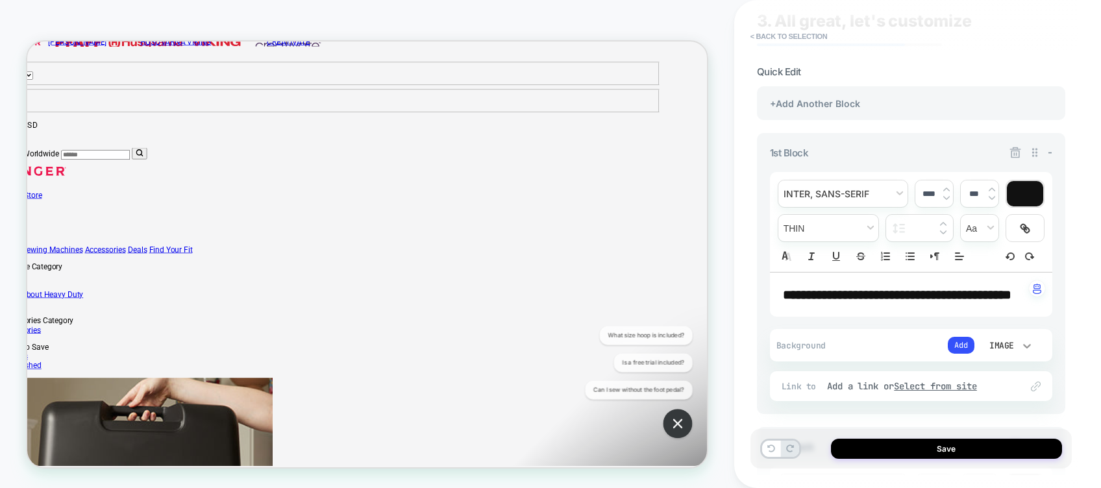
click at [917, 353] on icon at bounding box center [1027, 346] width 13 height 13
click at [917, 366] on div at bounding box center [550, 244] width 1101 height 488
click at [917, 354] on button "Add" at bounding box center [961, 345] width 27 height 17
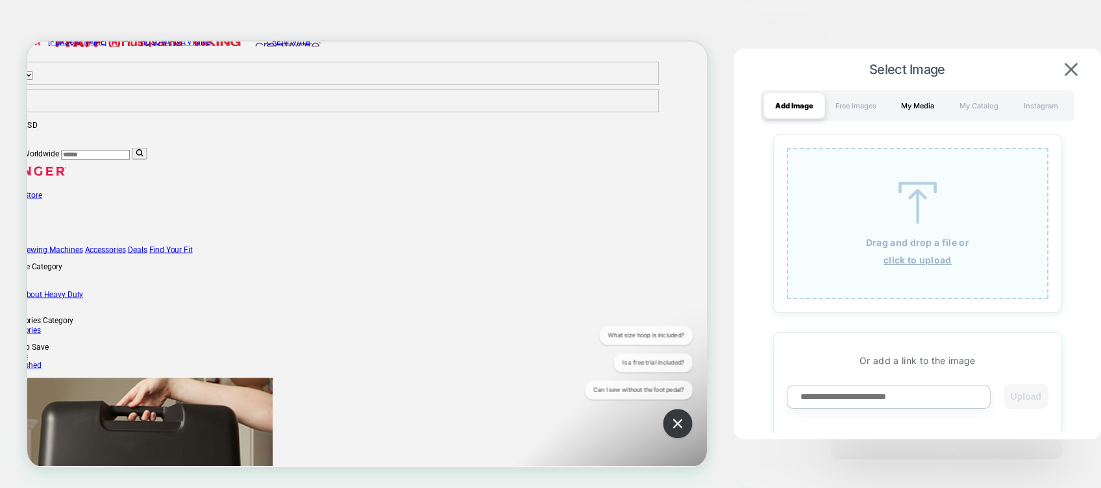
click at [917, 113] on div "My Media" at bounding box center [918, 106] width 62 height 26
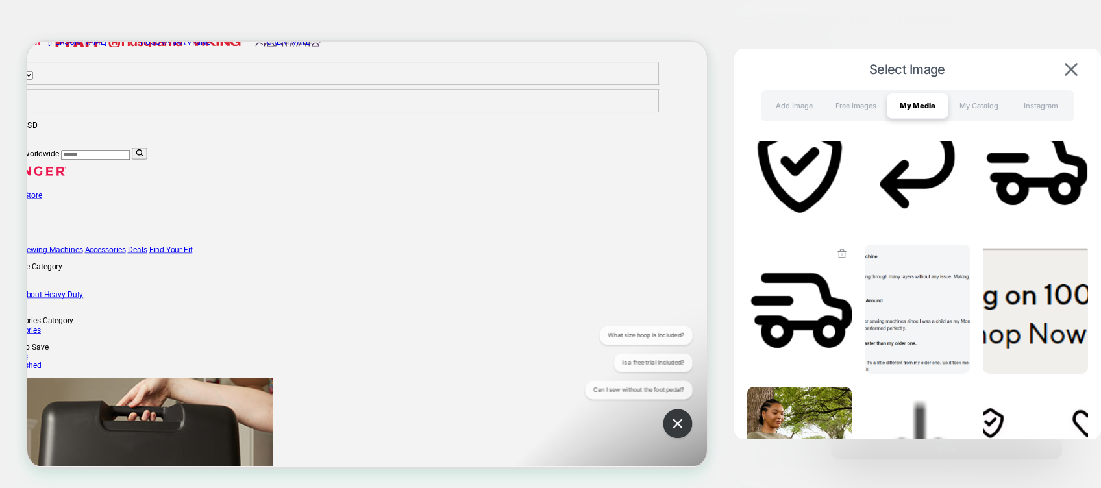
scroll to position [323, 0]
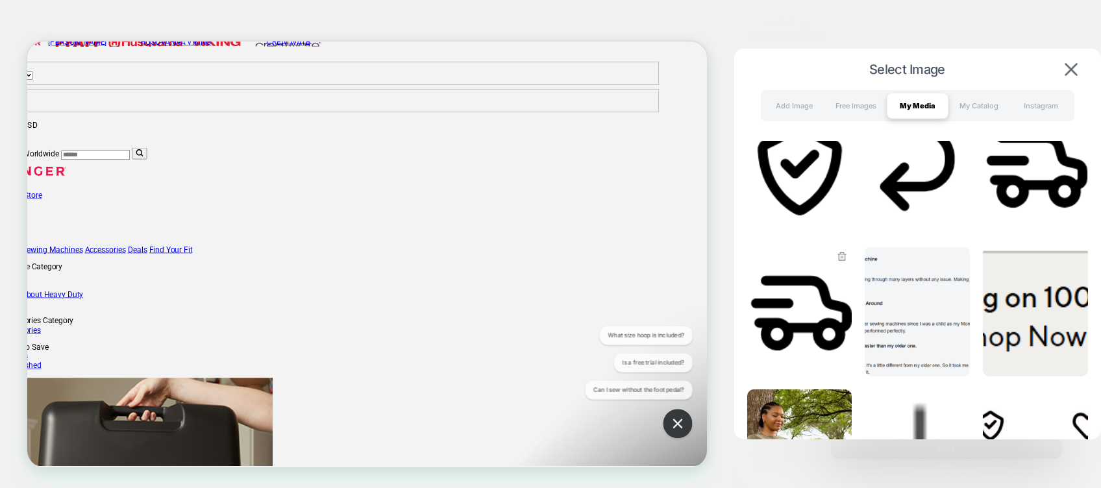
click at [814, 278] on img at bounding box center [799, 312] width 105 height 130
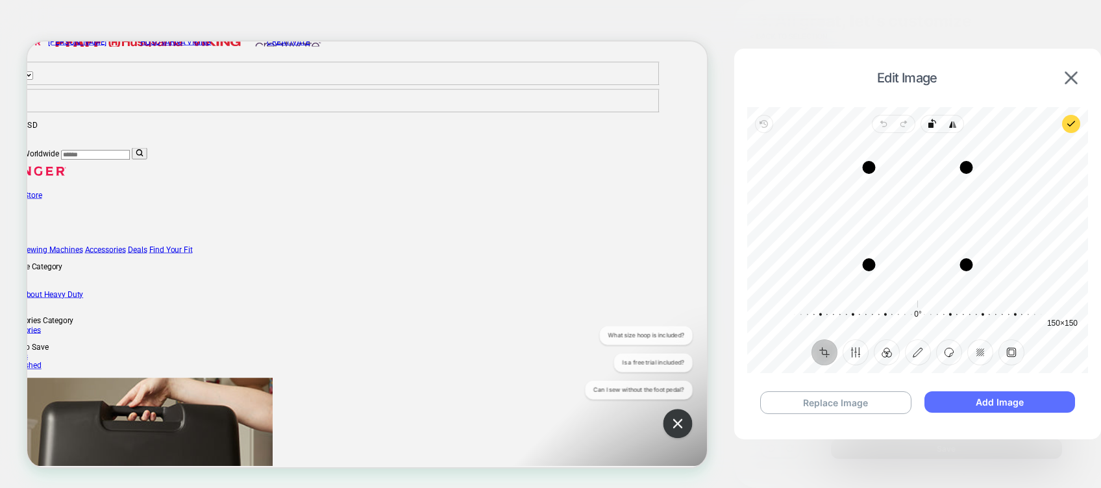
click at [917, 400] on button "Add Image" at bounding box center [1000, 402] width 151 height 21
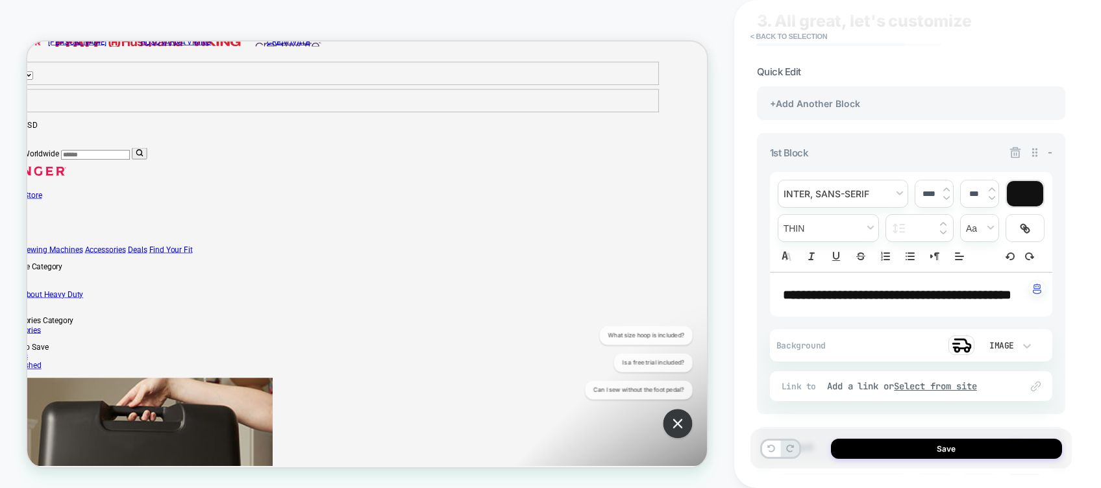
click at [867, 286] on p "**********" at bounding box center [906, 295] width 247 height 18
type input "****"
click at [867, 286] on p "**********" at bounding box center [906, 295] width 247 height 18
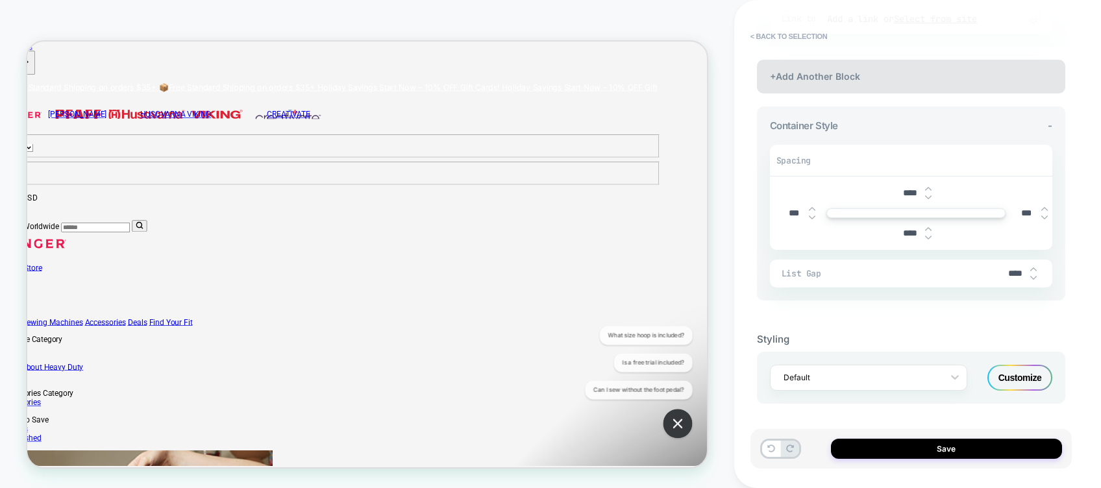
scroll to position [718, 0]
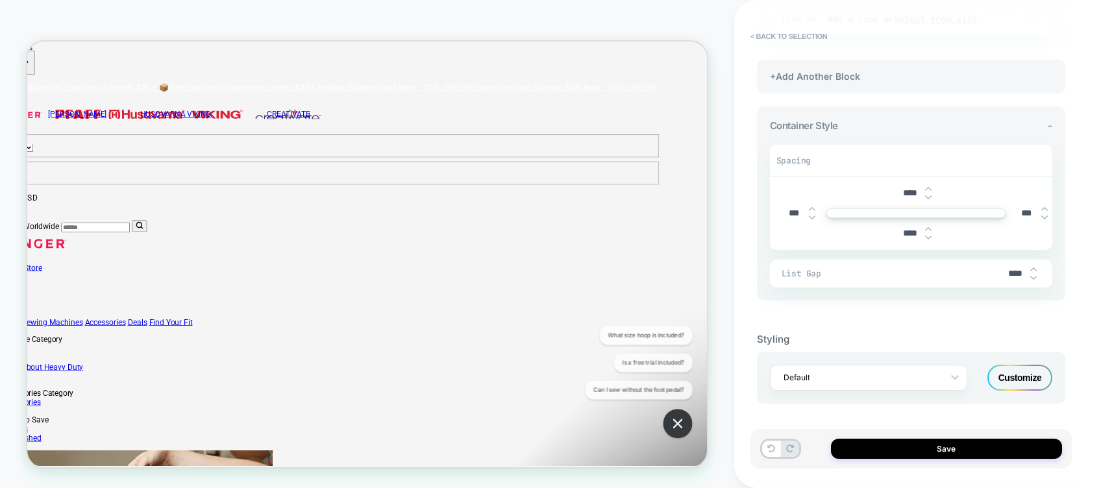
click at [917, 379] on div "Customize" at bounding box center [1020, 378] width 65 height 26
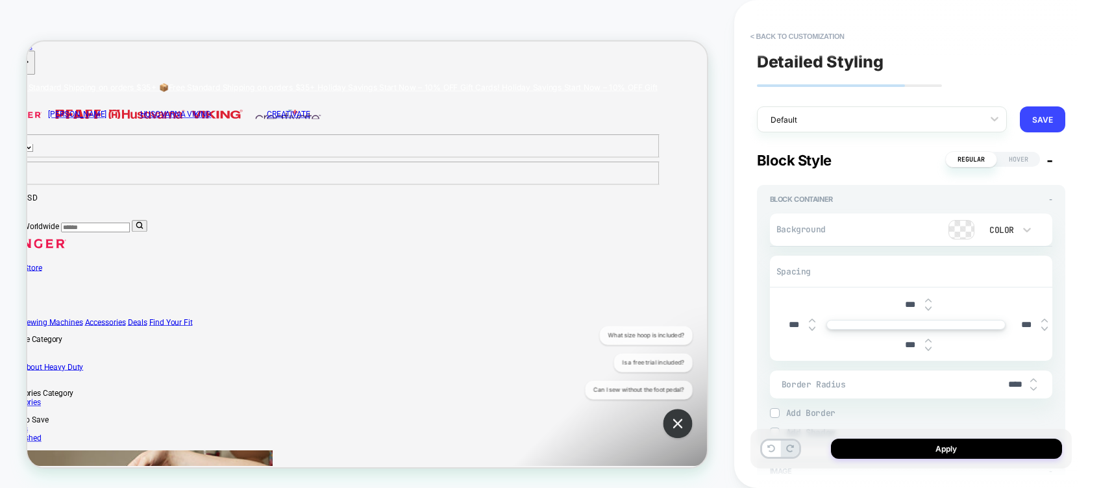
click at [917, 166] on span "Hover" at bounding box center [1018, 159] width 43 height 15
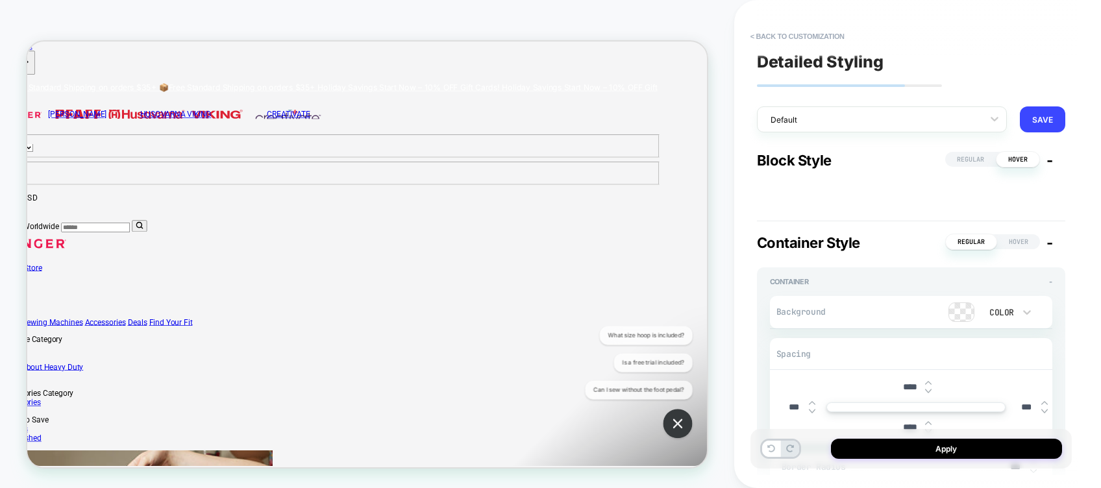
click at [917, 164] on span "Regular" at bounding box center [970, 159] width 51 height 15
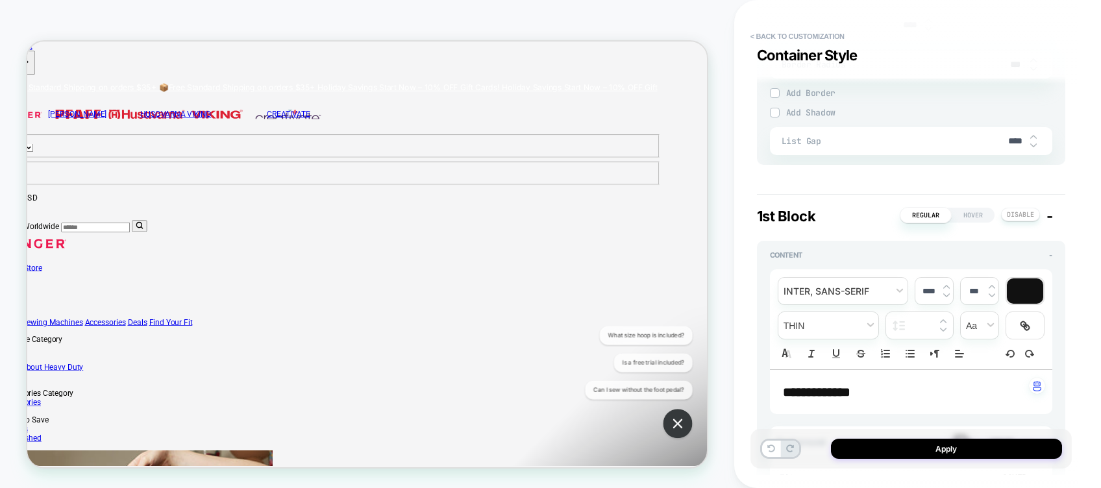
scroll to position [1310, 0]
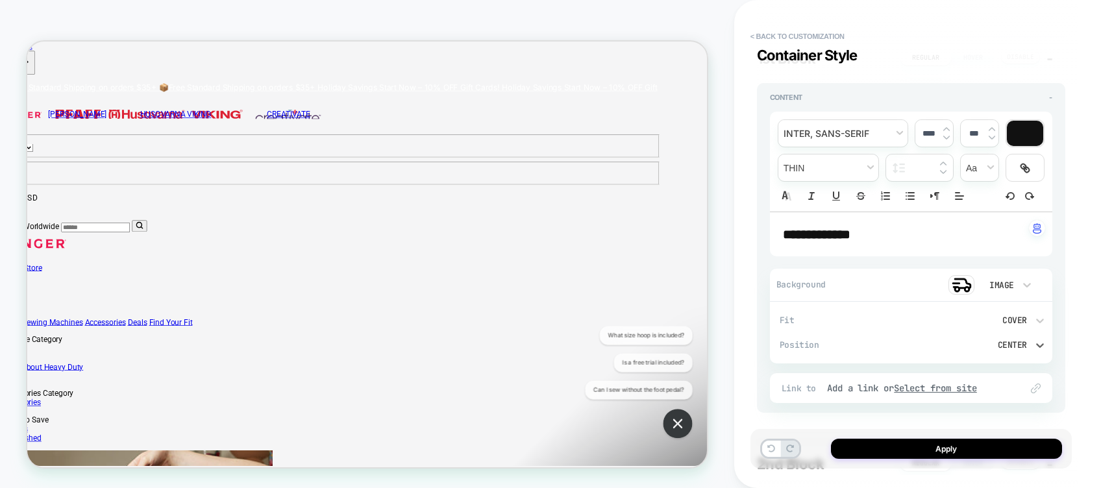
click at [917, 342] on div "Center" at bounding box center [978, 345] width 112 height 14
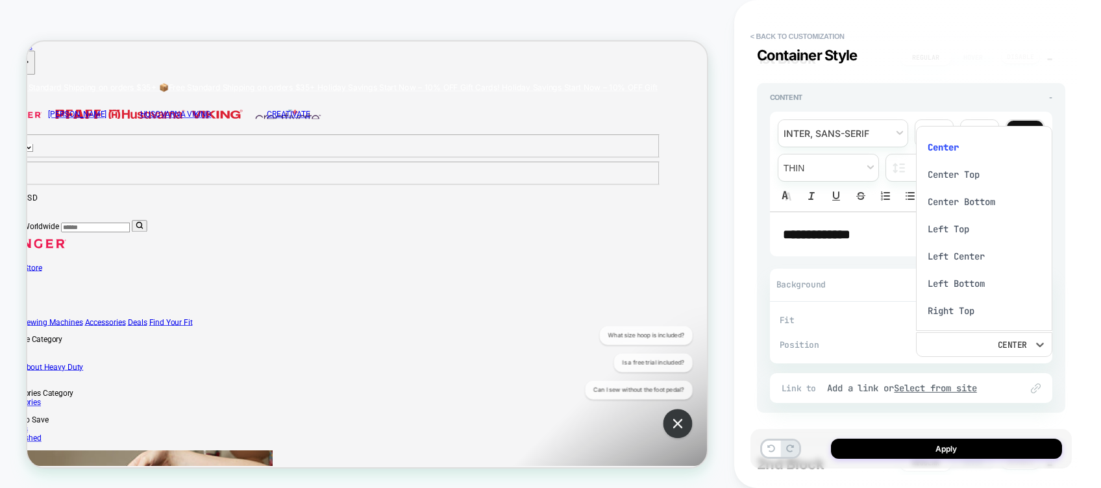
scroll to position [11, 0]
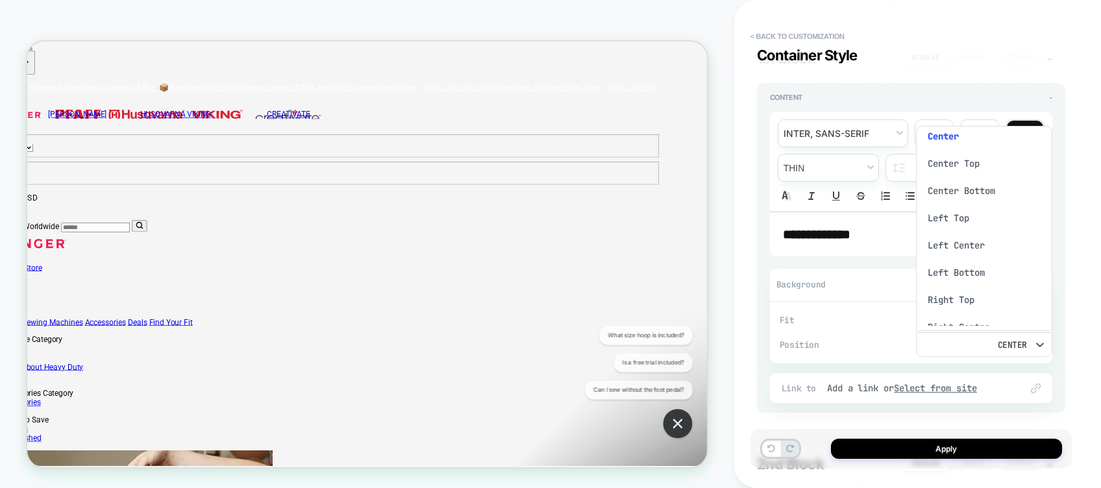
click at [917, 279] on div "Left Bottom" at bounding box center [984, 272] width 126 height 27
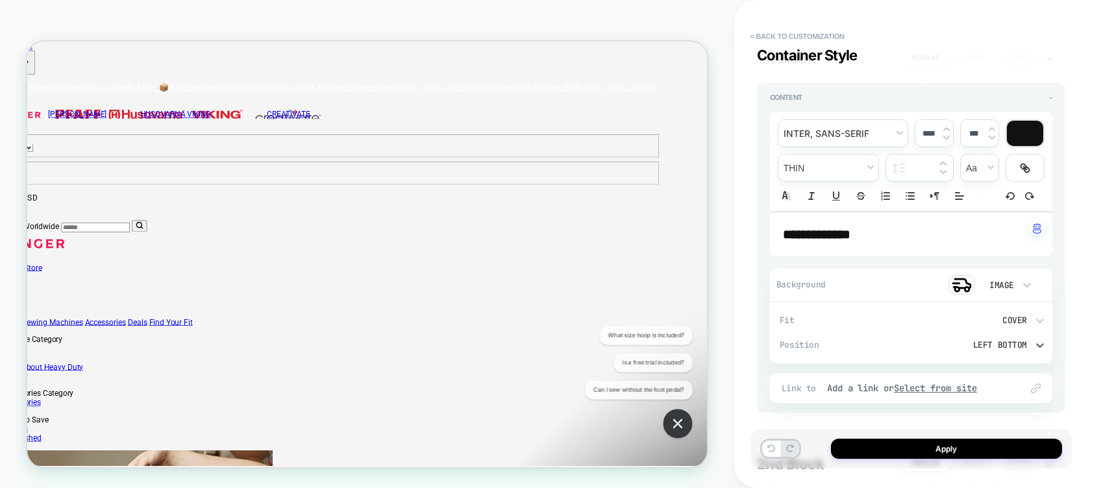
click at [917, 347] on div "Left Bottom" at bounding box center [978, 345] width 99 height 11
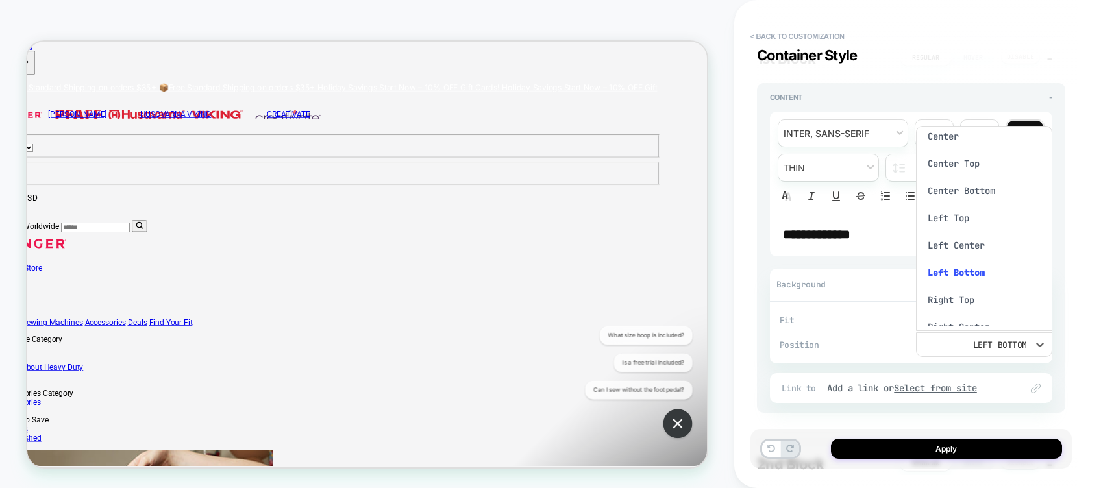
click at [917, 135] on div "Center" at bounding box center [984, 136] width 126 height 27
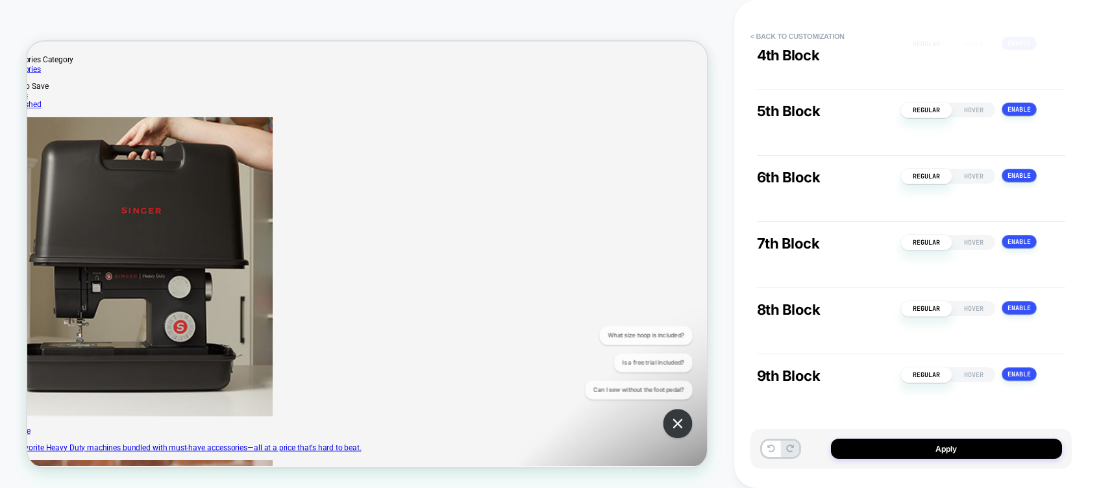
scroll to position [0, 62]
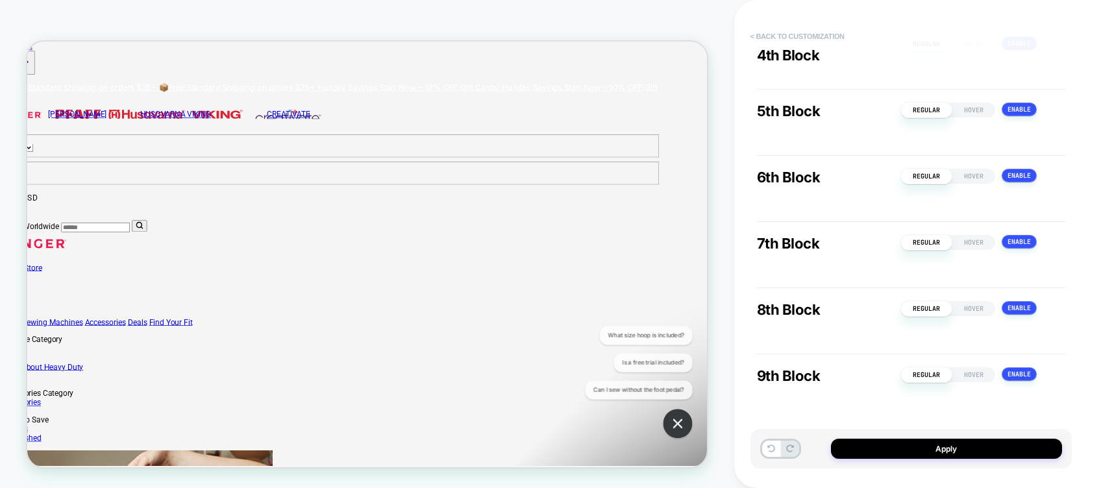
click at [795, 34] on button "< Back to customization" at bounding box center [797, 36] width 107 height 21
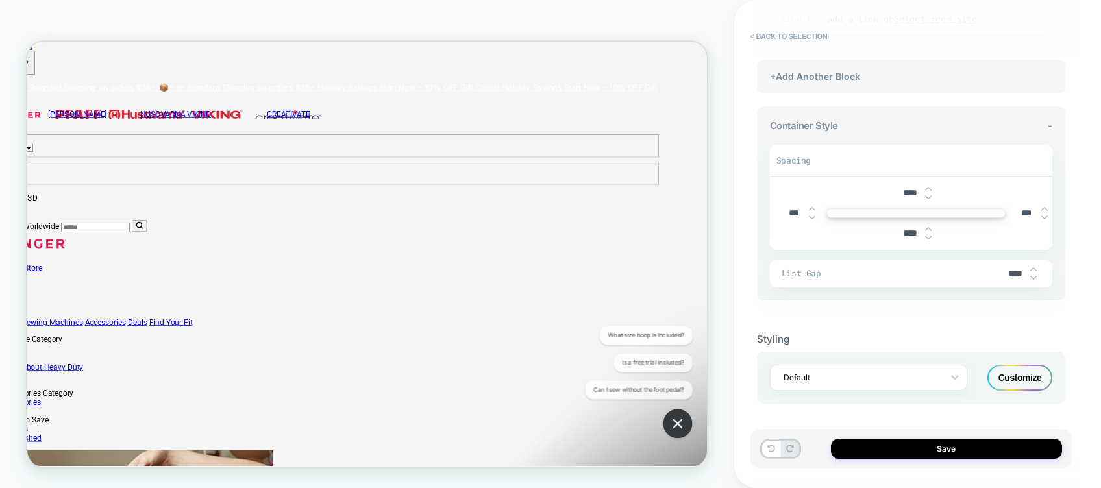
scroll to position [0, 0]
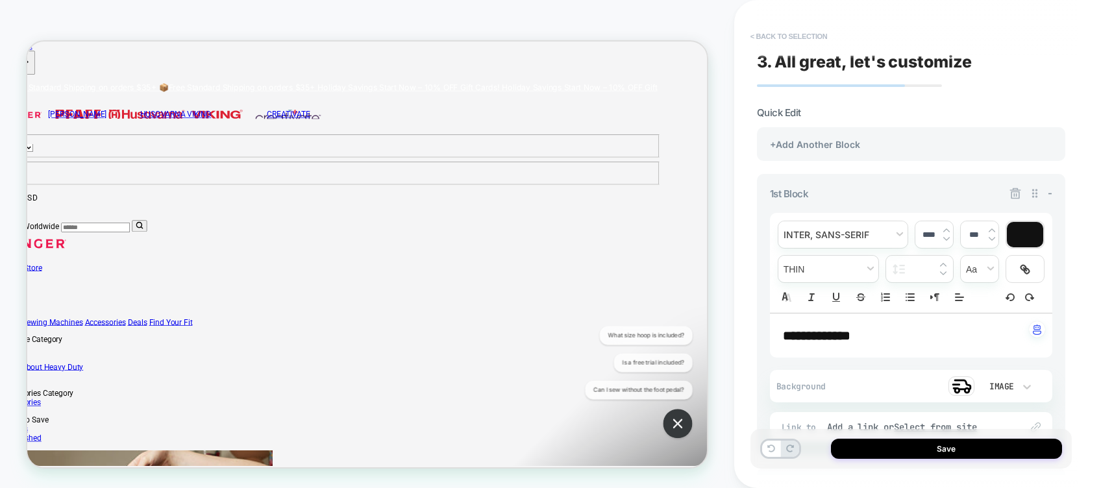
click at [770, 30] on button "< Back to selection" at bounding box center [789, 36] width 90 height 21
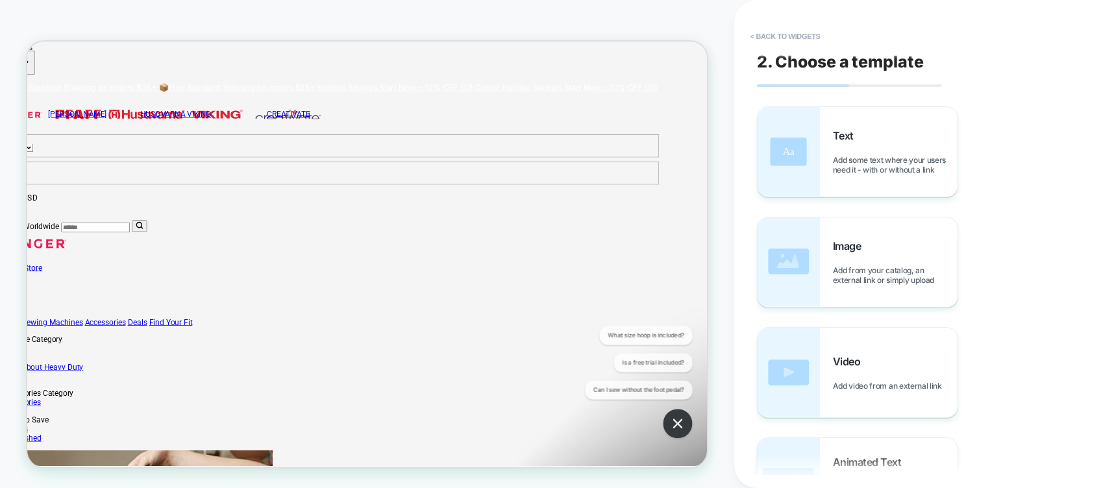
click at [770, 30] on button "< Back to widgets" at bounding box center [785, 36] width 83 height 21
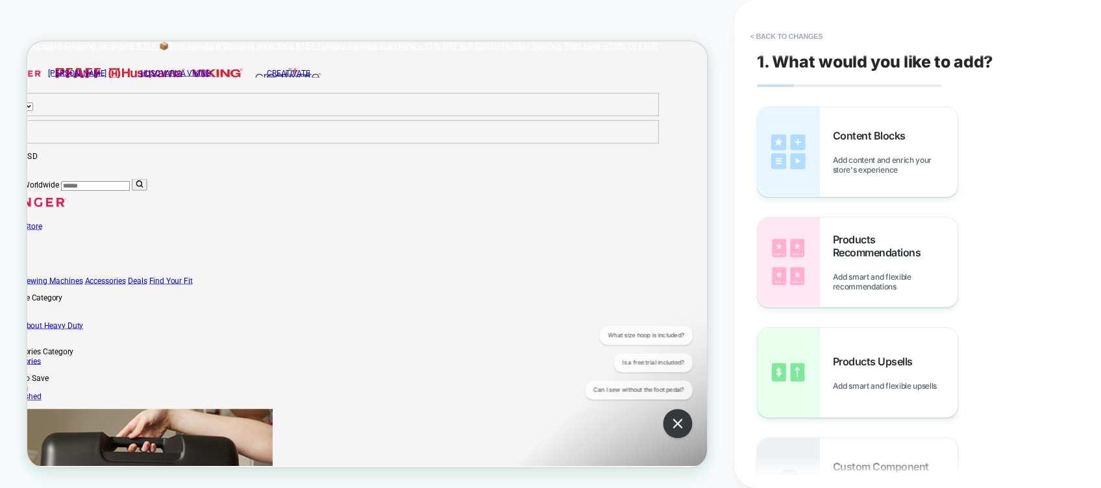
scroll to position [101, 62]
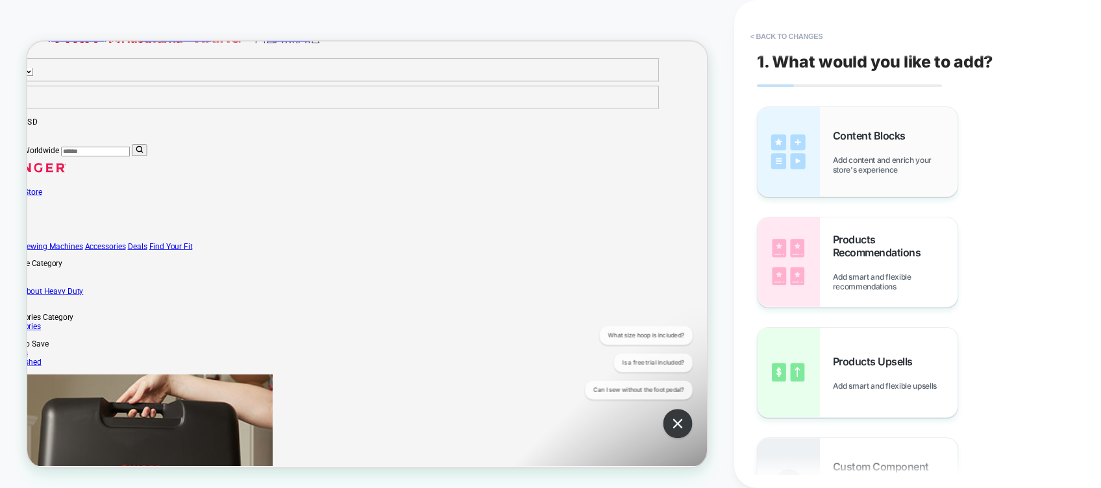
click at [858, 130] on span "Content Blocks" at bounding box center [872, 135] width 79 height 13
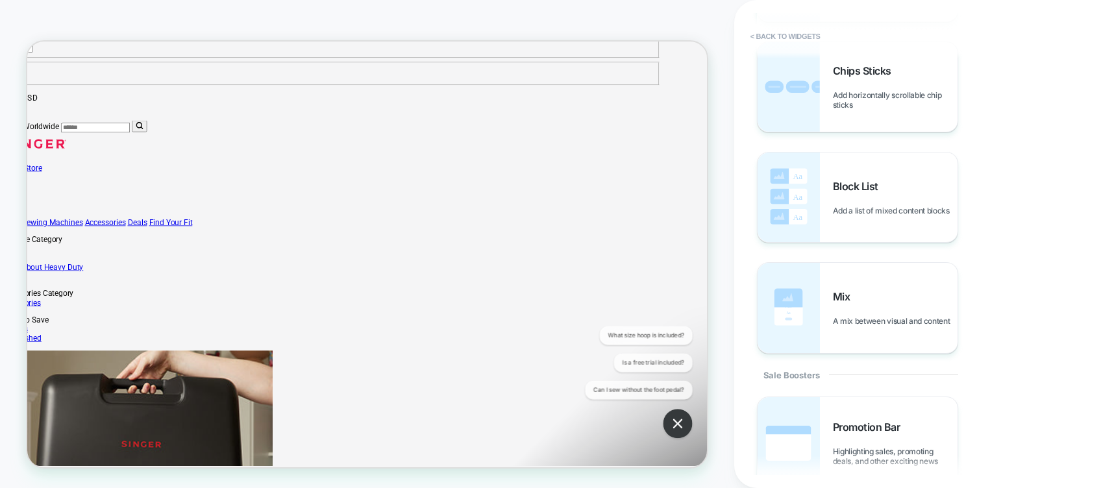
scroll to position [756, 0]
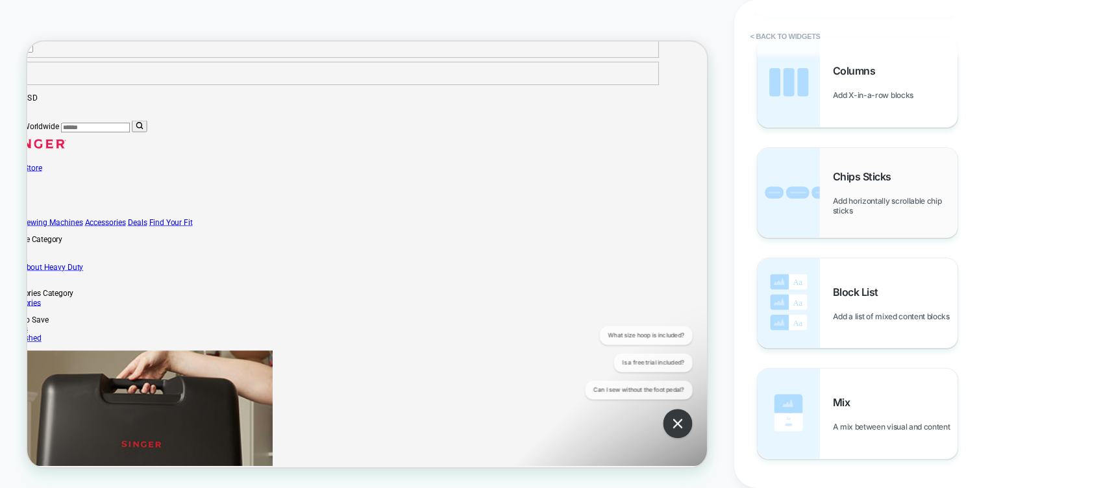
click at [857, 166] on div "Chips Sticks Add horizontally scrollable chip sticks" at bounding box center [858, 193] width 200 height 90
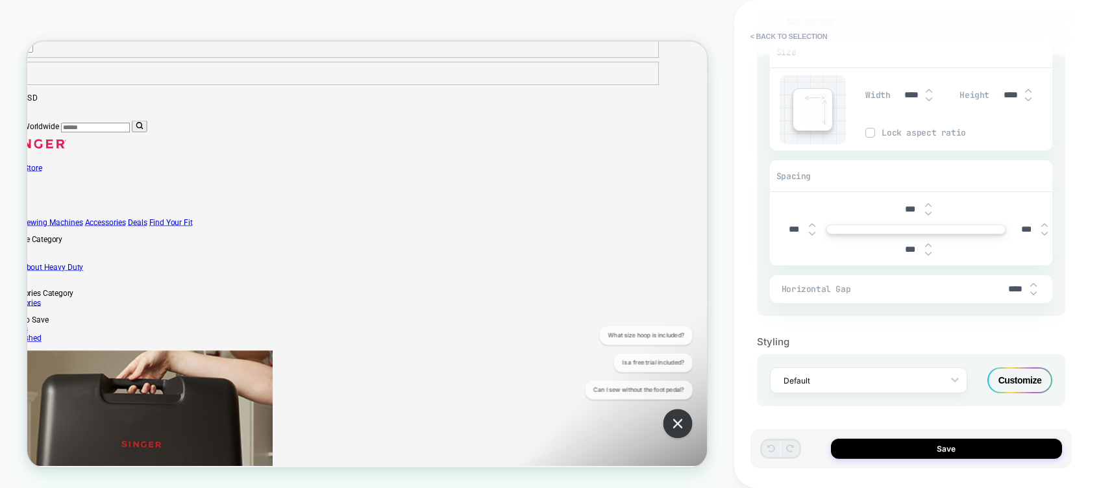
scroll to position [0, 0]
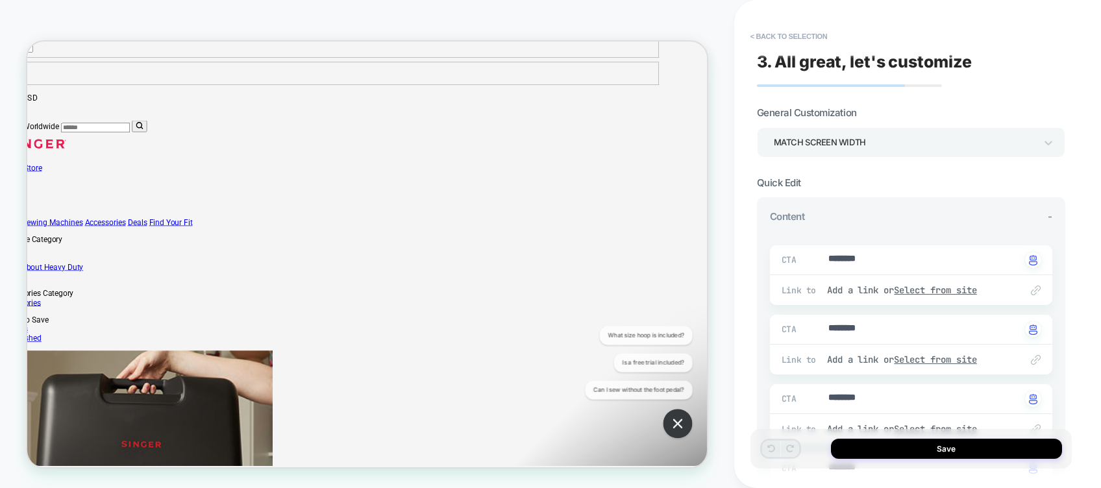
type textarea "*"
click at [788, 34] on button "< Back to selection" at bounding box center [789, 36] width 90 height 21
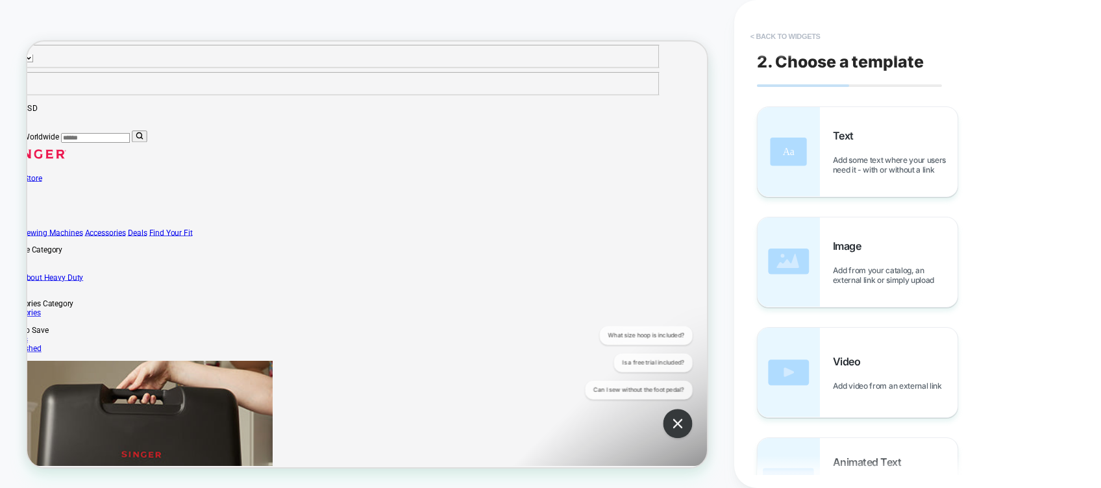
click at [796, 27] on button "< Back to widgets" at bounding box center [785, 36] width 83 height 21
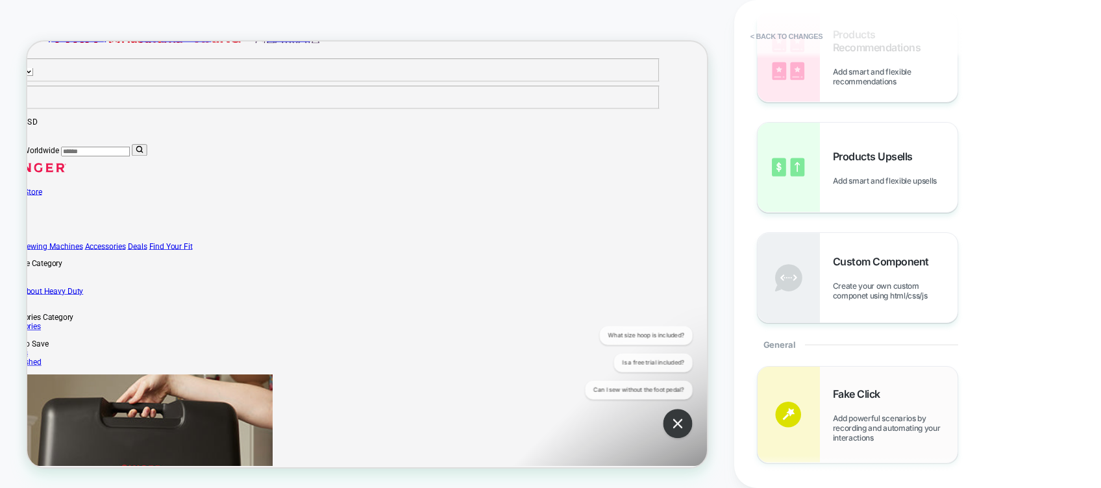
scroll to position [203, 0]
click at [871, 286] on span "Create your own custom componet using html/css/js" at bounding box center [895, 292] width 125 height 19
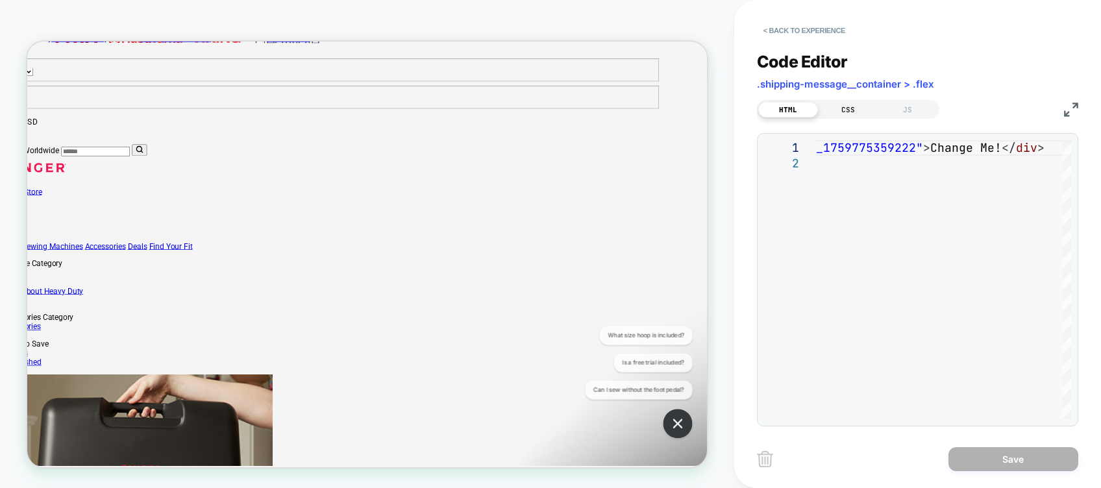
click at [838, 110] on div "CSS" at bounding box center [848, 110] width 60 height 16
click at [848, 155] on div at bounding box center [943, 279] width 255 height 279
type textarea "**********"
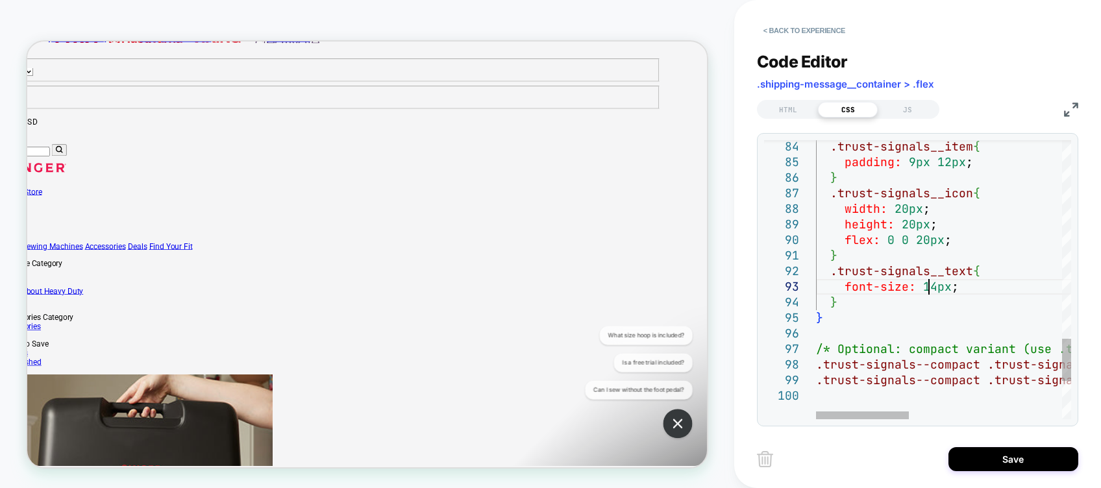
click at [779, 110] on div "HTML" at bounding box center [788, 110] width 60 height 16
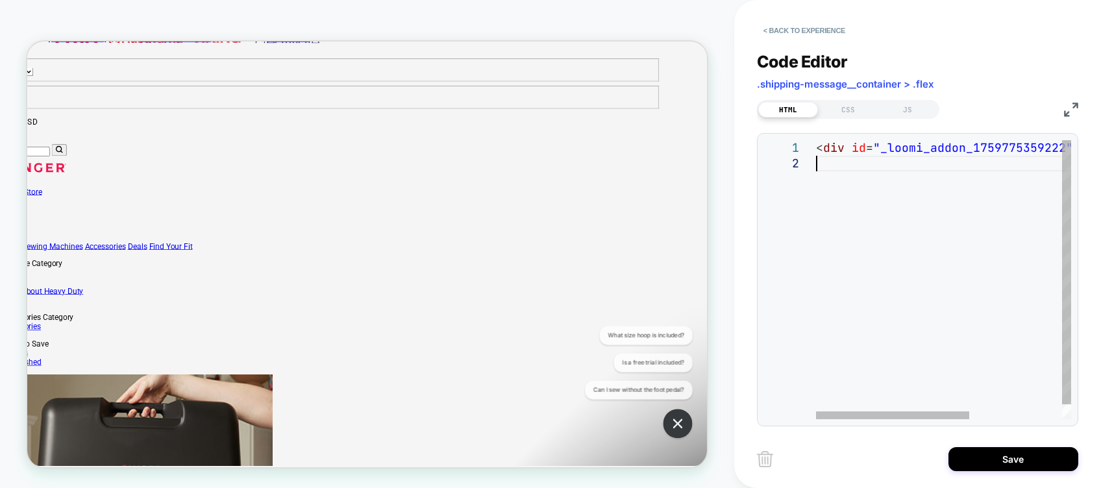
scroll to position [0, 0]
click at [866, 195] on div "< div id = "_loomi_addon_1759775359222" > Change Me! </ div >" at bounding box center [1020, 287] width 408 height 295
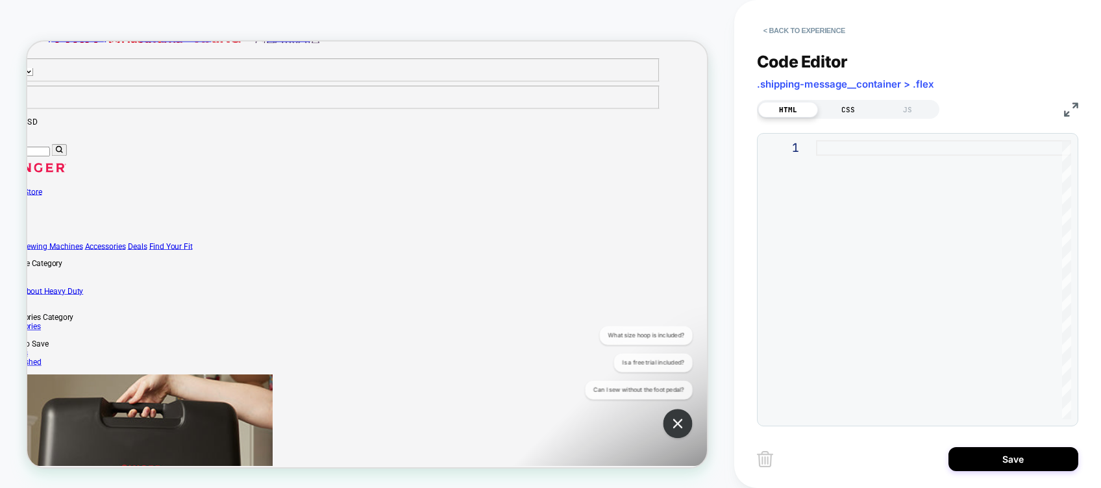
click at [840, 102] on div "CSS" at bounding box center [848, 110] width 60 height 16
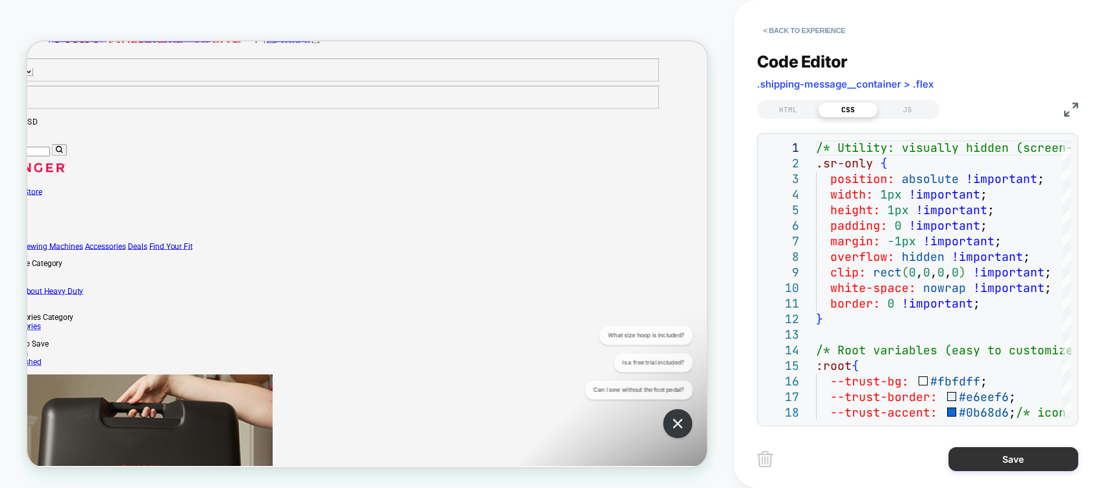
click at [917, 407] on button "Save" at bounding box center [1014, 459] width 130 height 24
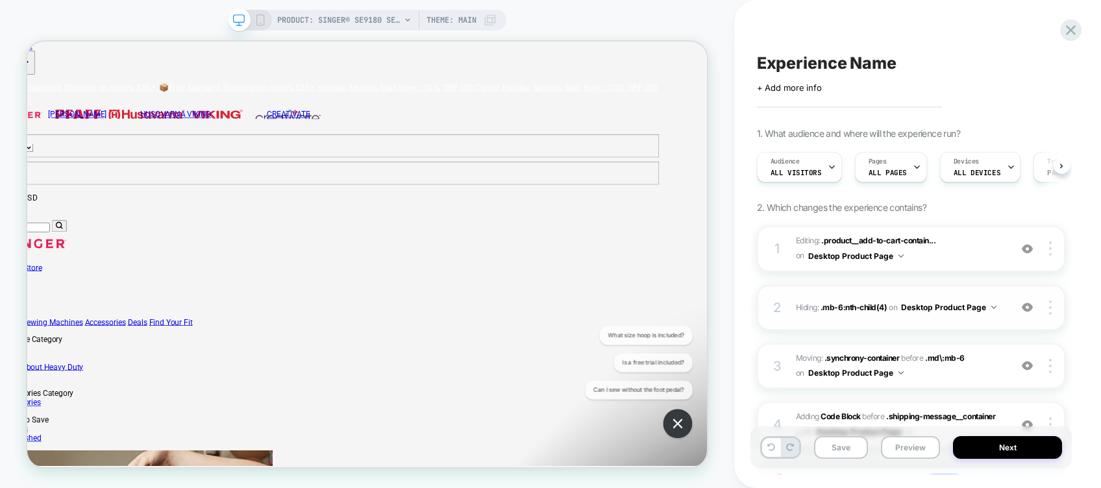
scroll to position [114, 0]
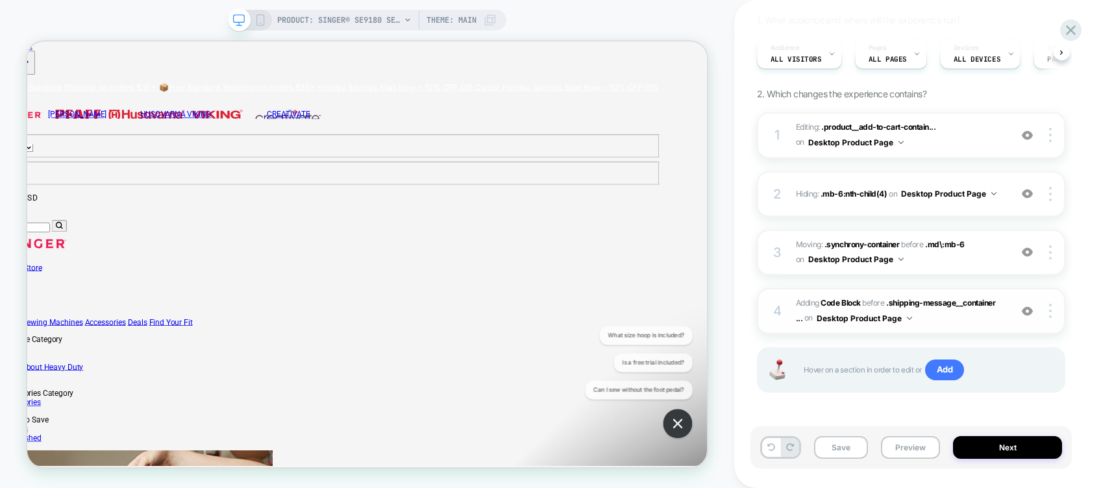
click at [917, 331] on div "4 Adding Code Block BEFORE .shipping-message__container ... .shipping-message__…" at bounding box center [911, 311] width 308 height 46
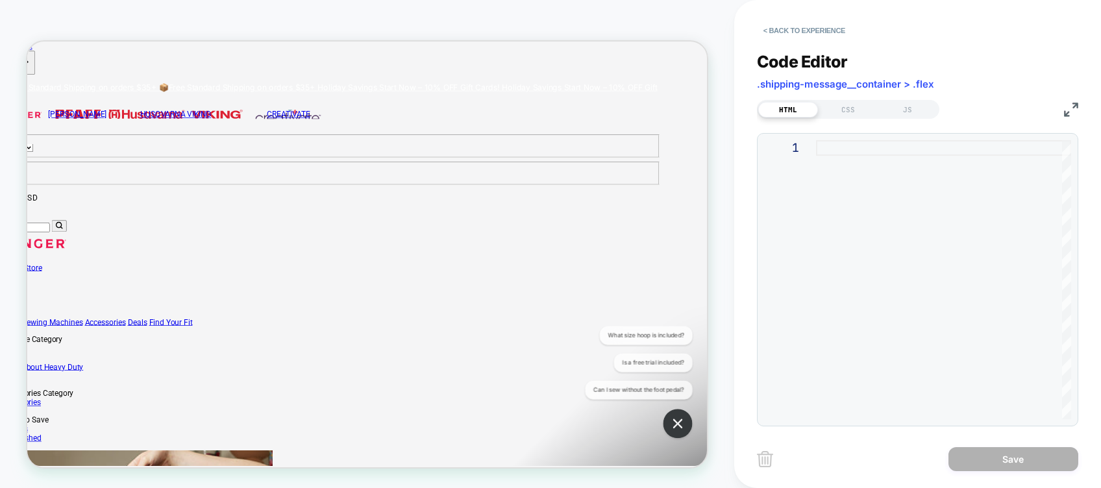
scroll to position [91, 62]
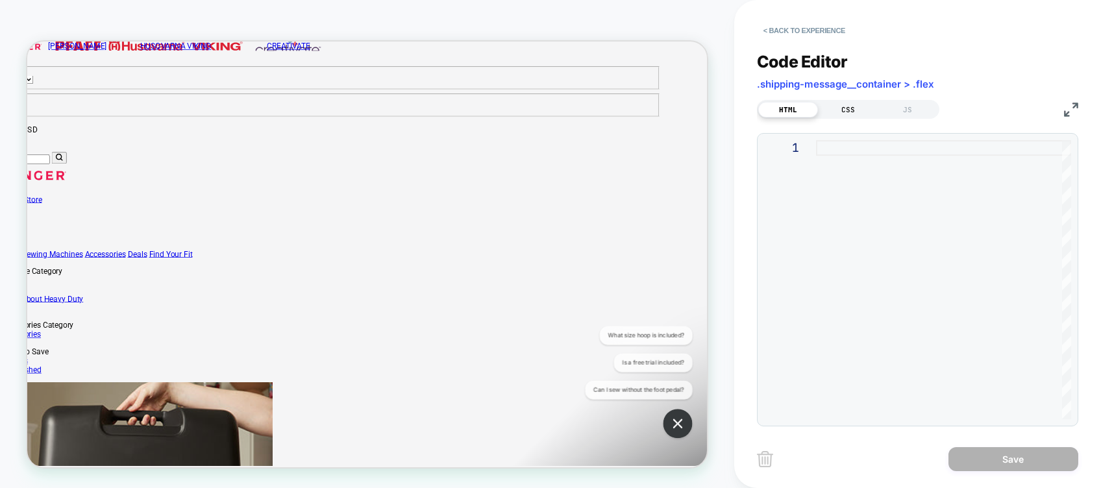
click at [843, 104] on div "CSS" at bounding box center [848, 110] width 60 height 16
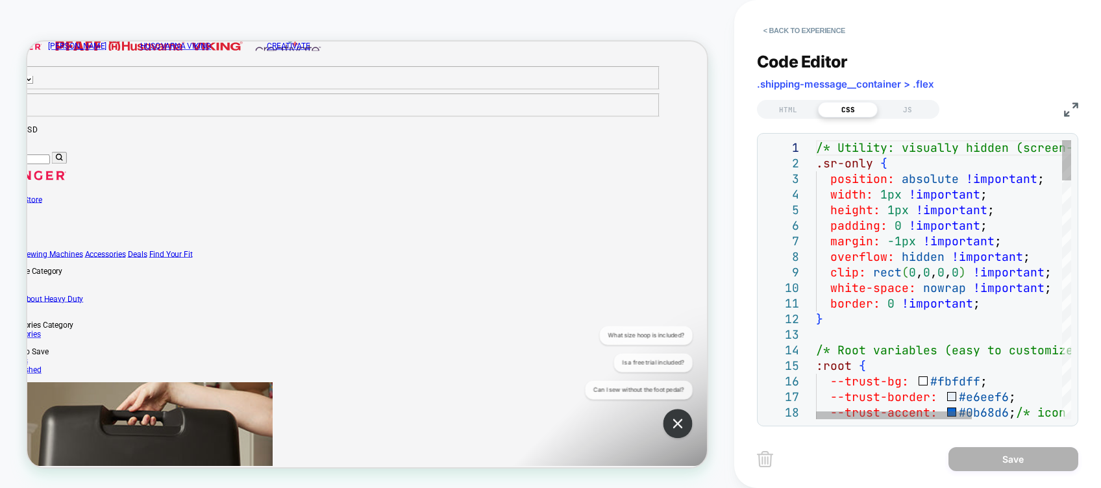
scroll to position [0, 0]
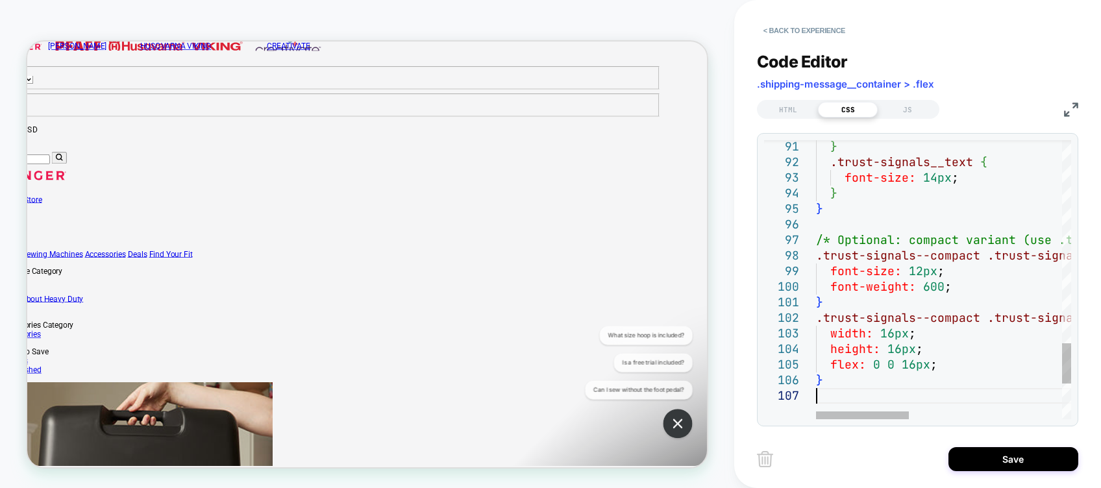
type textarea "**********"
click at [797, 25] on button "< Back to experience" at bounding box center [804, 30] width 95 height 21
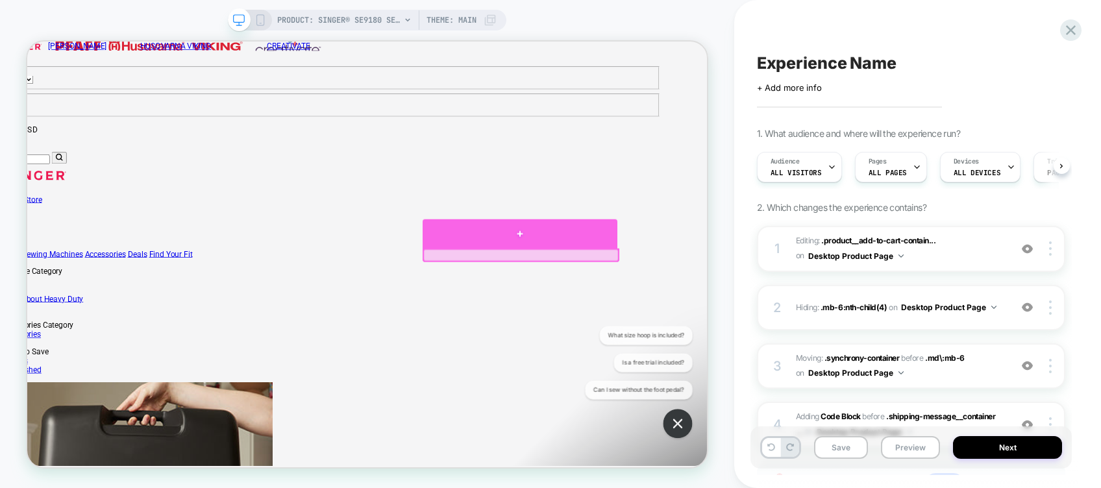
click at [745, 297] on div at bounding box center [685, 298] width 260 height 39
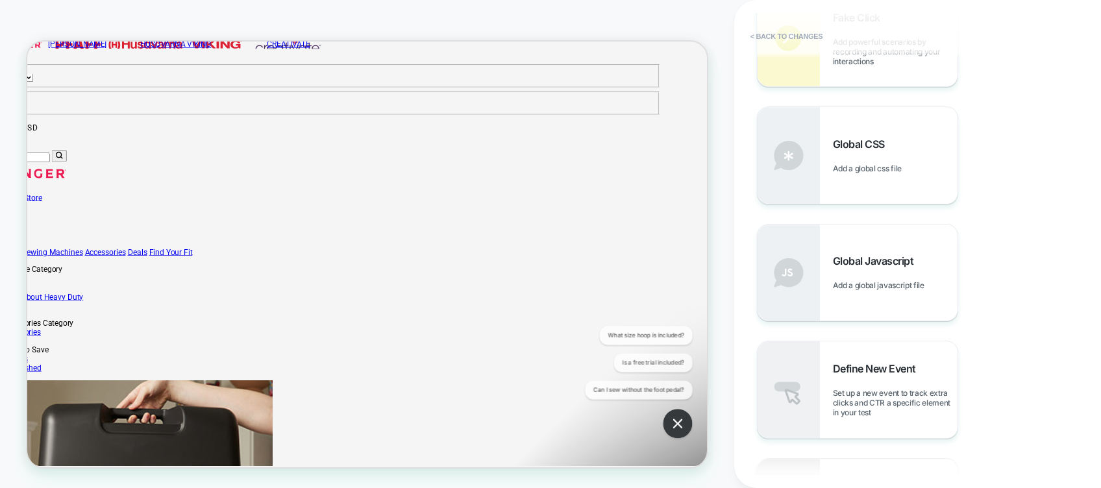
scroll to position [582, 0]
click at [891, 156] on div "Global CSS Add a global css file" at bounding box center [895, 156] width 125 height 36
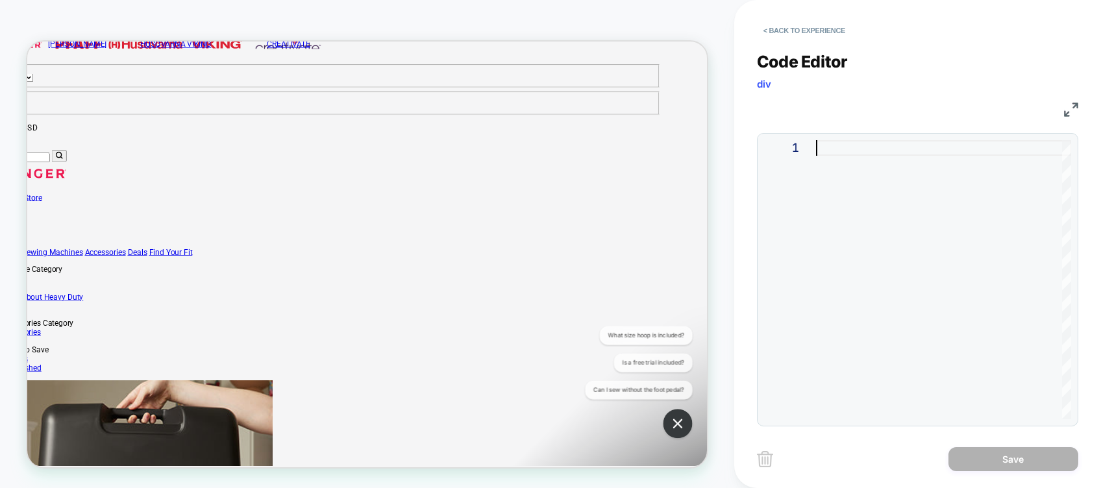
click at [884, 154] on div at bounding box center [943, 279] width 255 height 279
type textarea "**********"
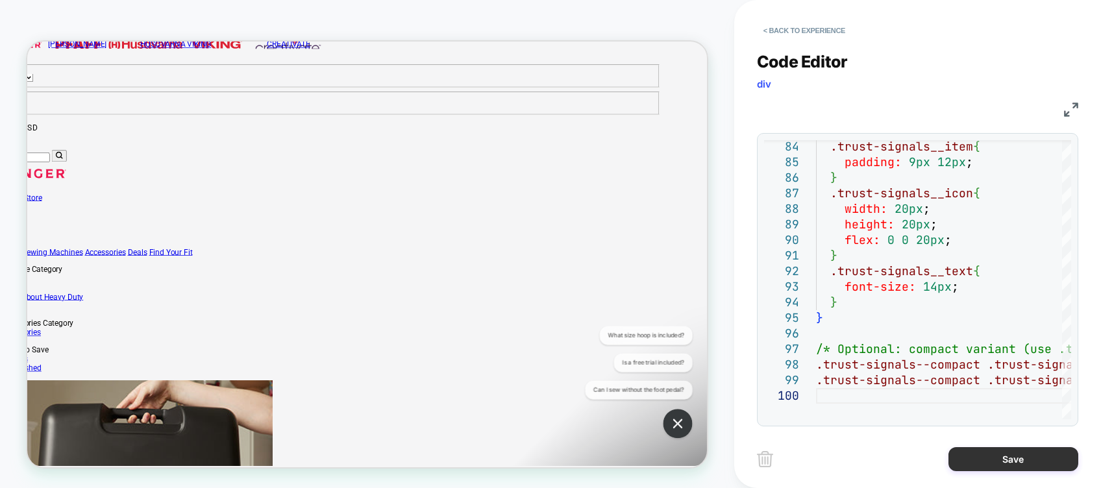
click at [917, 407] on button "Save" at bounding box center [1014, 459] width 130 height 24
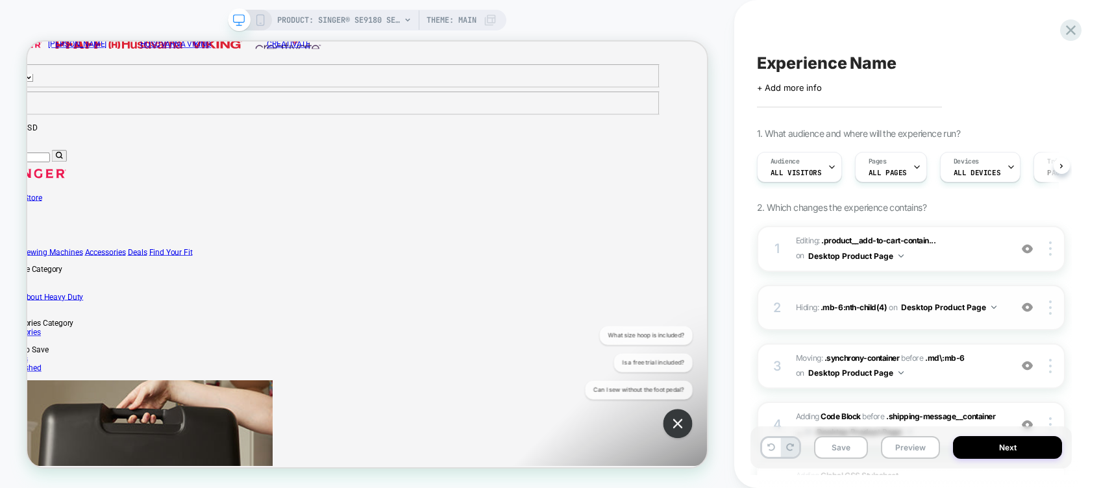
scroll to position [172, 0]
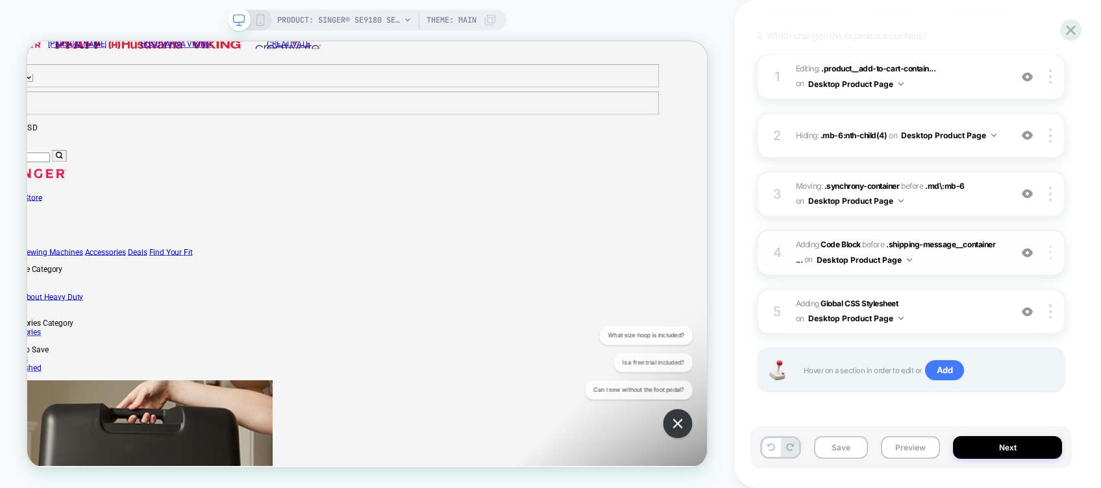
click at [917, 252] on div at bounding box center [1052, 252] width 25 height 14
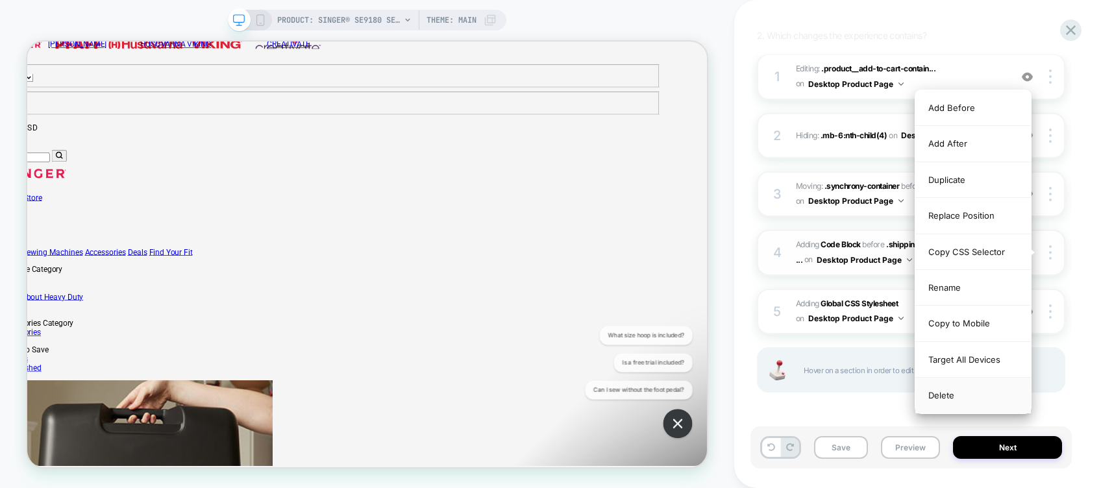
click at [917, 386] on div "Delete" at bounding box center [974, 395] width 116 height 35
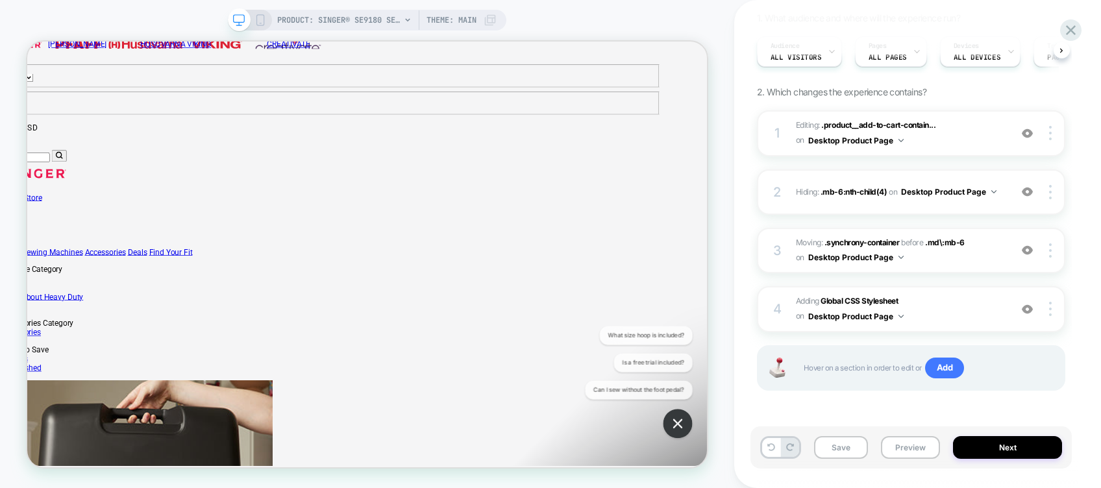
scroll to position [114, 0]
click at [917, 303] on span "Adding Global CSS Stylesheet on Desktop Product Page" at bounding box center [900, 310] width 208 height 31
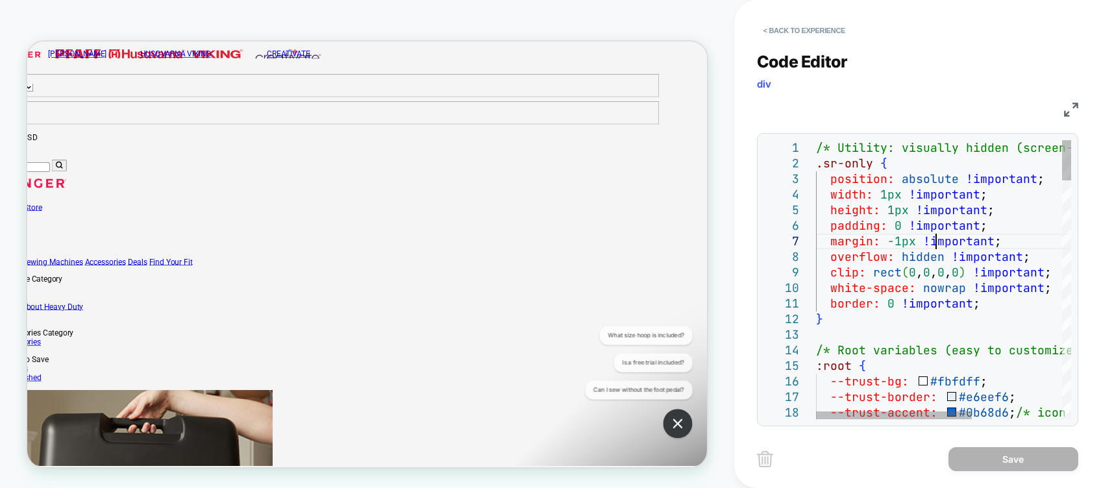
scroll to position [0, 0]
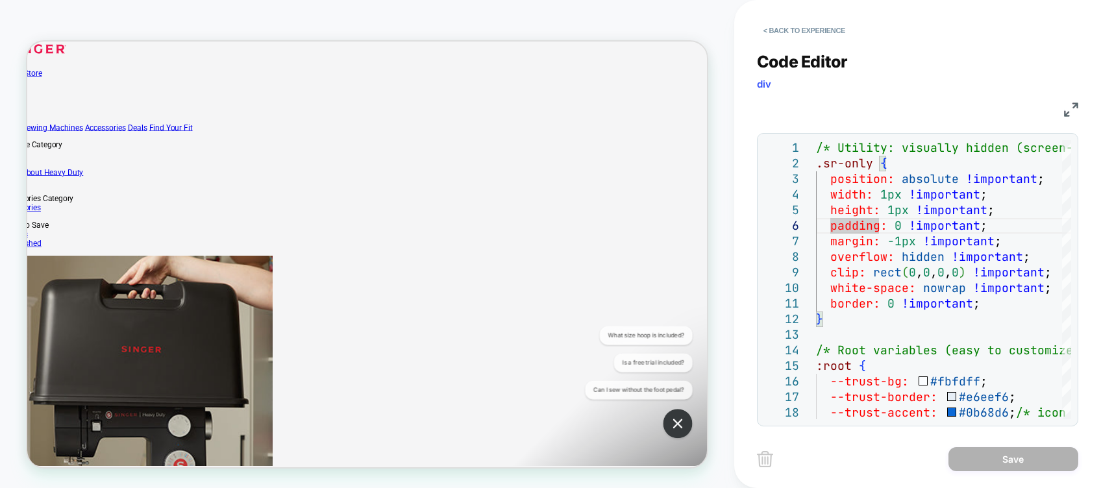
scroll to position [0, 62]
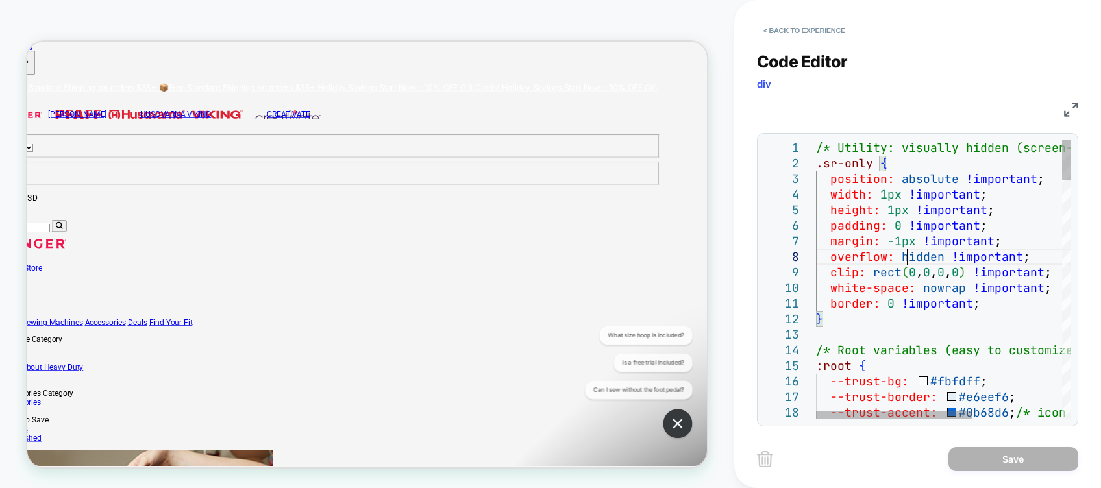
type textarea "**********"
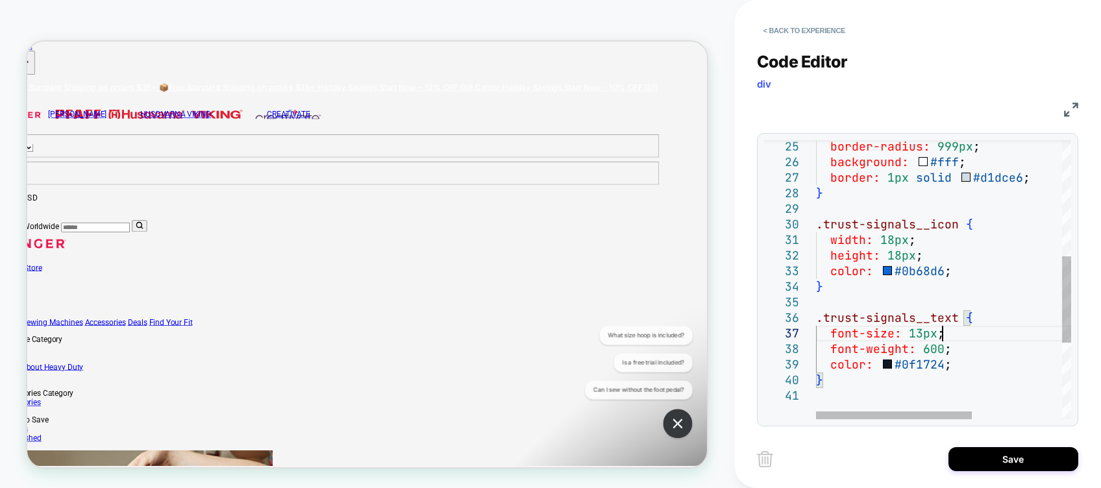
click at [917, 327] on div "border-radius: 999px ; background: #fff ; border: 1px solid #d1dce6 ; } .trust-…" at bounding box center [1017, 216] width 402 height 903
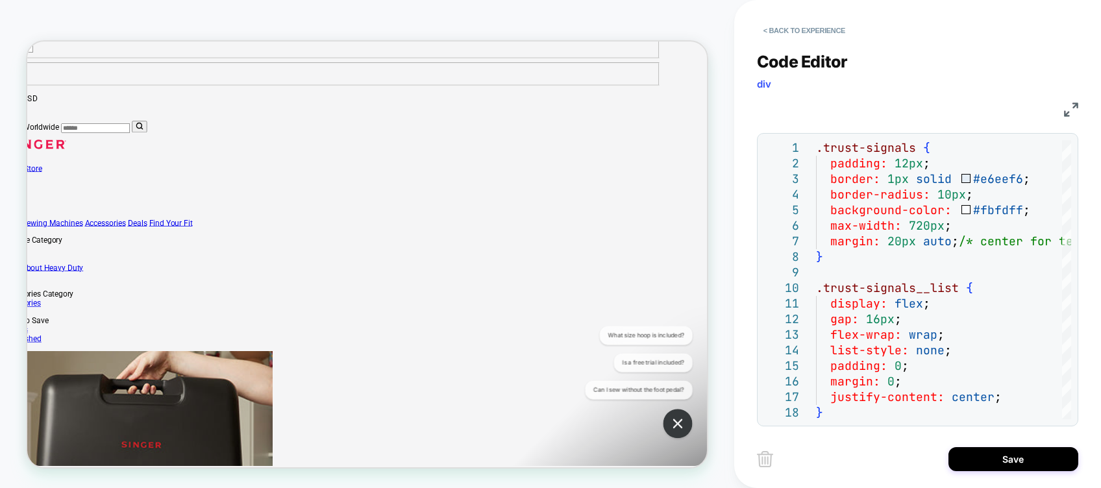
scroll to position [208, 62]
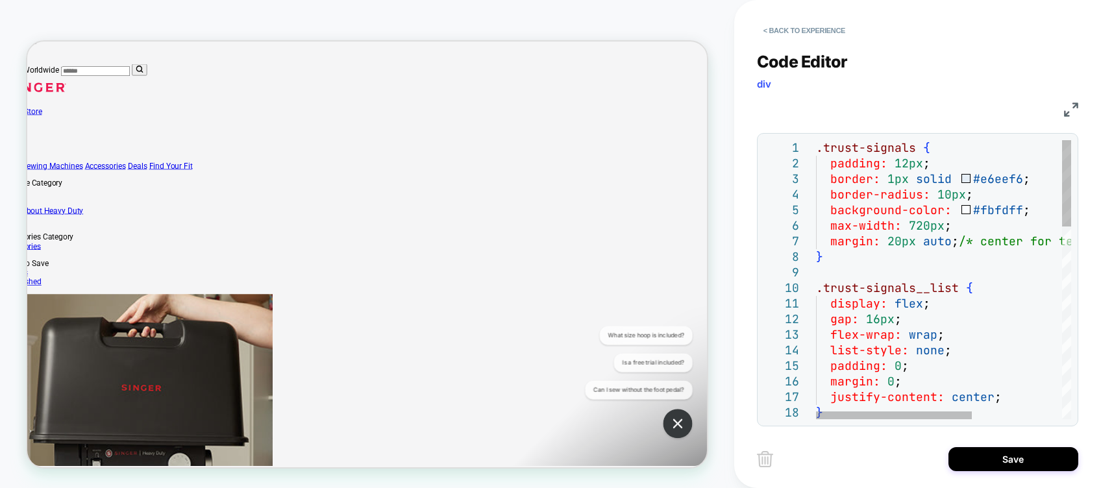
type textarea "**********"
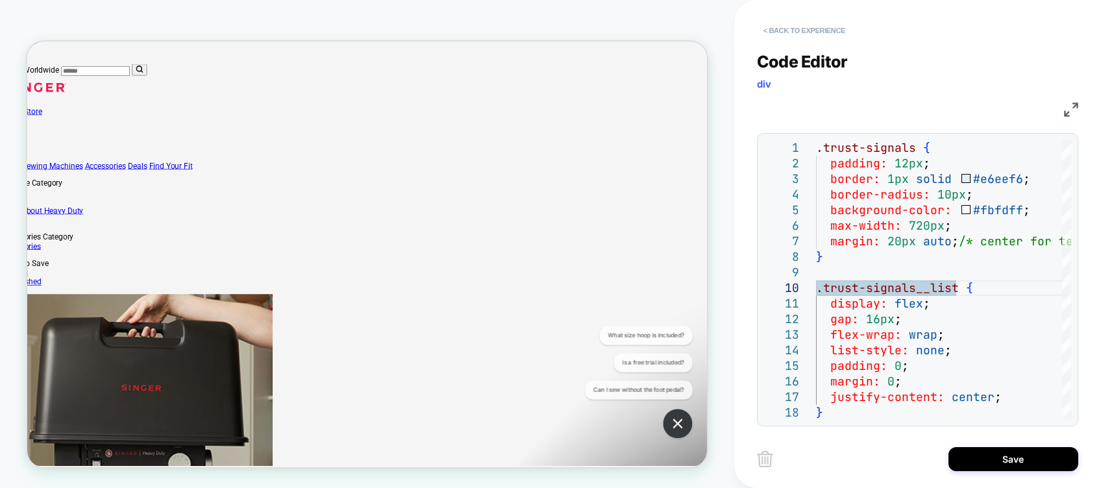
click at [790, 31] on button "< Back to experience" at bounding box center [804, 30] width 95 height 21
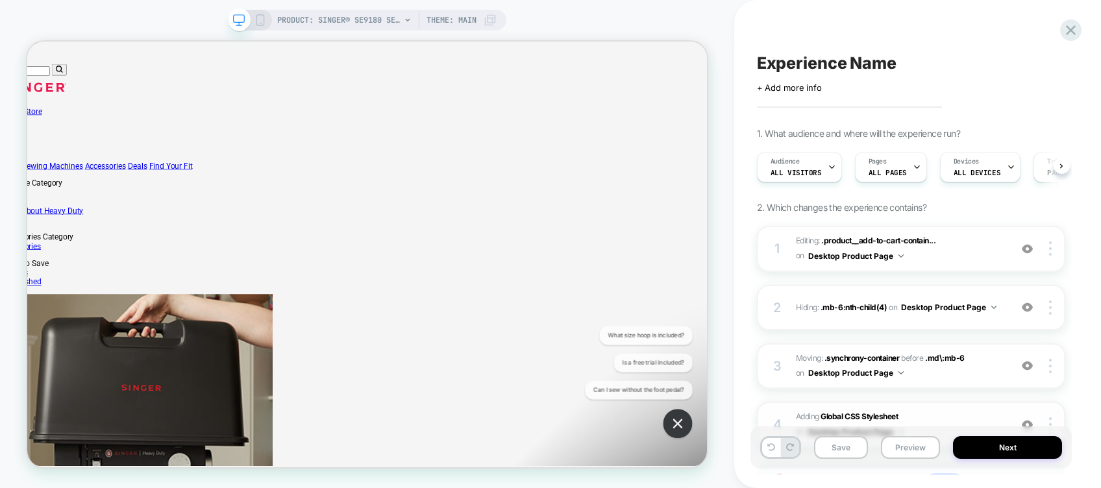
scroll to position [114, 0]
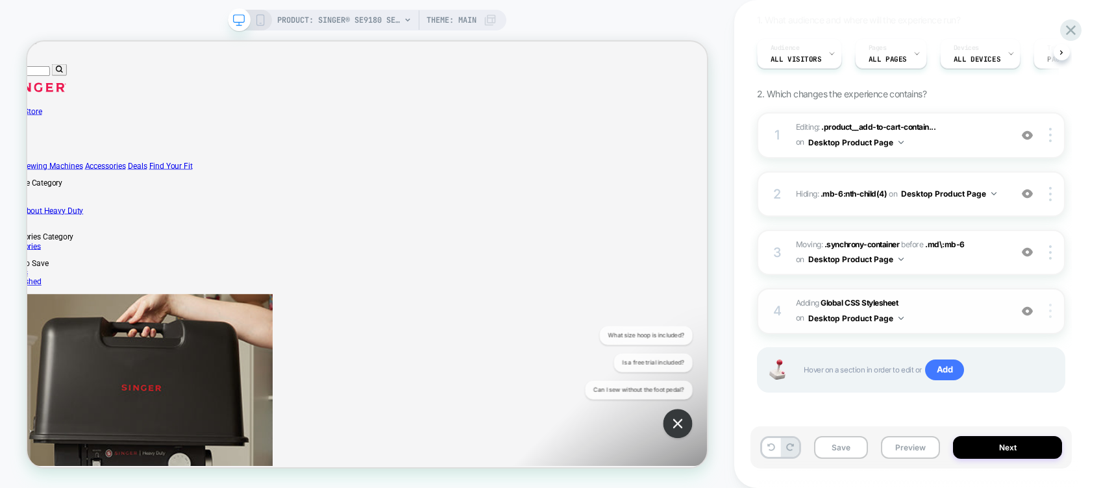
click at [917, 305] on img at bounding box center [1050, 311] width 3 height 14
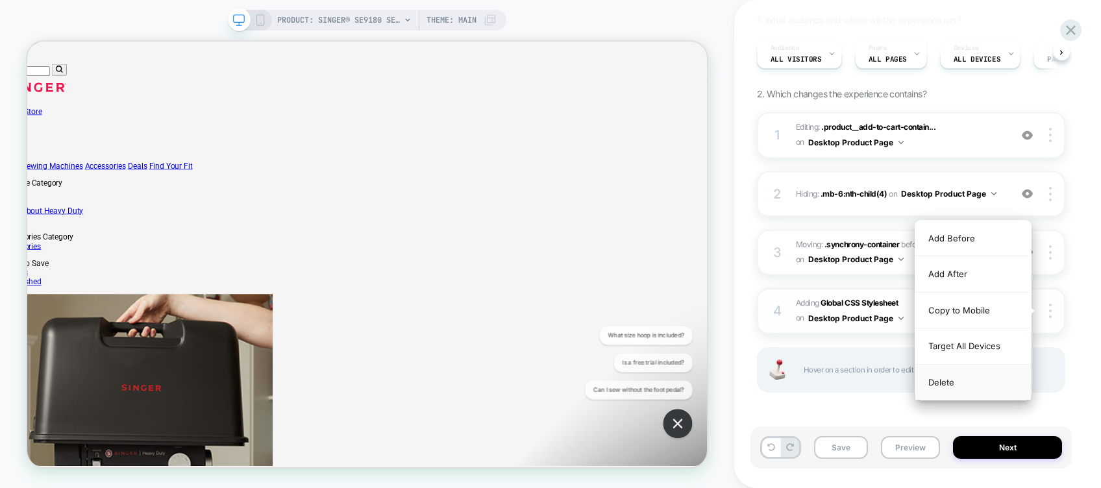
click at [917, 384] on div "Delete" at bounding box center [974, 382] width 116 height 35
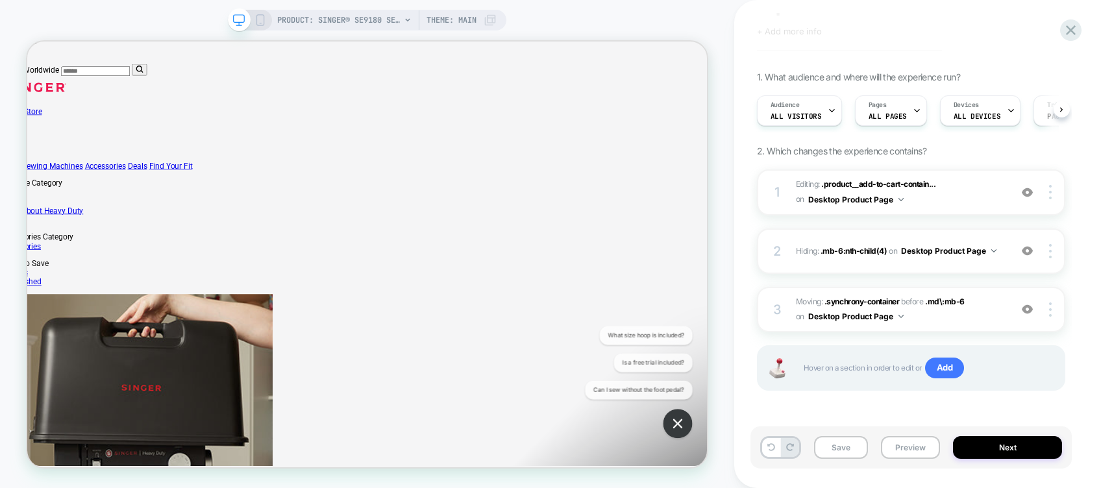
scroll to position [56, 0]
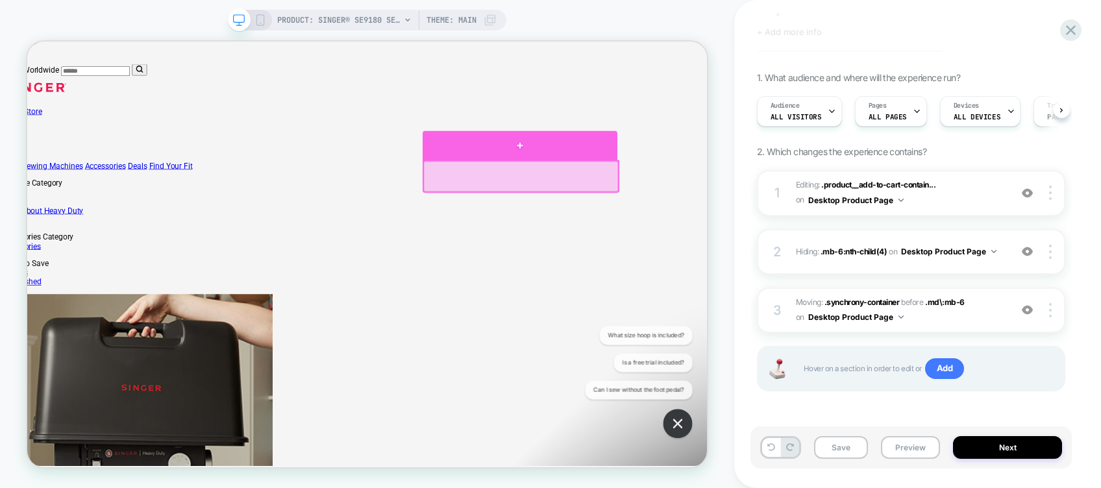
click at [710, 175] on div at bounding box center [685, 180] width 260 height 39
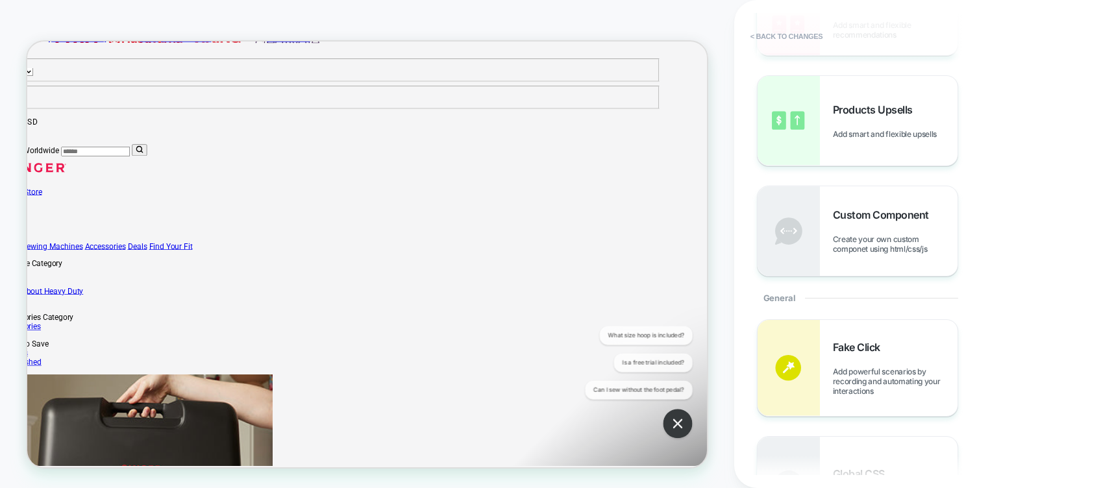
scroll to position [247, 0]
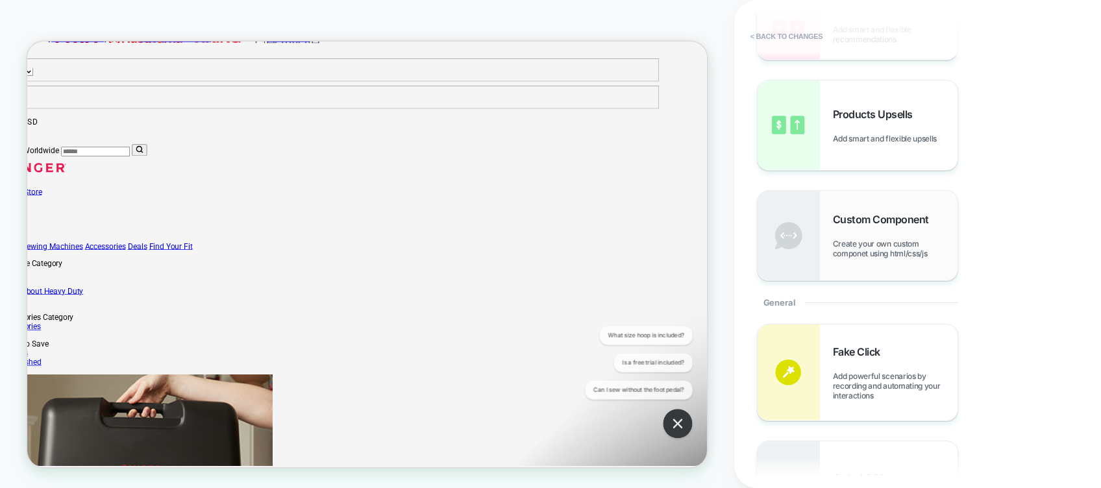
click at [847, 228] on div "Custom Component Create your own custom componet using html/css/js" at bounding box center [895, 235] width 125 height 45
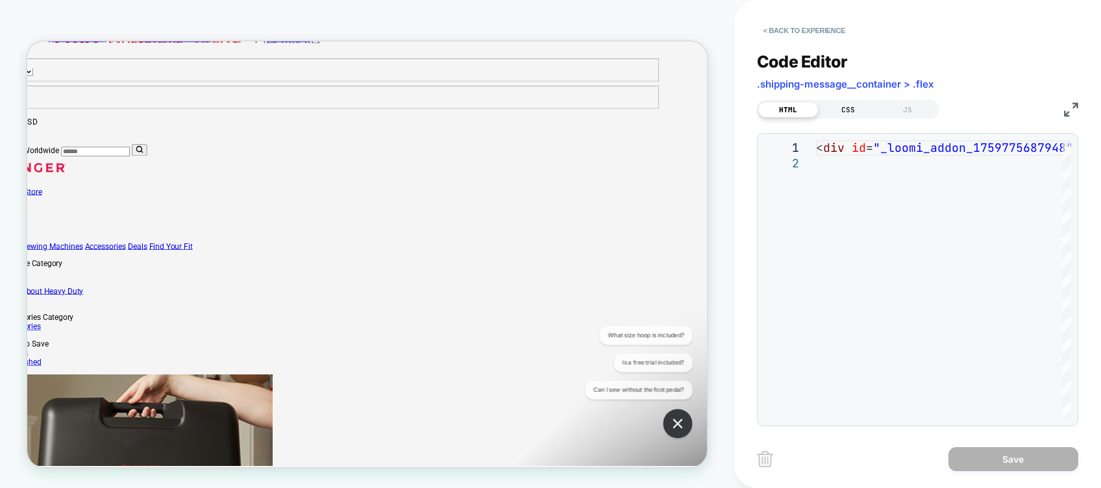
click at [831, 114] on div "CSS" at bounding box center [848, 110] width 60 height 16
click at [844, 158] on div at bounding box center [943, 279] width 255 height 279
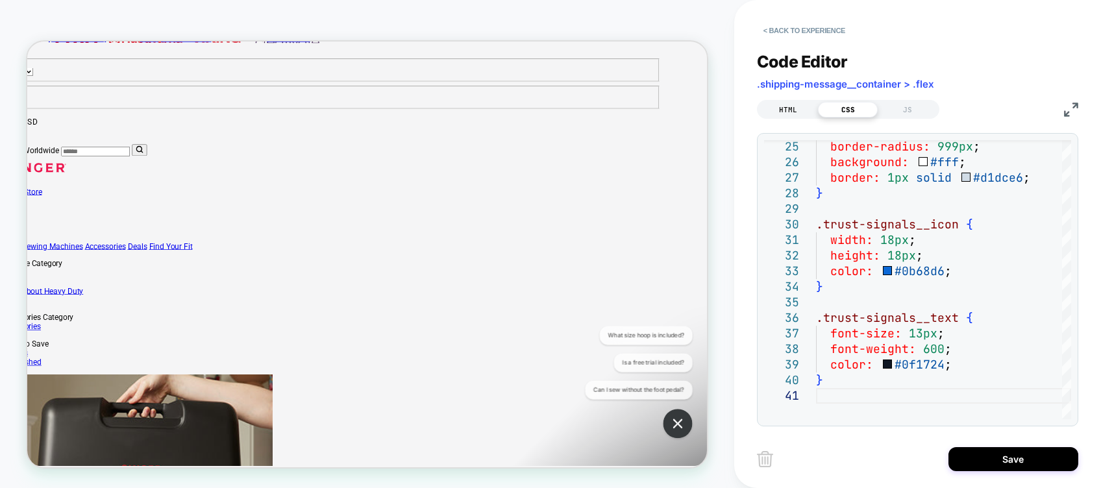
click at [777, 110] on div "HTML" at bounding box center [788, 110] width 60 height 16
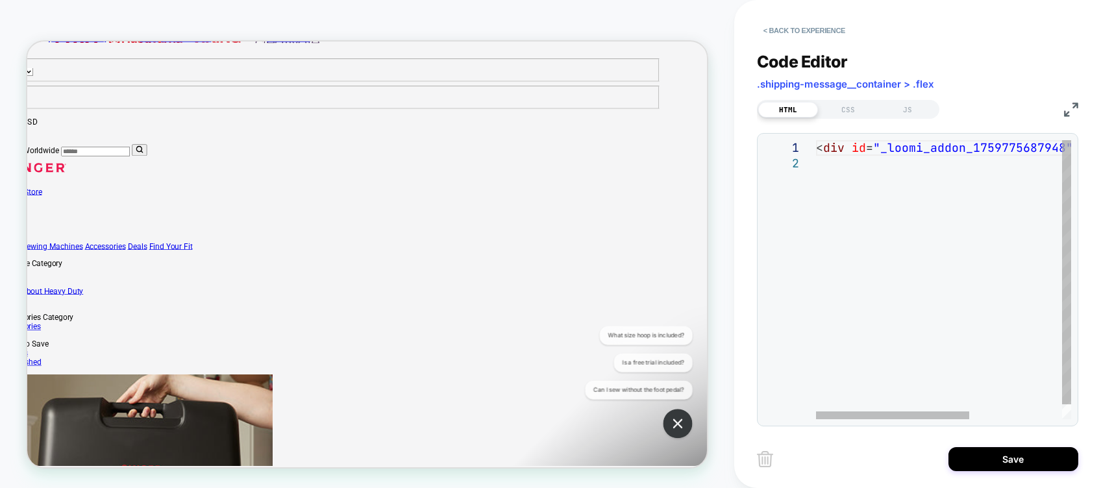
scroll to position [0, 0]
click at [858, 206] on div "< div id = "_loomi_addon_1759775687948" > Change Me! </ div >" at bounding box center [1020, 287] width 408 height 295
type textarea "**********"
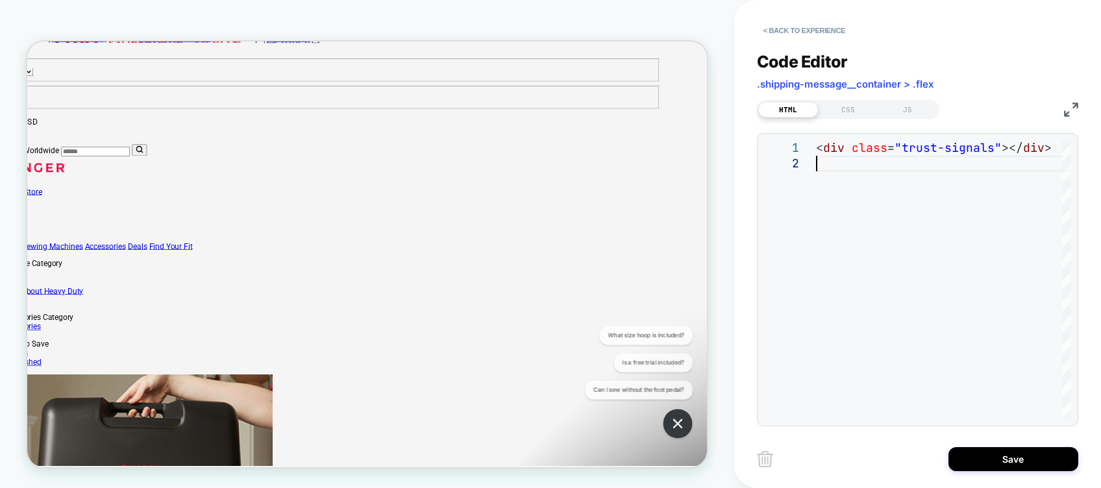
click at [847, 116] on div "HTML CSS JS" at bounding box center [848, 109] width 182 height 19
click at [842, 103] on div "CSS" at bounding box center [848, 110] width 60 height 16
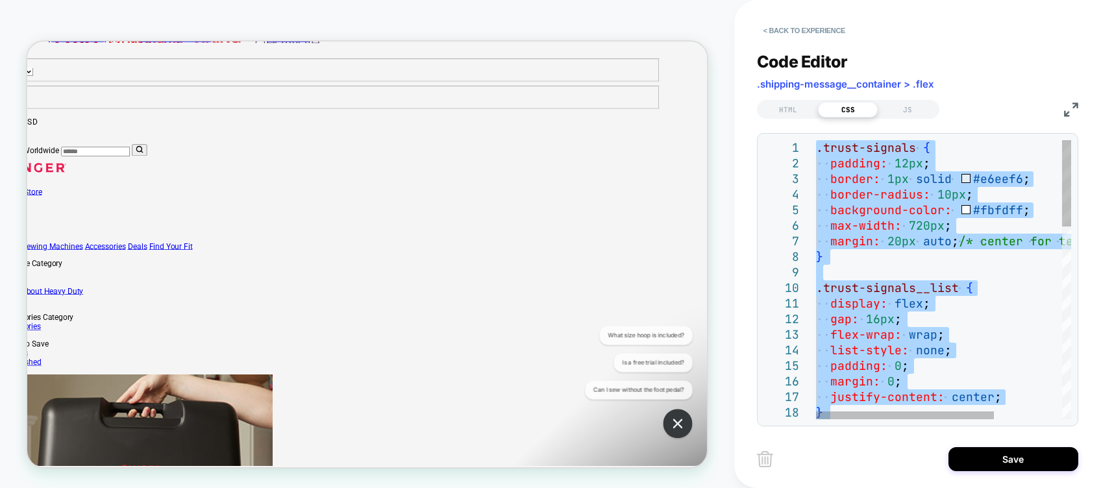
type textarea "**********"
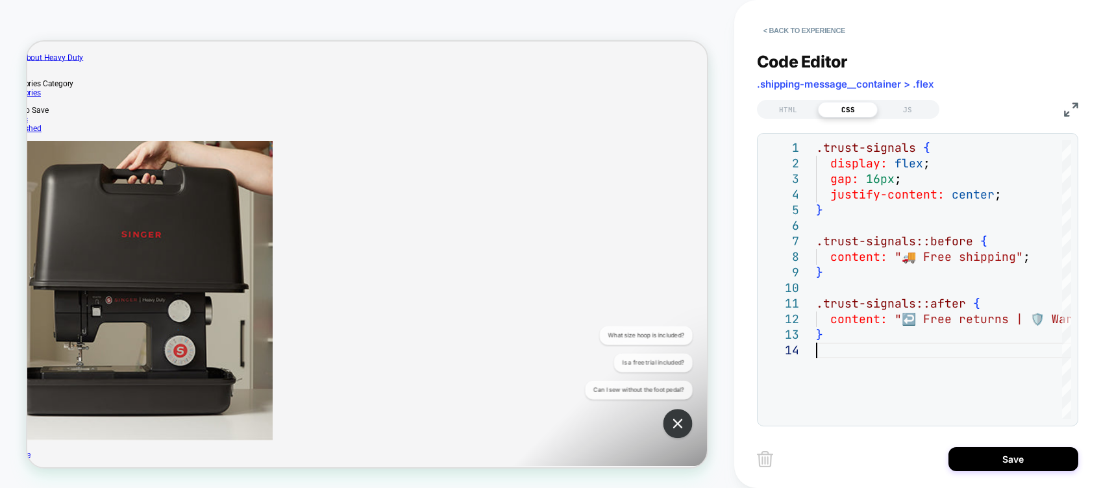
scroll to position [93, 62]
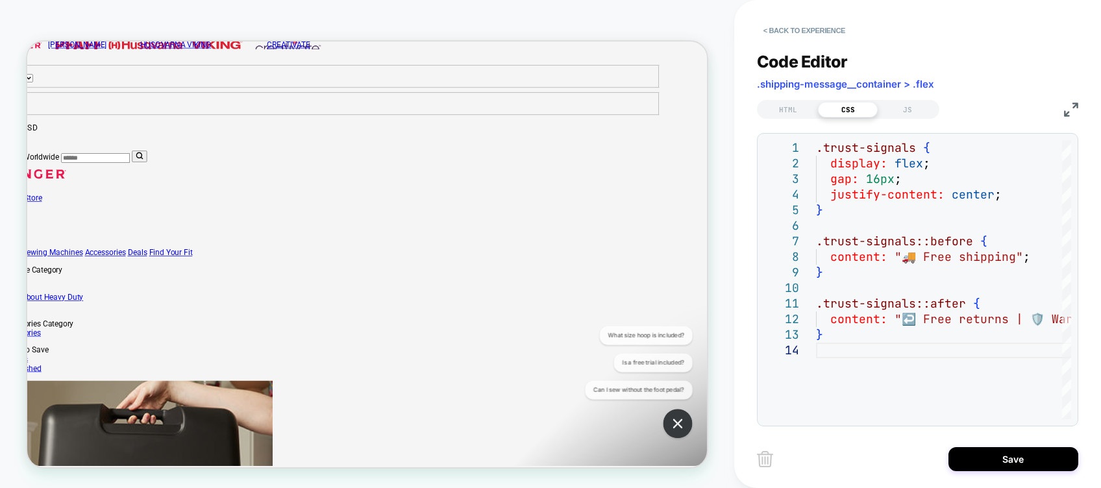
drag, startPoint x: 574, startPoint y: 317, endPoint x: 770, endPoint y: 329, distance: 196.5
click at [789, 116] on div "HTML" at bounding box center [788, 110] width 60 height 16
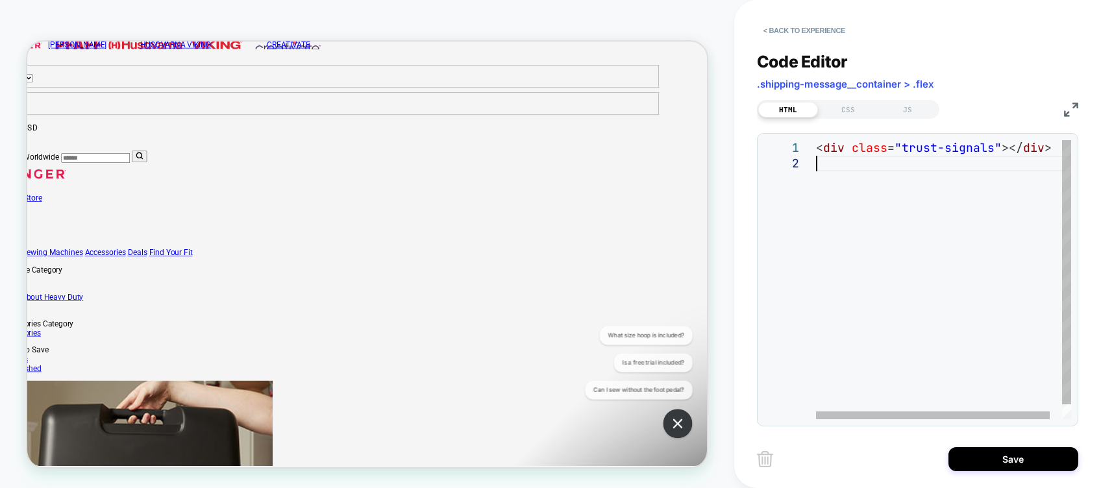
scroll to position [0, 0]
click at [836, 180] on div "< div class = "trust-signals" ></ div >" at bounding box center [950, 287] width 268 height 295
type textarea "***** ******* ******"
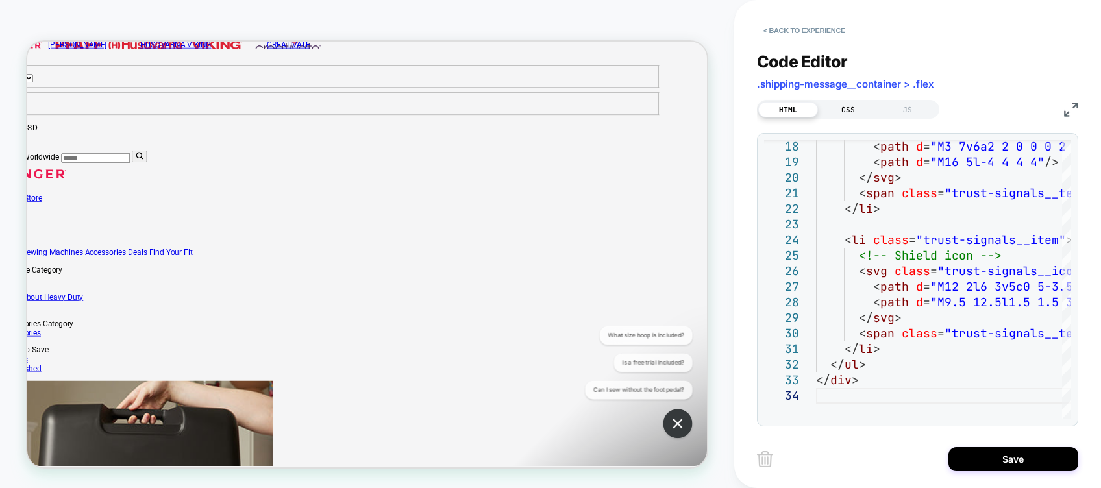
click at [846, 109] on div "CSS" at bounding box center [848, 110] width 60 height 16
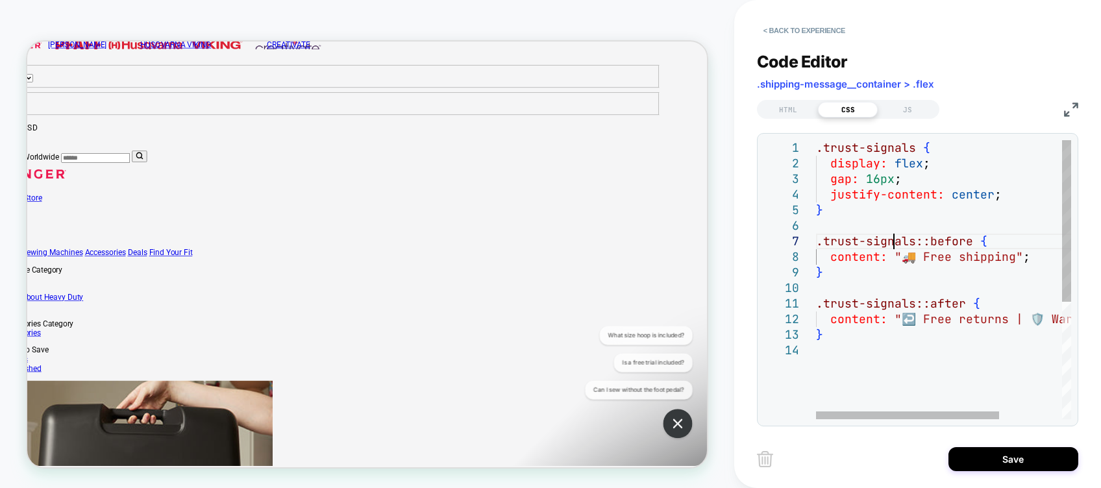
click at [892, 248] on div ".trust-signals { display: flex ; gap: 16px ; justify-content: center ; } .trust…" at bounding box center [987, 381] width 343 height 482
type textarea "**********"
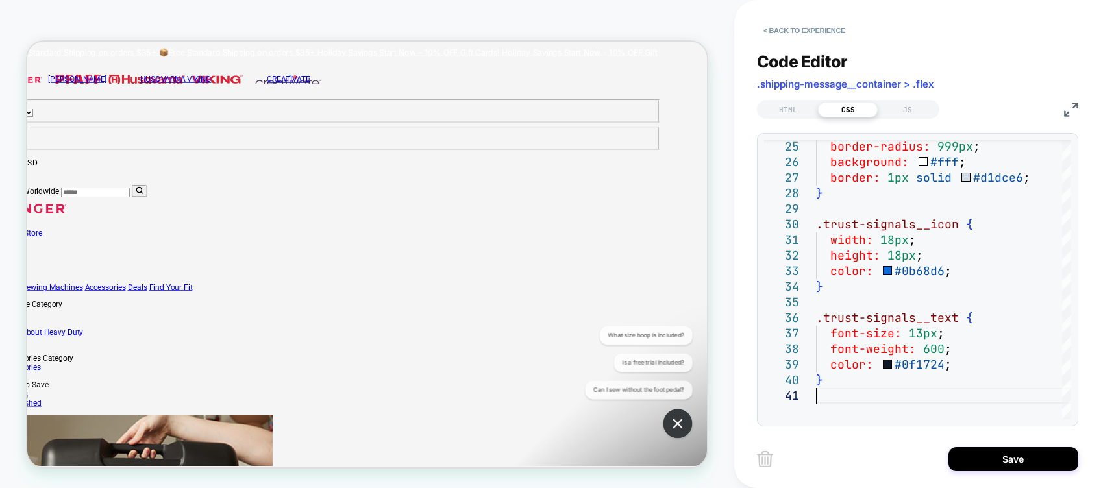
scroll to position [46, 62]
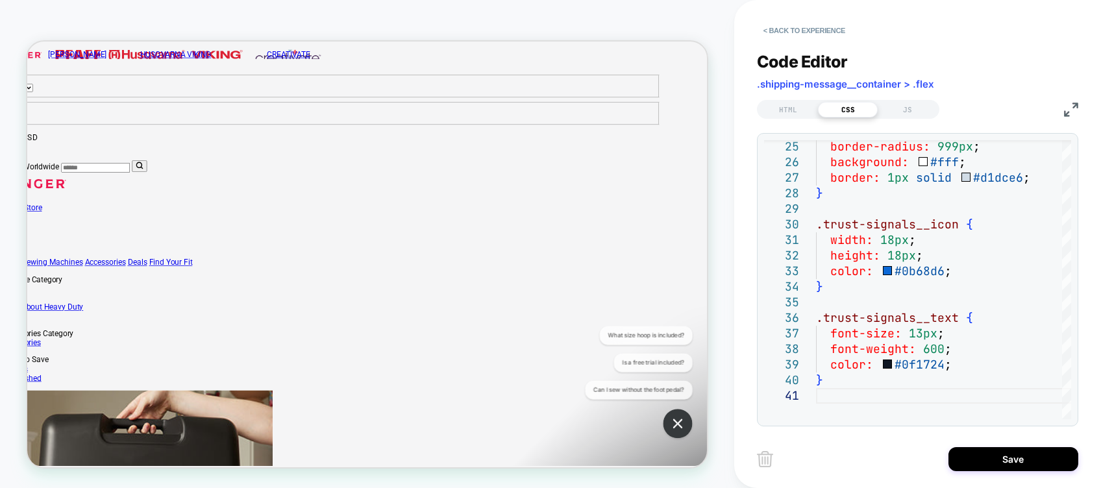
scroll to position [75, 62]
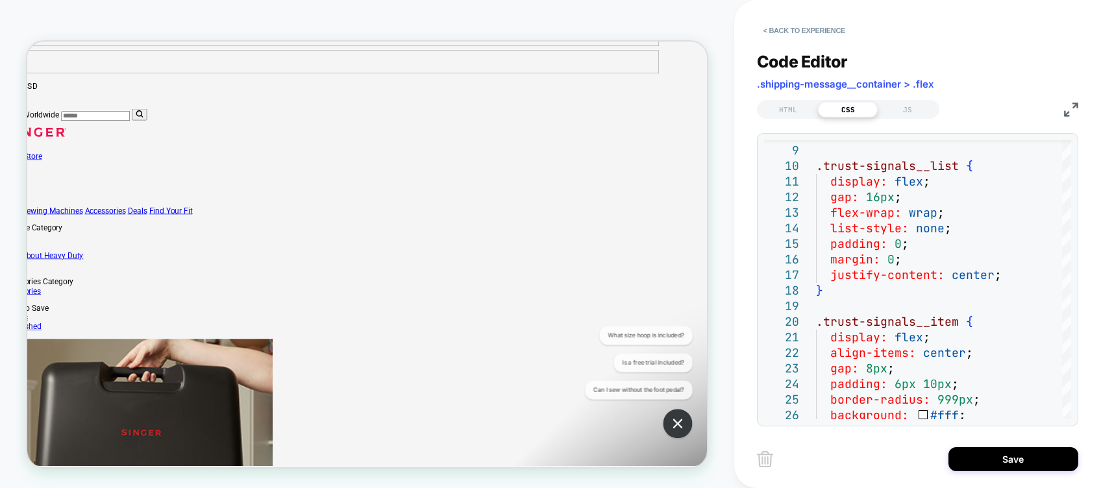
scroll to position [164, 62]
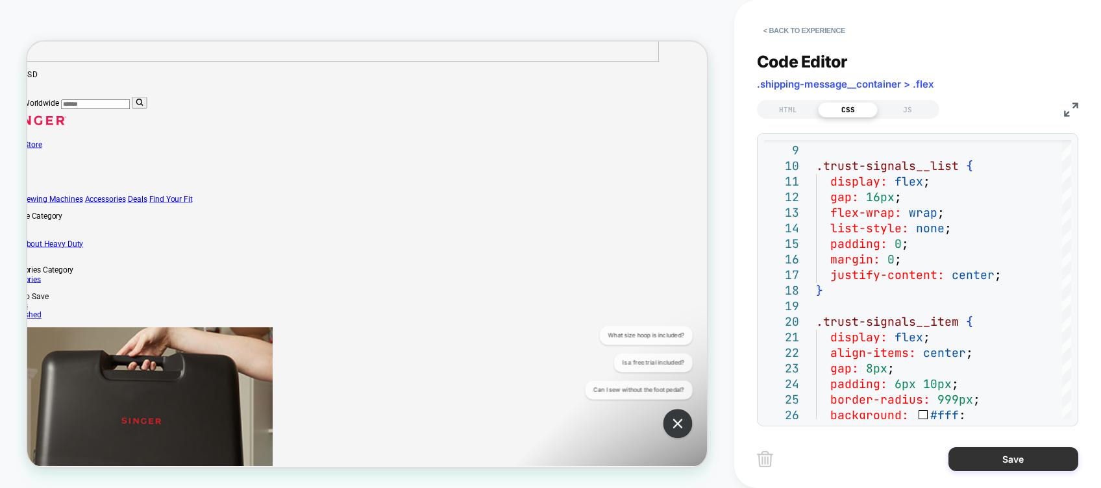
click at [981, 456] on button "Save" at bounding box center [1014, 459] width 130 height 24
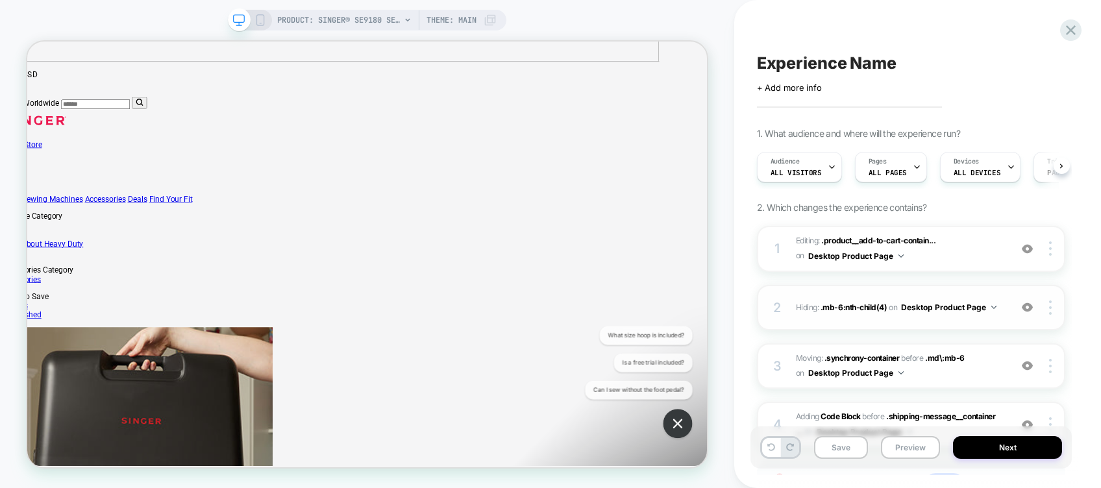
scroll to position [114, 0]
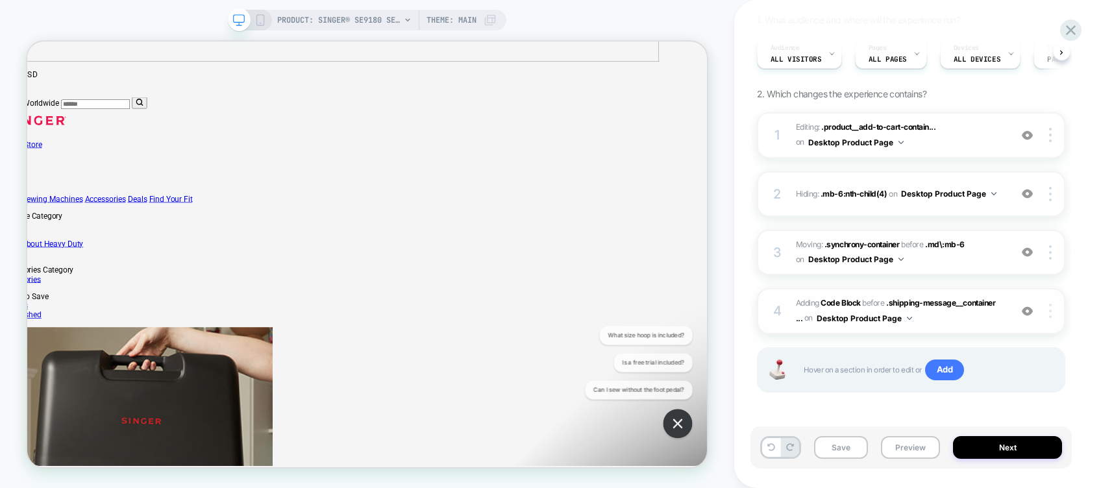
click at [1051, 308] on img at bounding box center [1050, 311] width 3 height 14
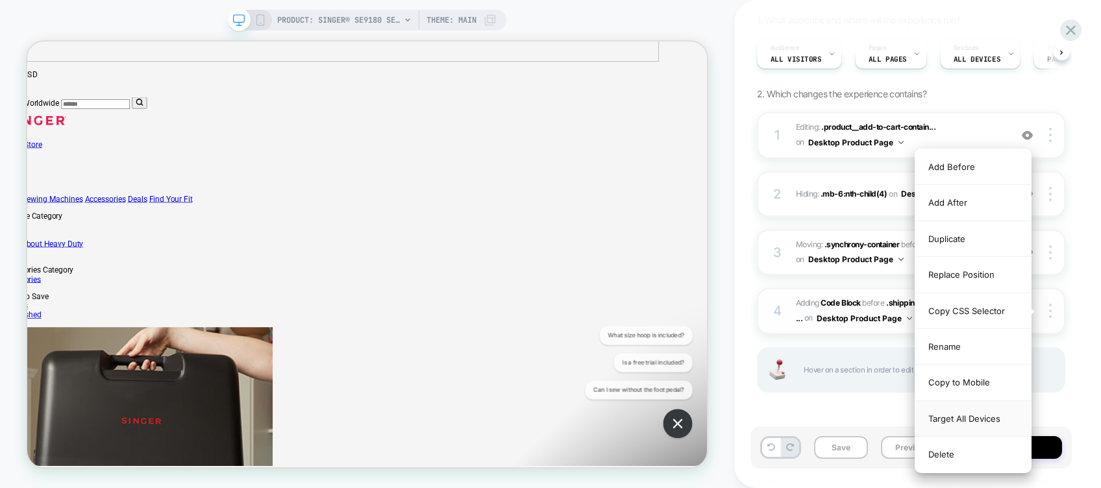
click at [980, 421] on div "Target All Devices" at bounding box center [974, 419] width 116 height 36
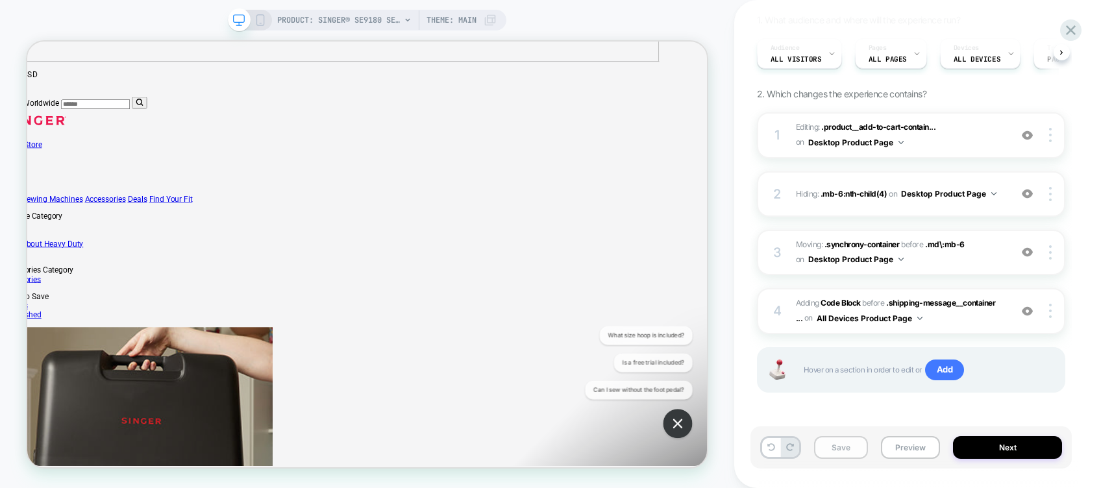
click at [838, 449] on button "Save" at bounding box center [841, 447] width 55 height 23
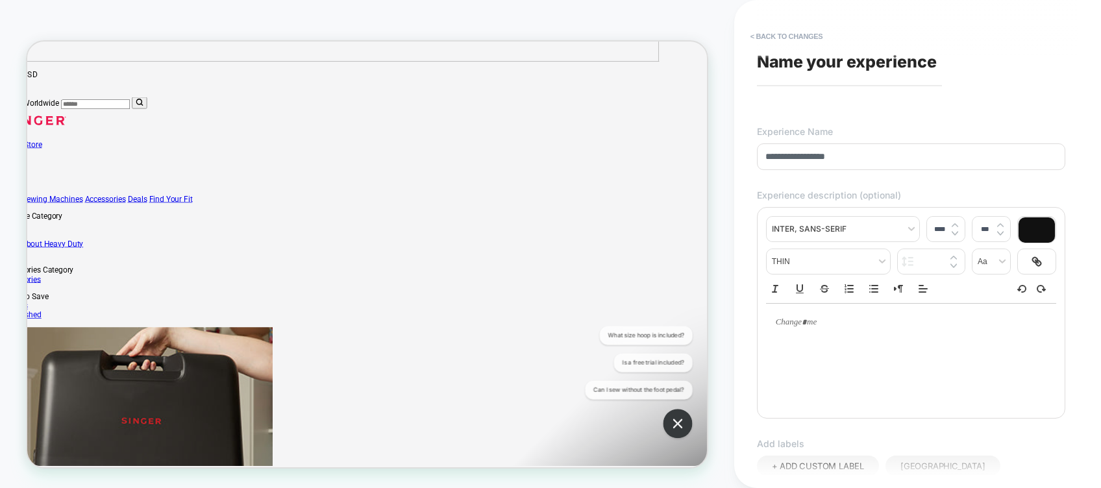
click at [834, 149] on input "**********" at bounding box center [911, 157] width 308 height 27
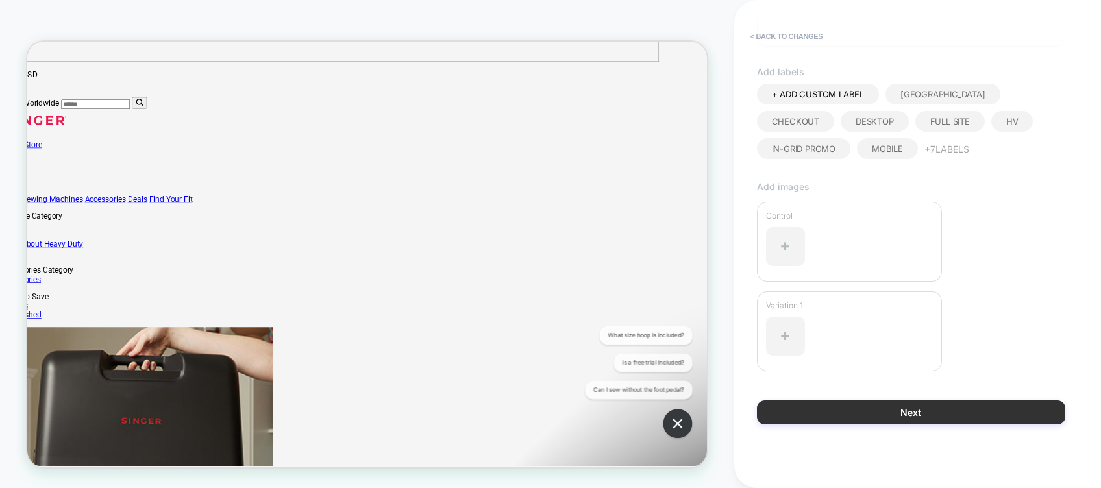
type input "**********"
click at [948, 407] on button "Next" at bounding box center [911, 413] width 308 height 24
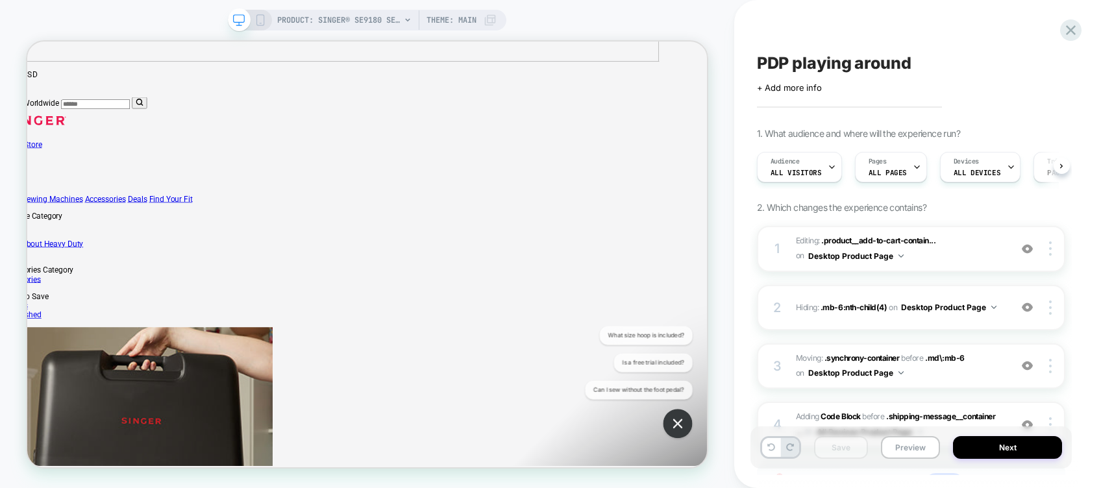
scroll to position [0, 0]
click at [258, 21] on icon at bounding box center [261, 20] width 12 height 12
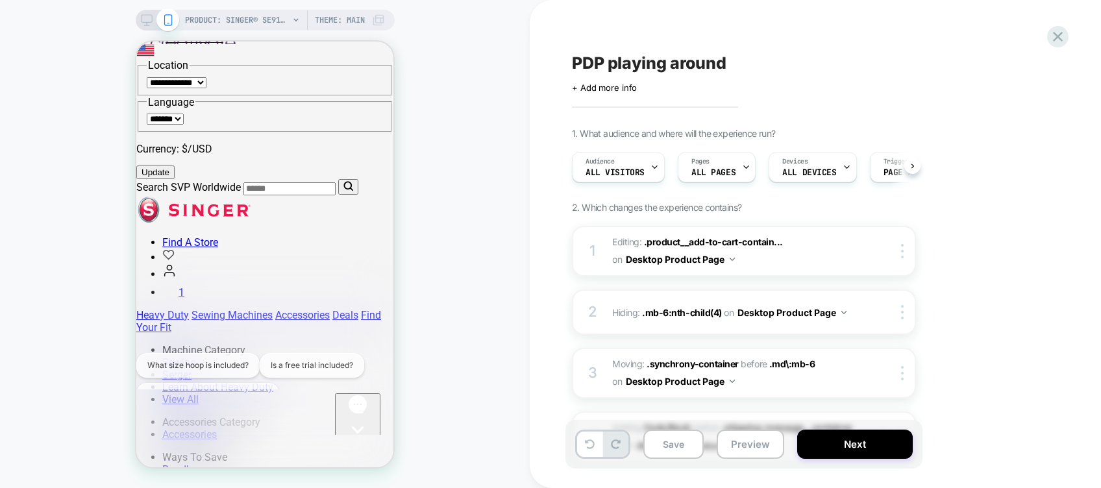
click at [147, 14] on icon at bounding box center [147, 20] width 12 height 12
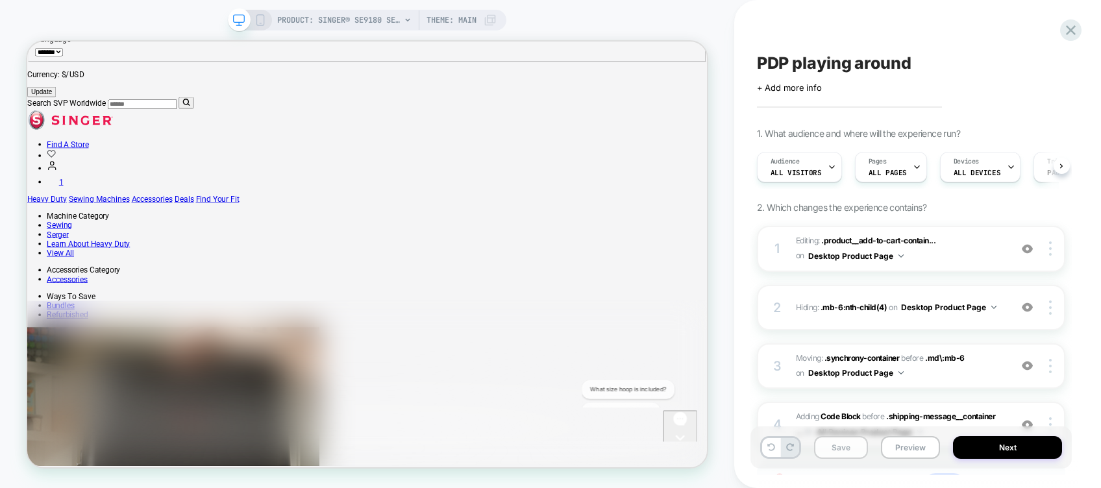
click at [838, 445] on button "Save" at bounding box center [841, 447] width 55 height 23
